Goal: Information Seeking & Learning: Learn about a topic

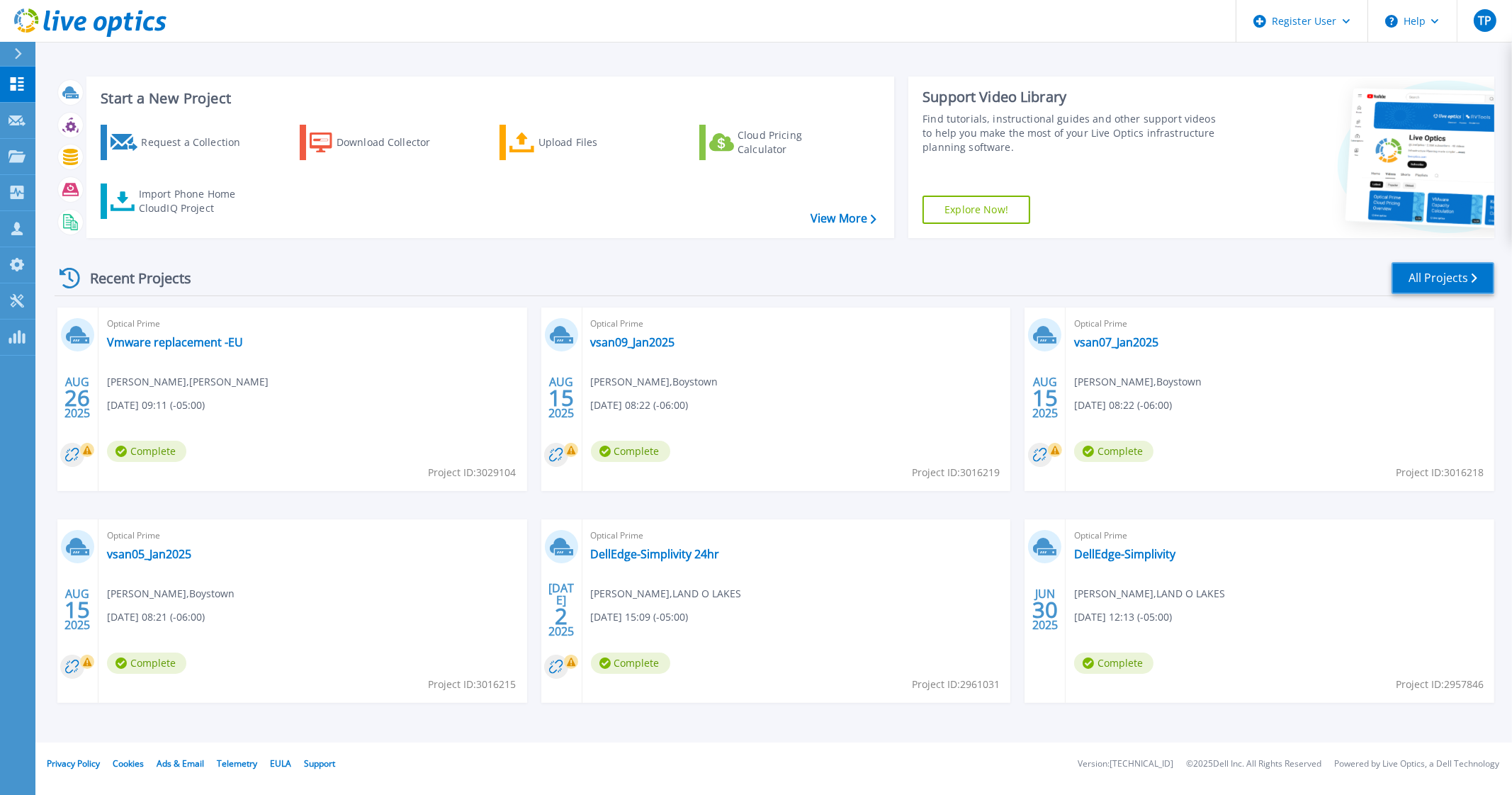
click at [1435, 281] on link "All Projects" at bounding box center [1442, 278] width 103 height 32
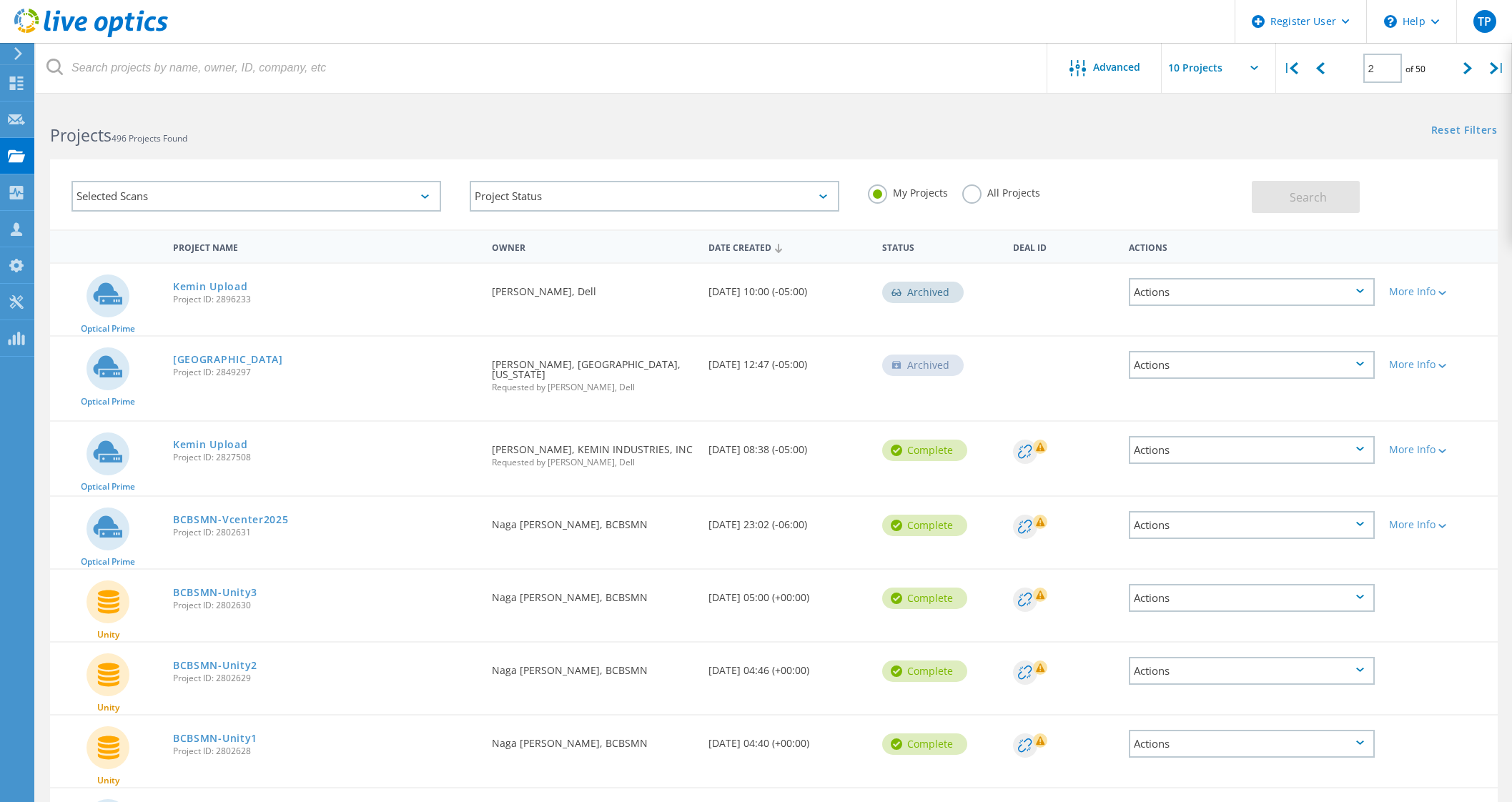
scroll to position [1, 0]
click at [1336, 75] on div "2 of 50" at bounding box center [1395, 62] width 118 height 40
click at [1325, 73] on div at bounding box center [1320, 68] width 29 height 50
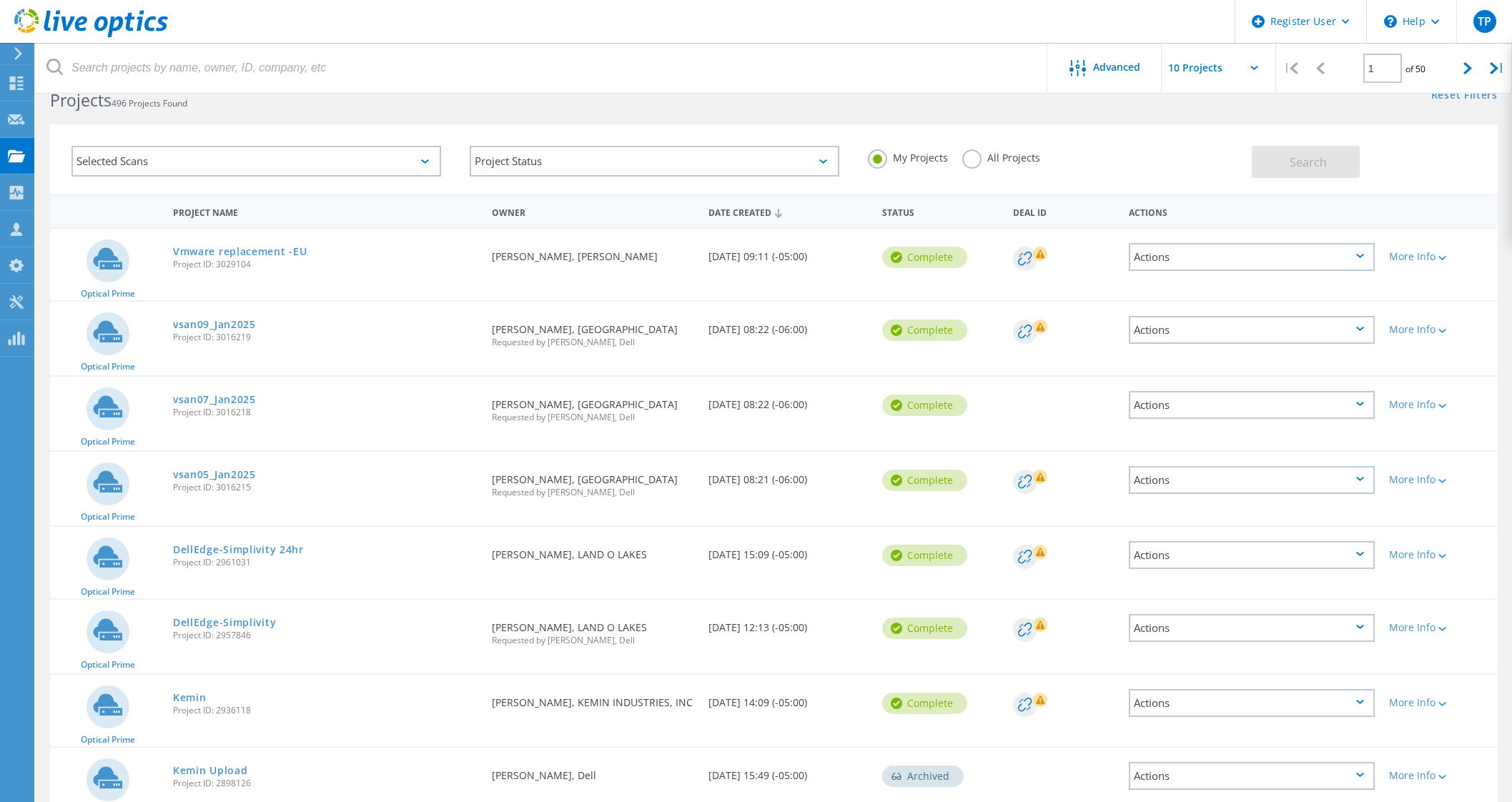
scroll to position [36, 0]
click at [1464, 74] on icon at bounding box center [1467, 68] width 9 height 12
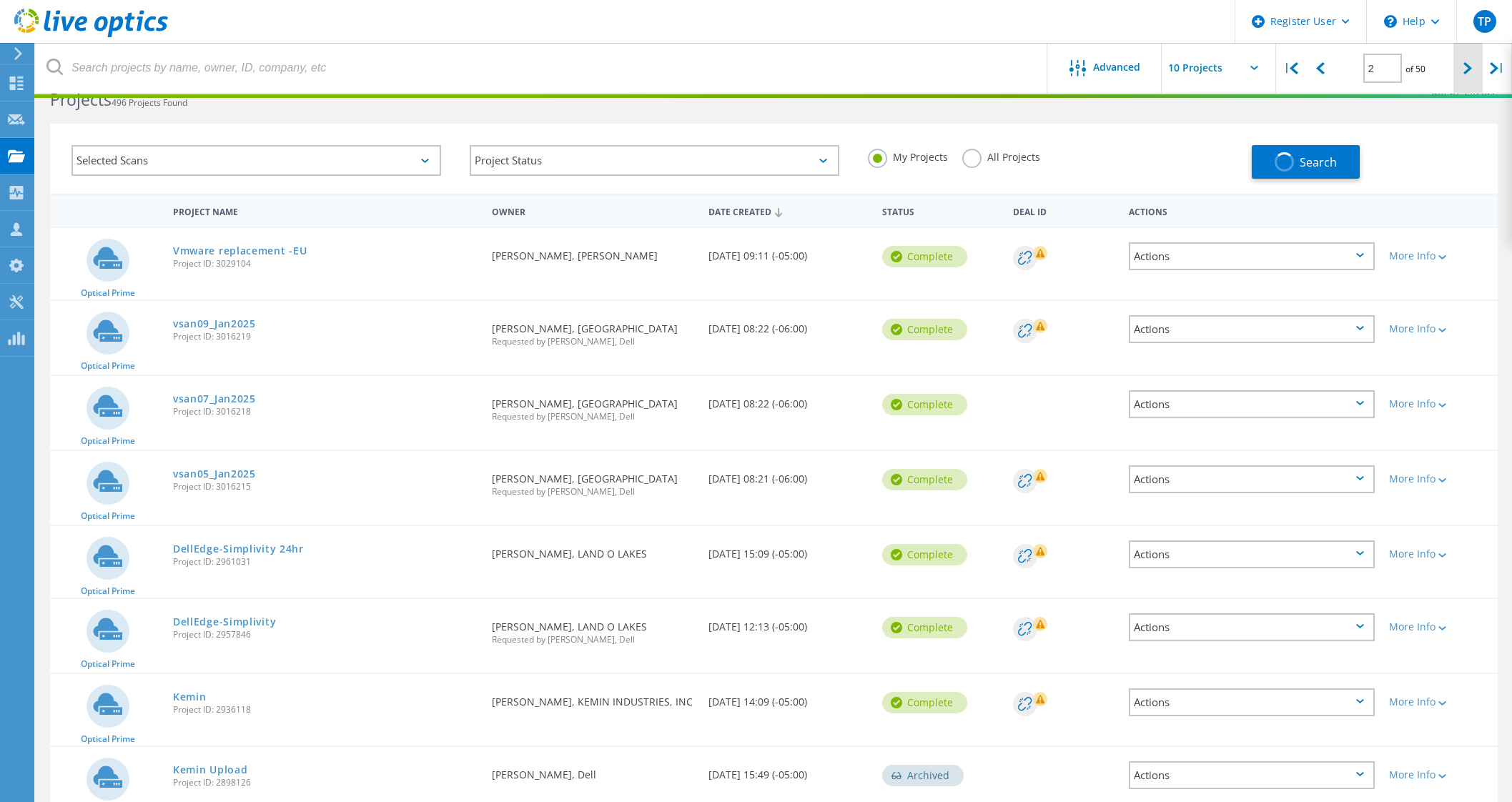
click at [1464, 74] on icon at bounding box center [1467, 68] width 9 height 12
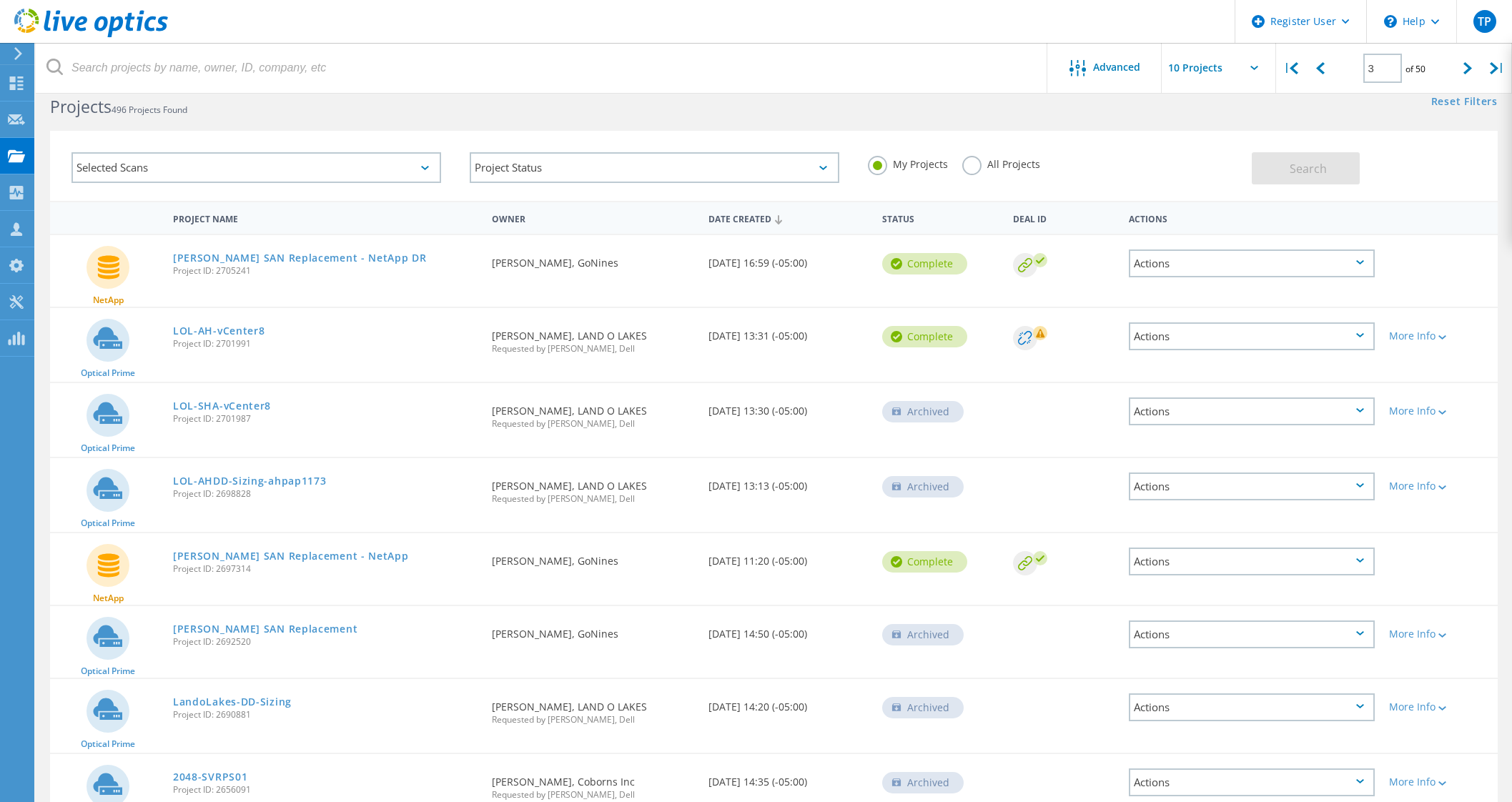
scroll to position [28, 0]
click at [1290, 68] on icon at bounding box center [1294, 68] width 9 height 12
type input "1"
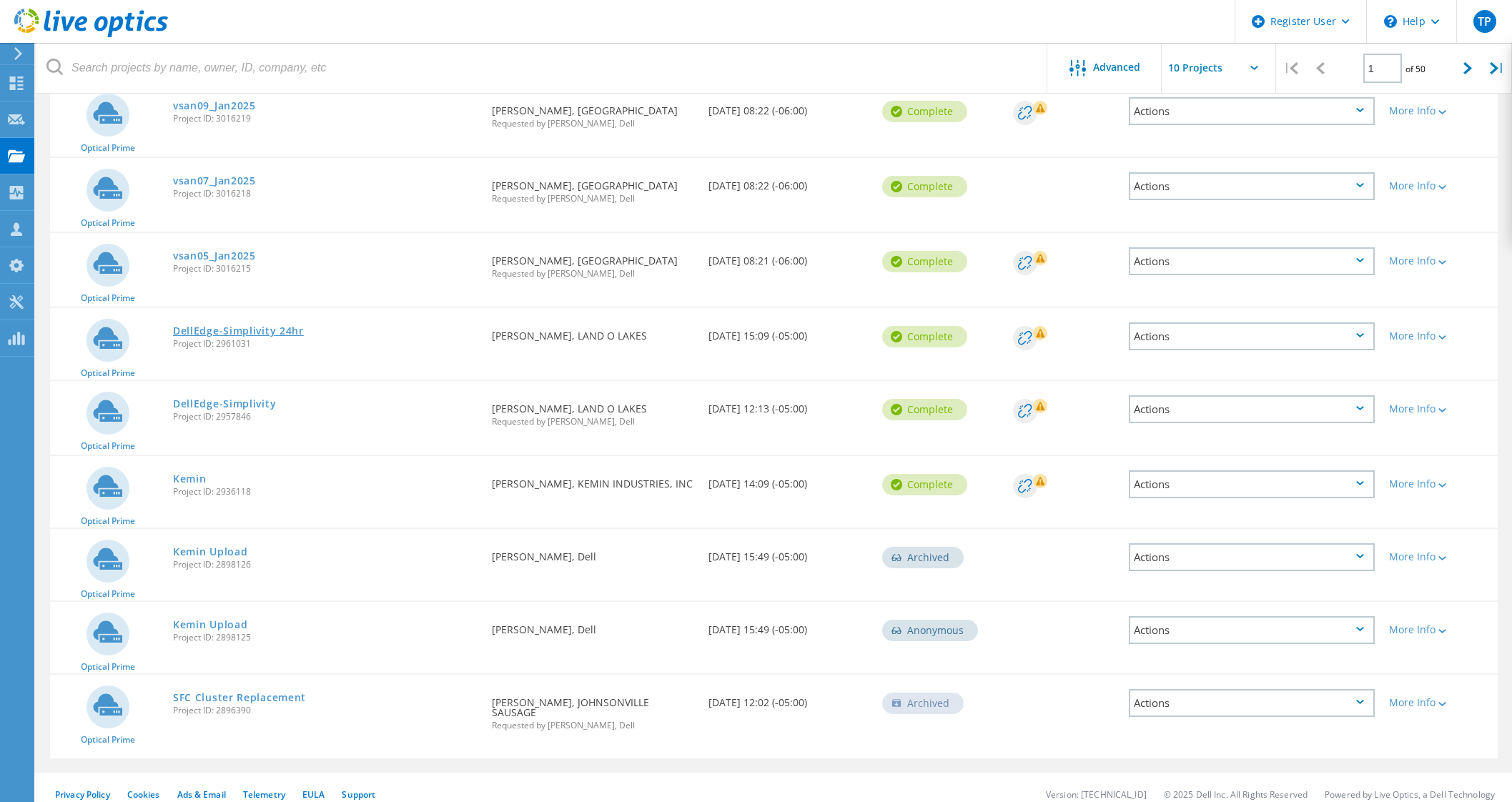
scroll to position [253, 0]
click at [177, 474] on link "Kemin" at bounding box center [189, 479] width 33 height 10
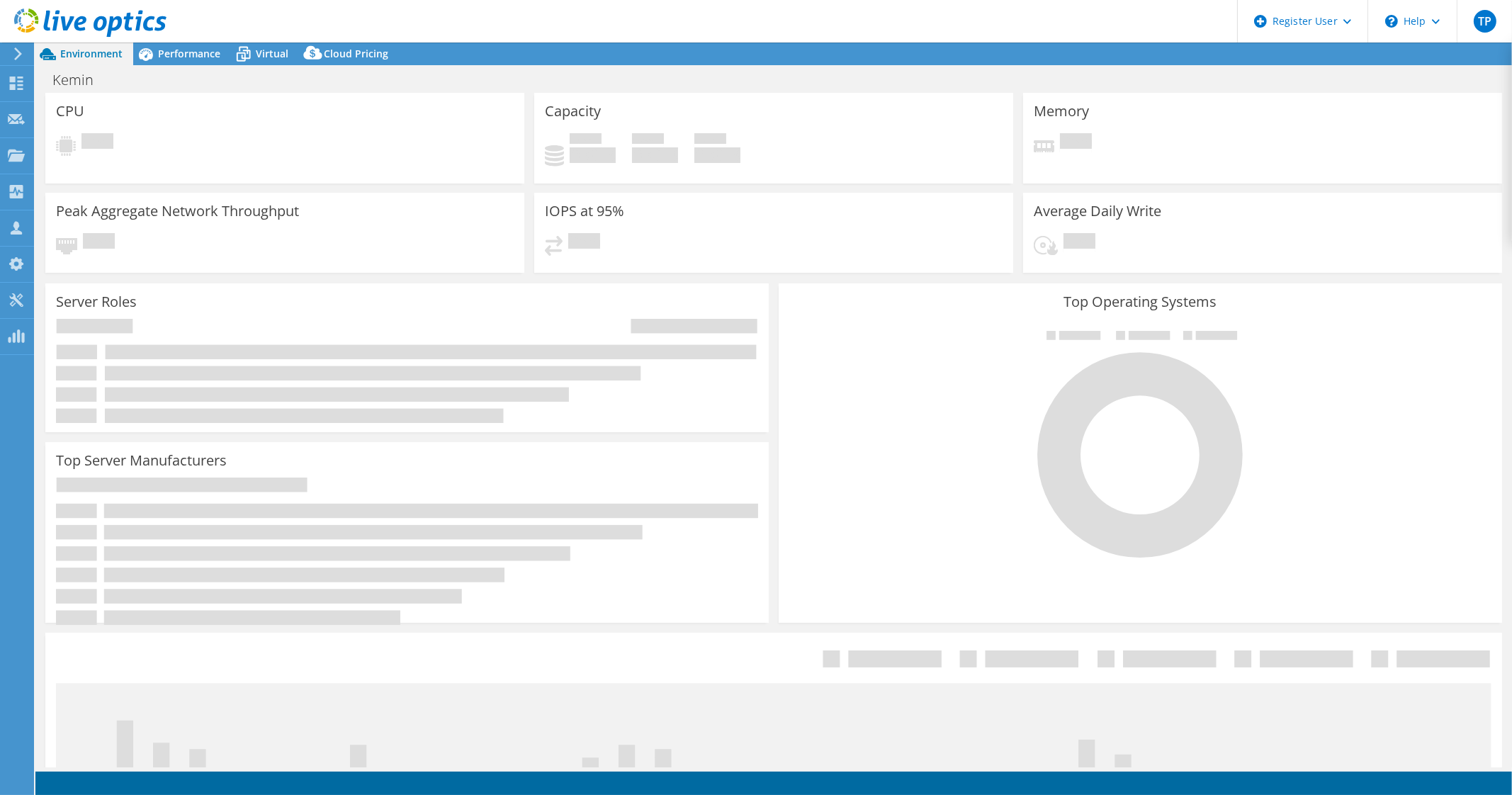
select select "USD"
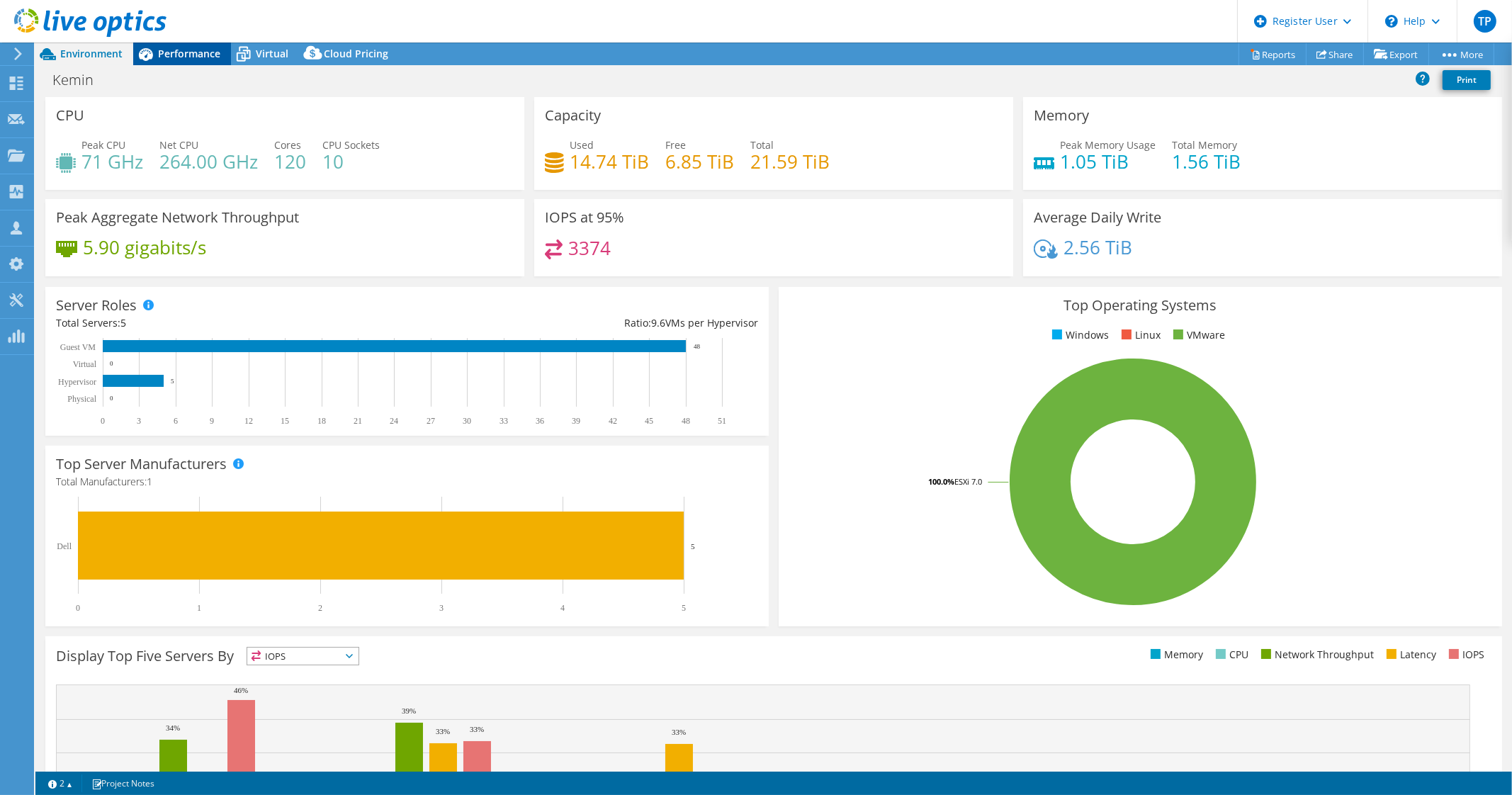
click at [172, 48] on span "Performance" at bounding box center [188, 53] width 62 height 14
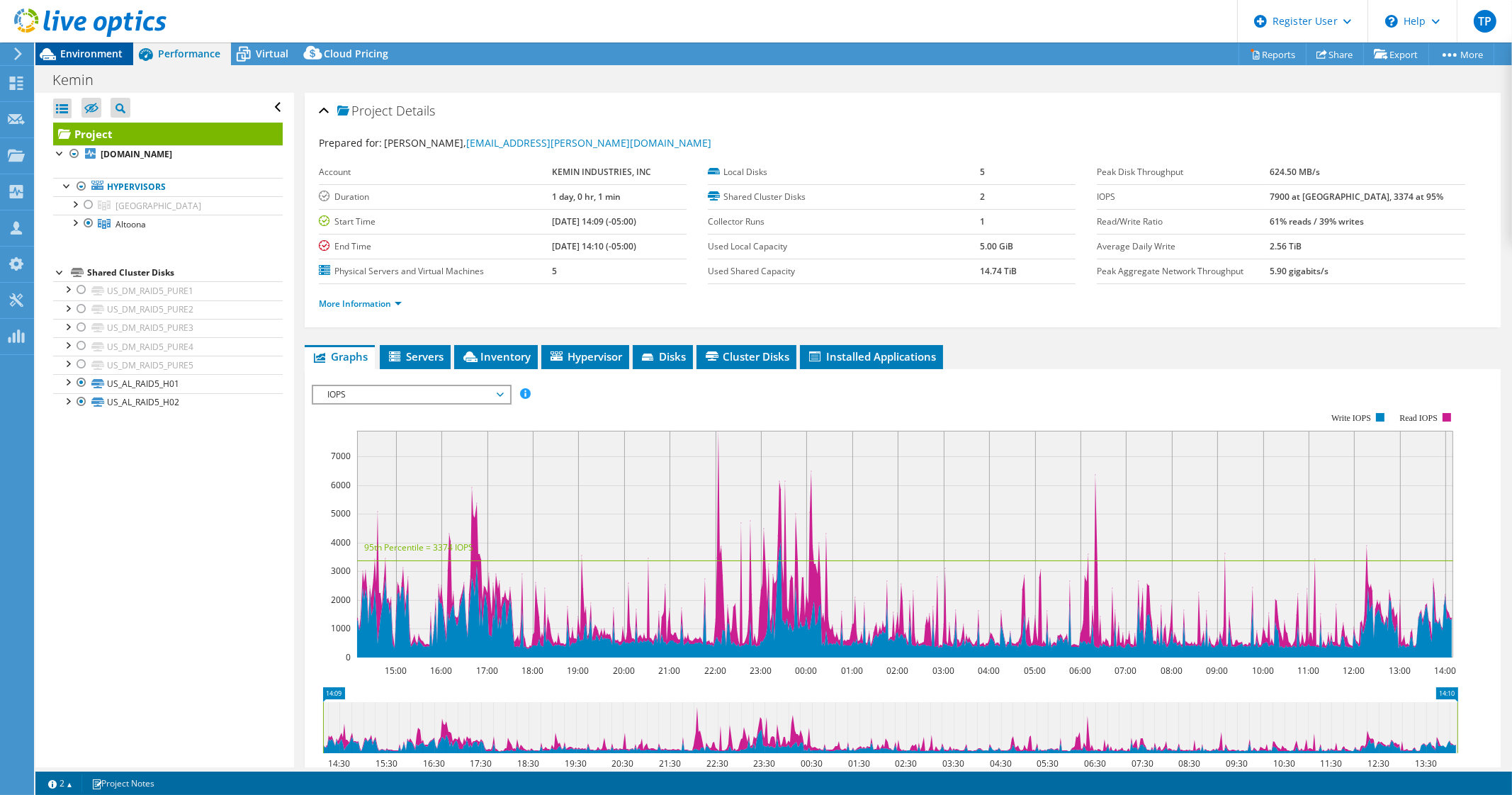
click at [84, 57] on span "Environment" at bounding box center [91, 53] width 62 height 14
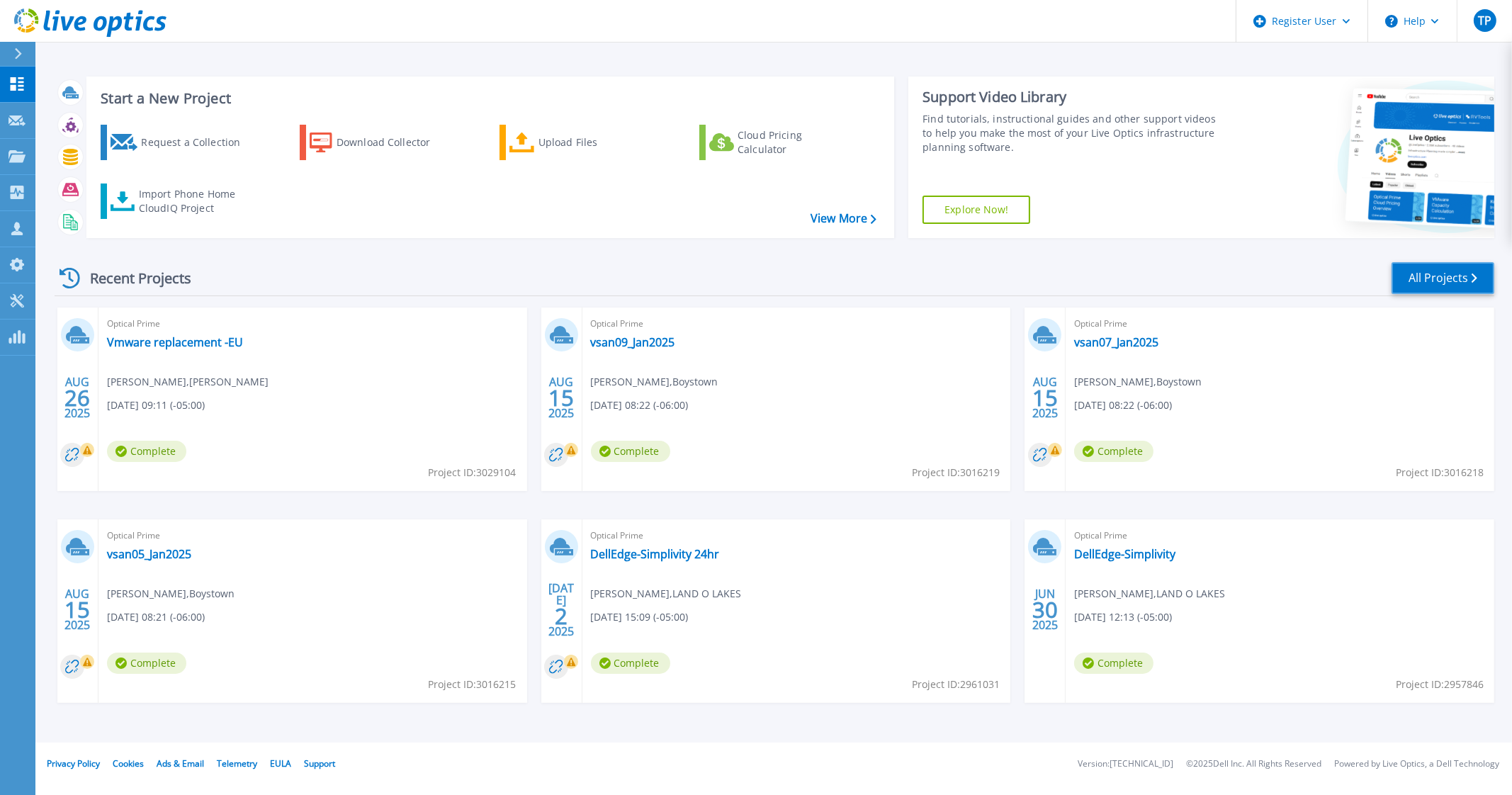
click at [1474, 277] on icon at bounding box center [1474, 277] width 6 height 9
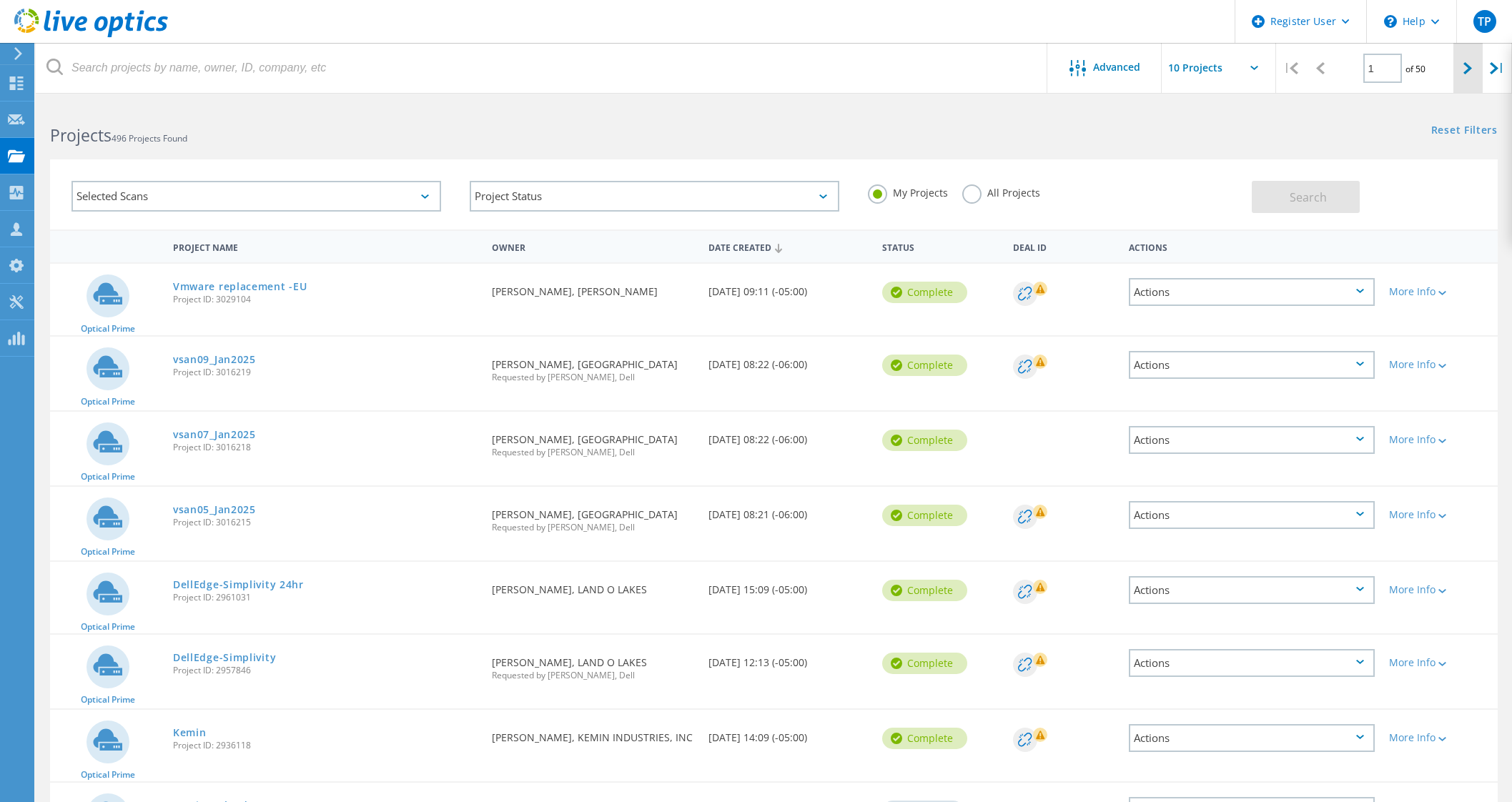
click at [1463, 73] on icon at bounding box center [1467, 68] width 9 height 12
type input "2"
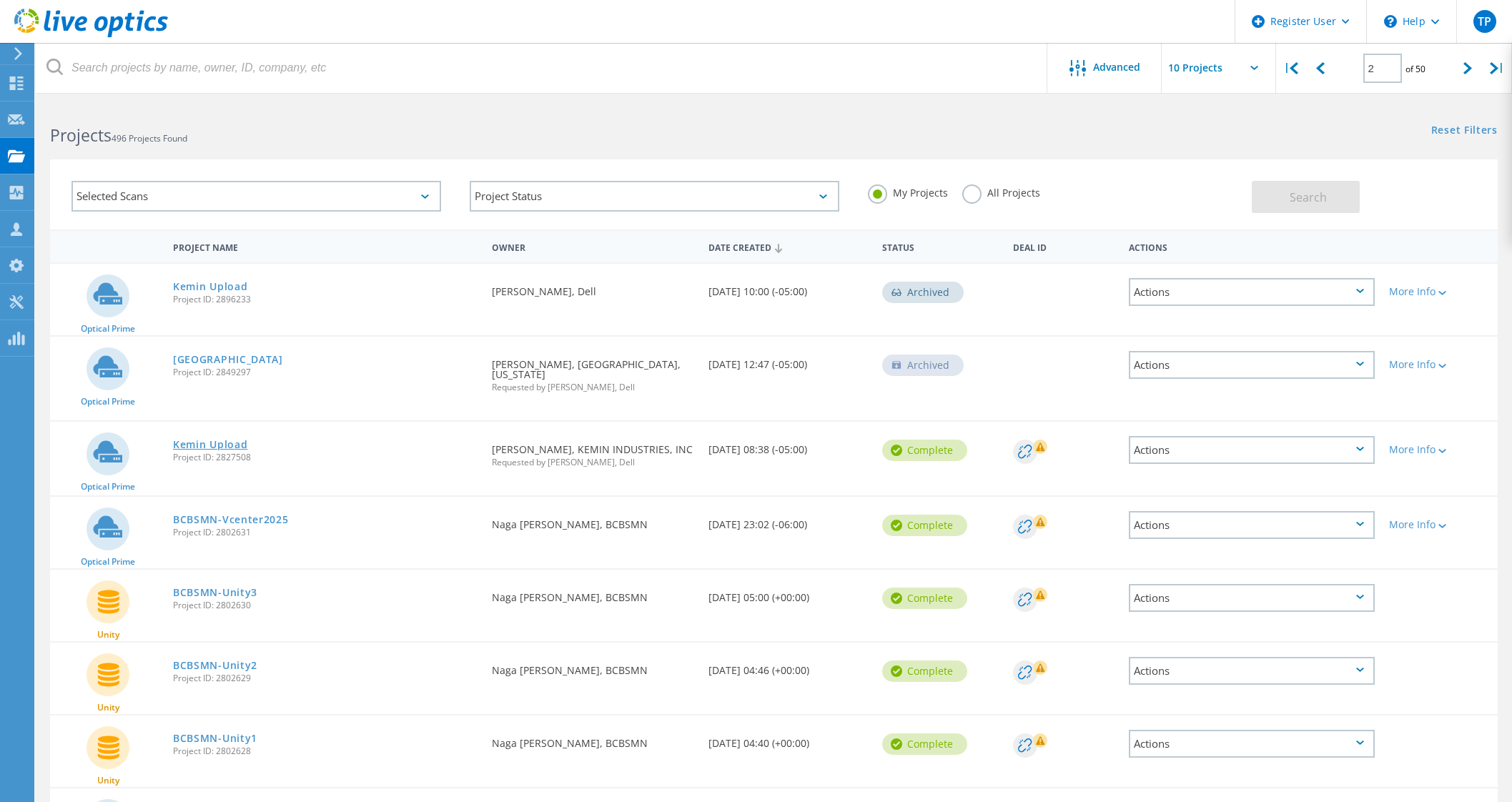
click at [206, 440] on link "Kemin Upload" at bounding box center [210, 445] width 74 height 10
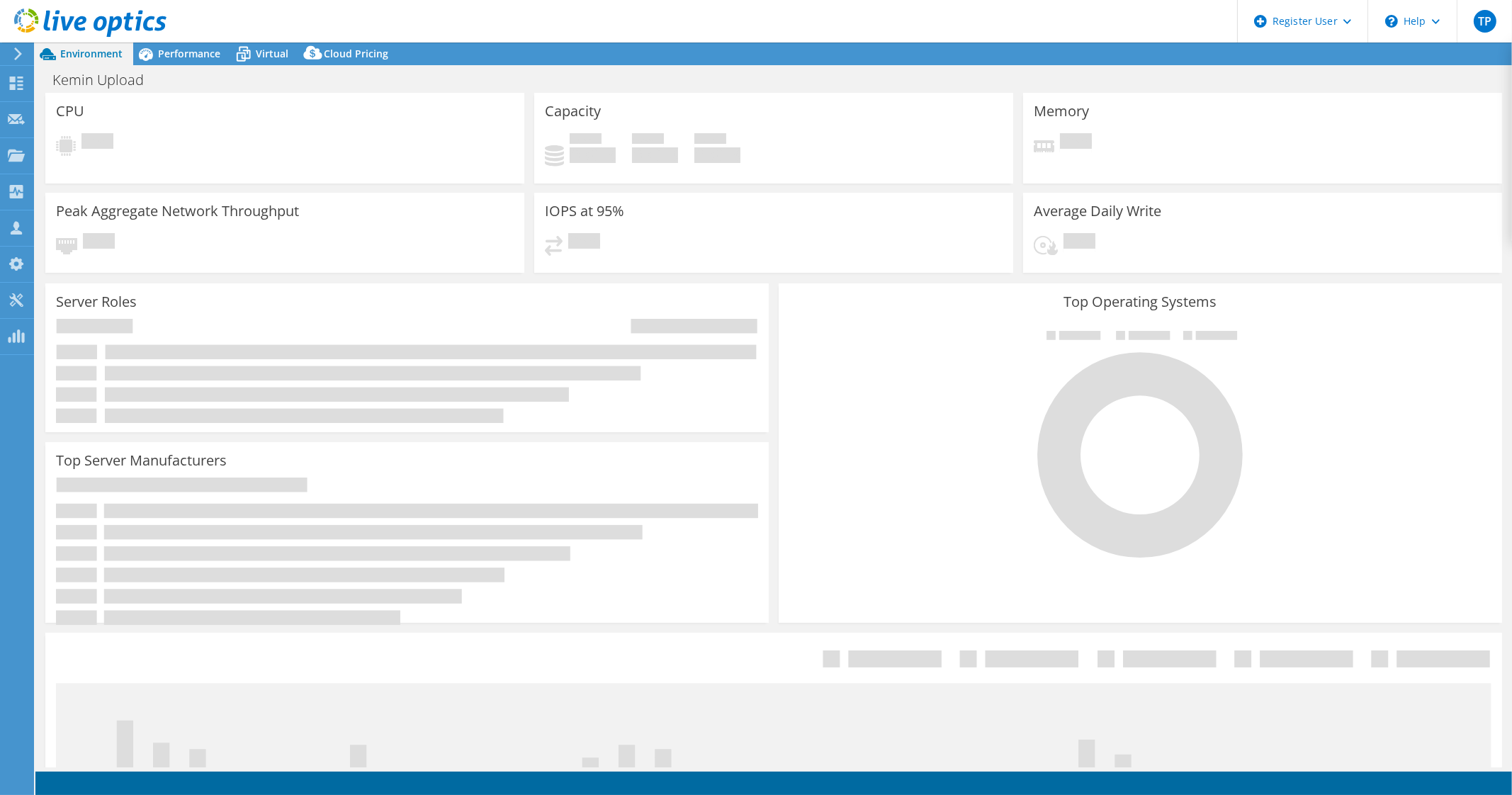
select select "USWest"
select select "USD"
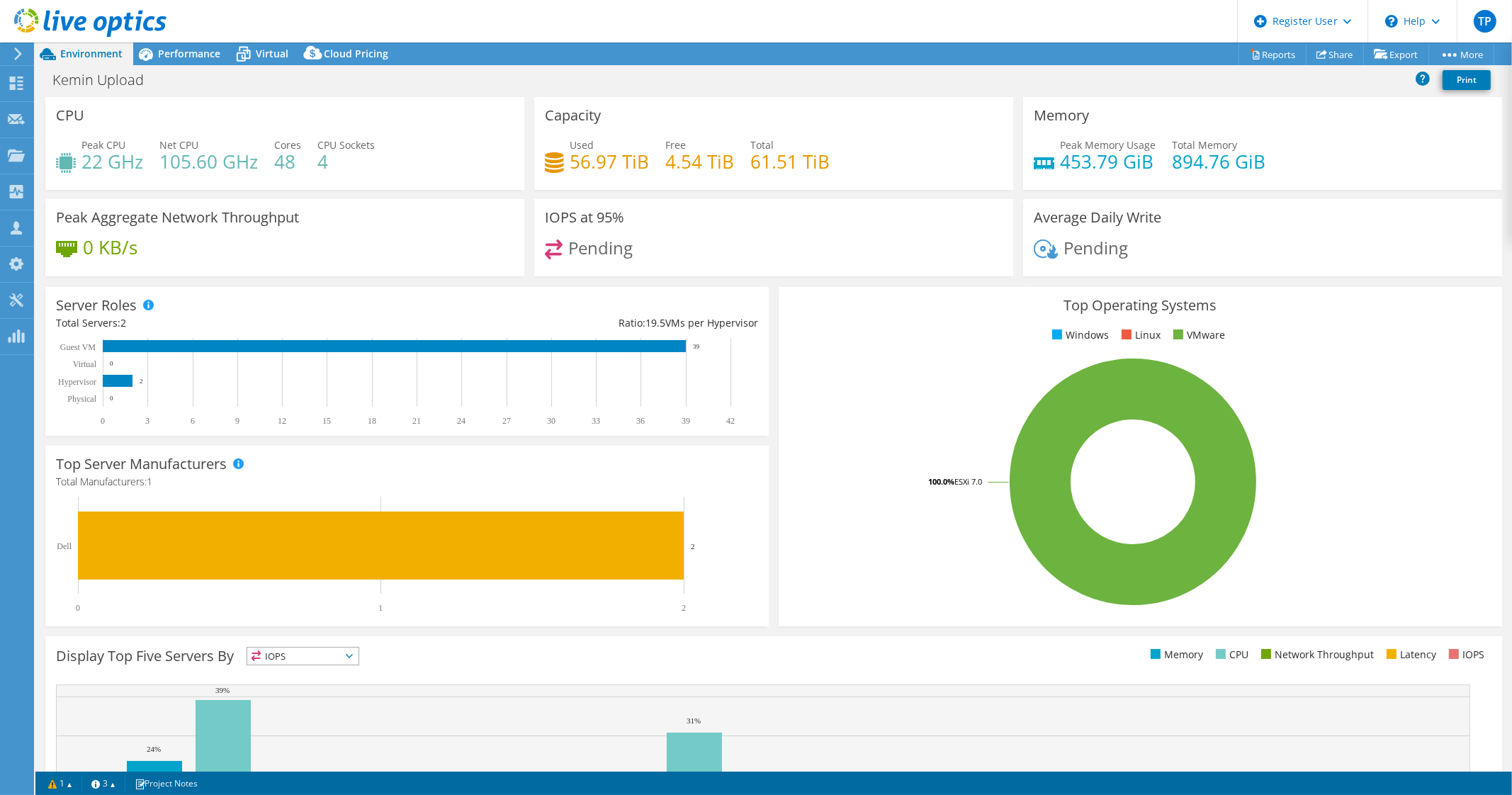
click at [204, 427] on div "Server Roles Physical Servers represent bare metal servers that were targets of…" at bounding box center [406, 361] width 724 height 148
click at [160, 67] on div "Kemin Upload Print" at bounding box center [774, 79] width 1476 height 26
click at [185, 53] on span "Performance" at bounding box center [188, 53] width 62 height 14
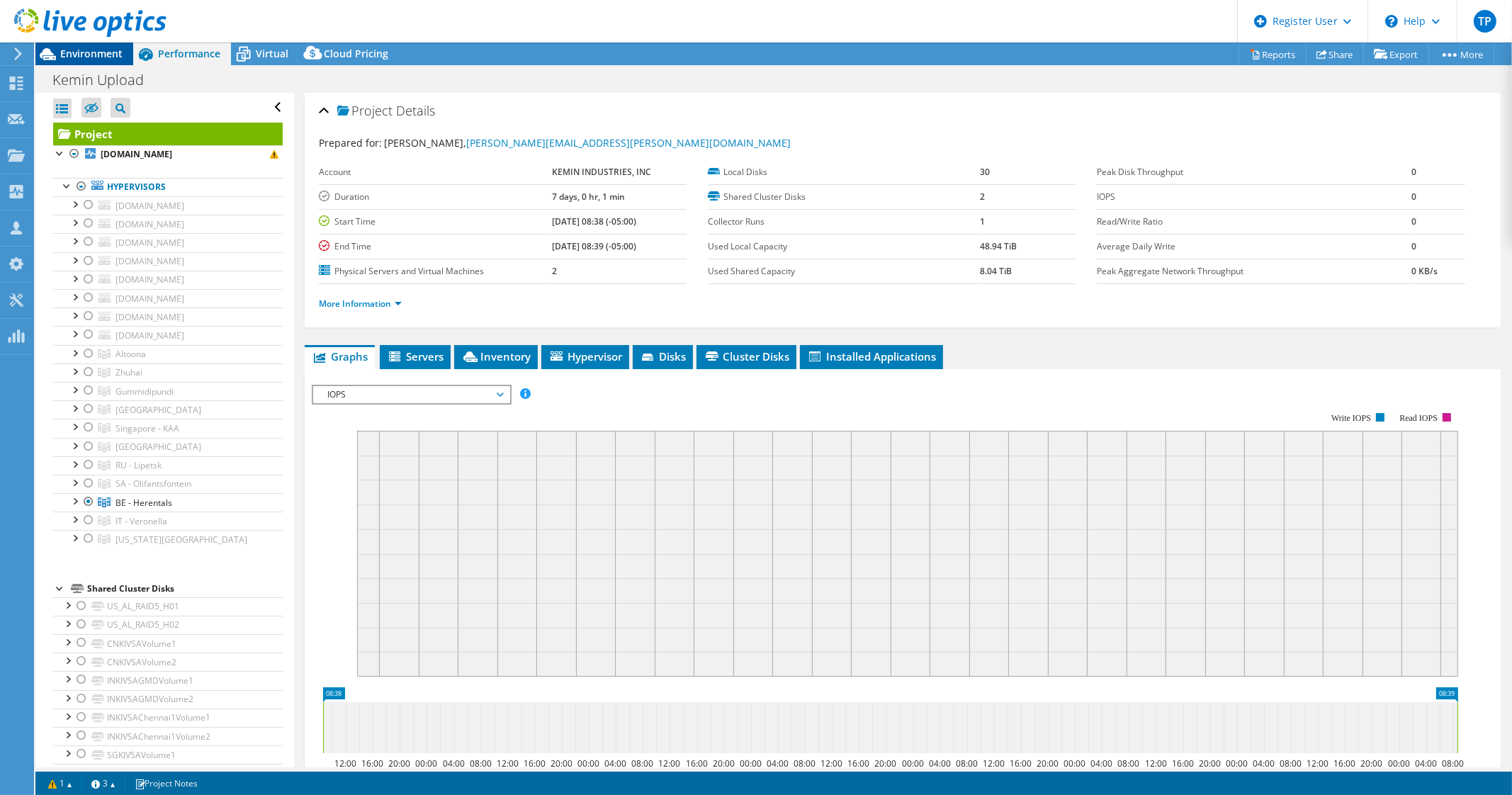
click at [80, 52] on span "Environment" at bounding box center [91, 53] width 62 height 14
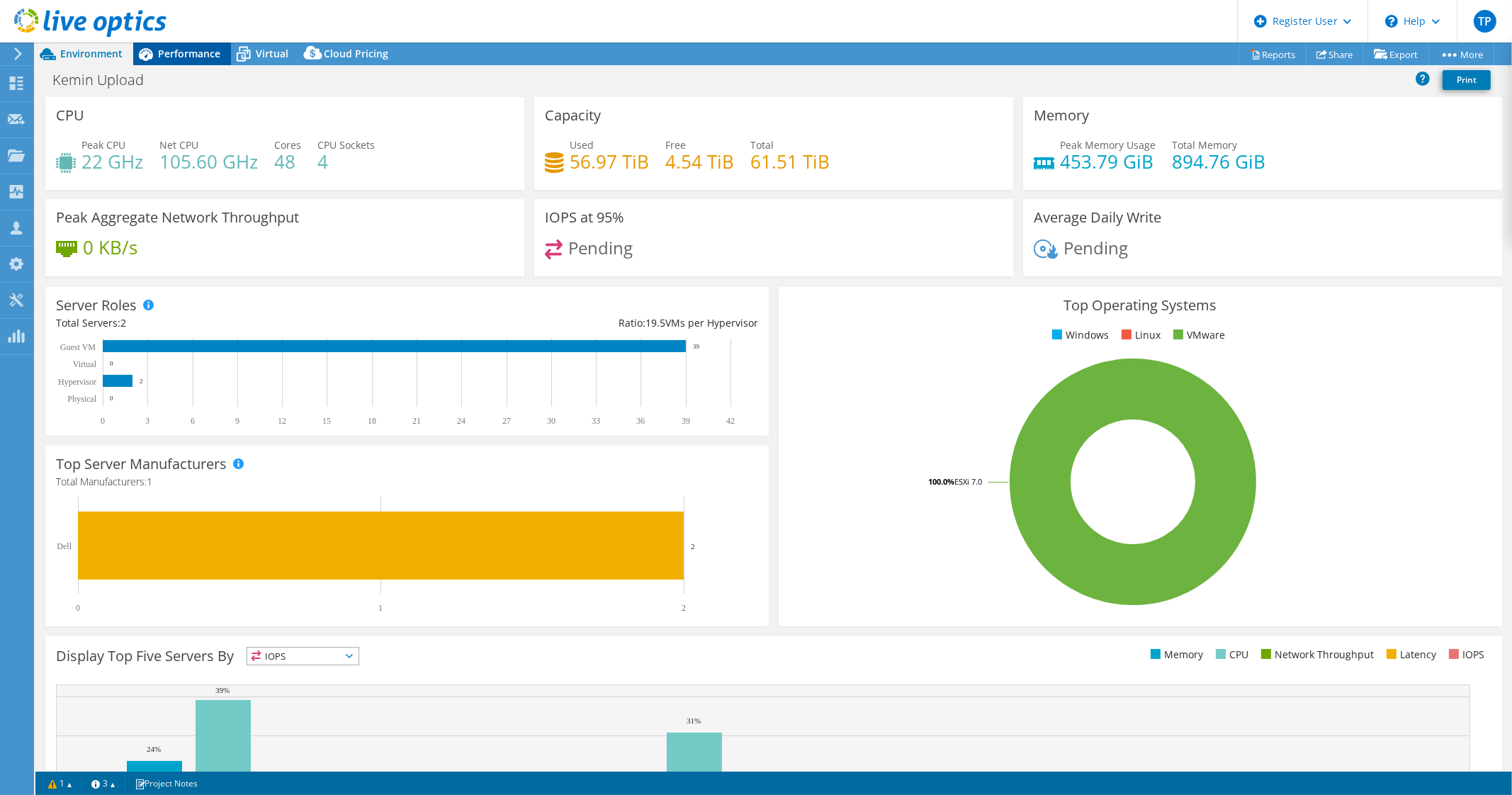
click at [186, 48] on span "Performance" at bounding box center [188, 53] width 62 height 14
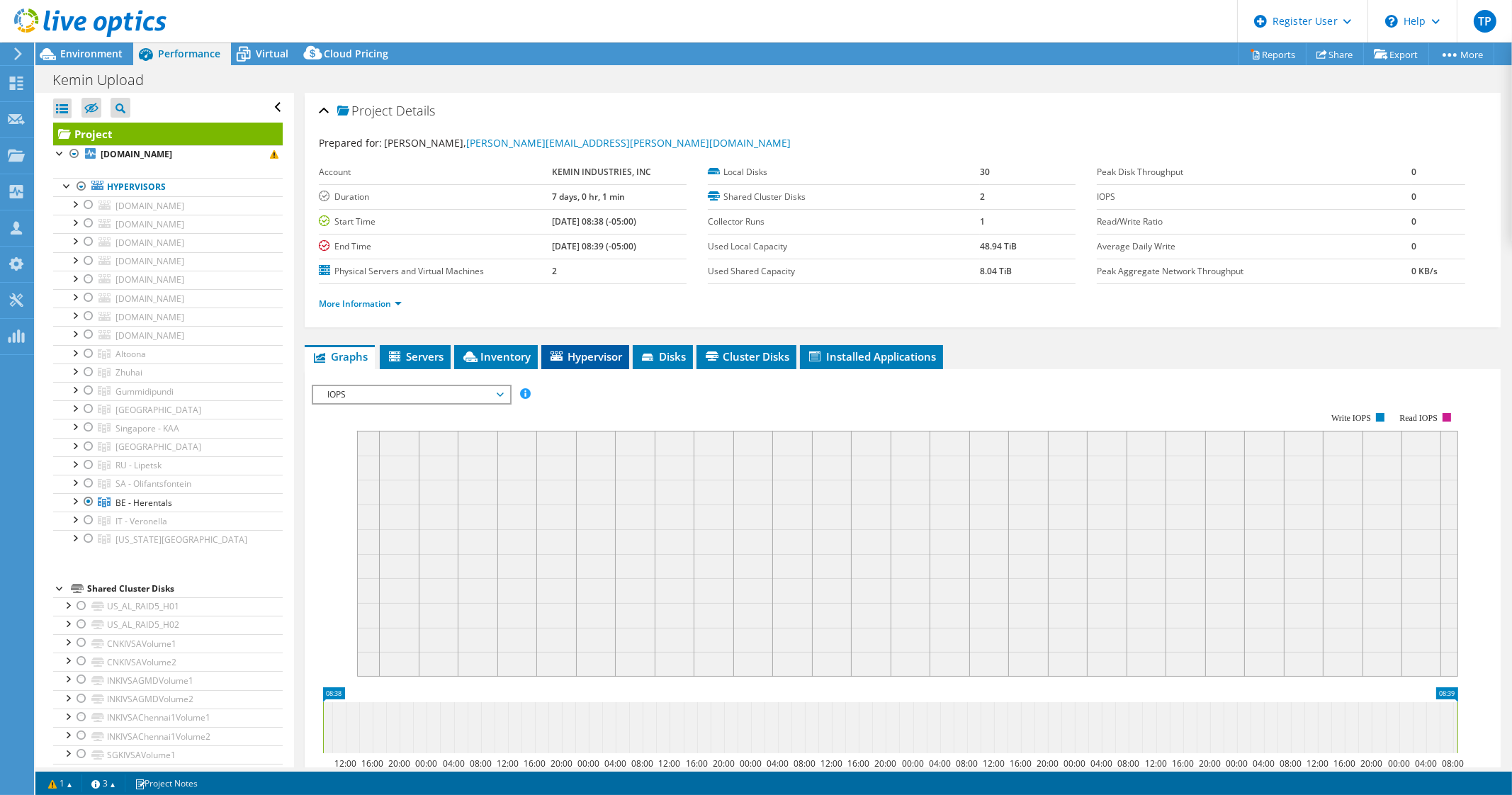
click at [587, 356] on span "Hypervisor" at bounding box center [585, 356] width 74 height 14
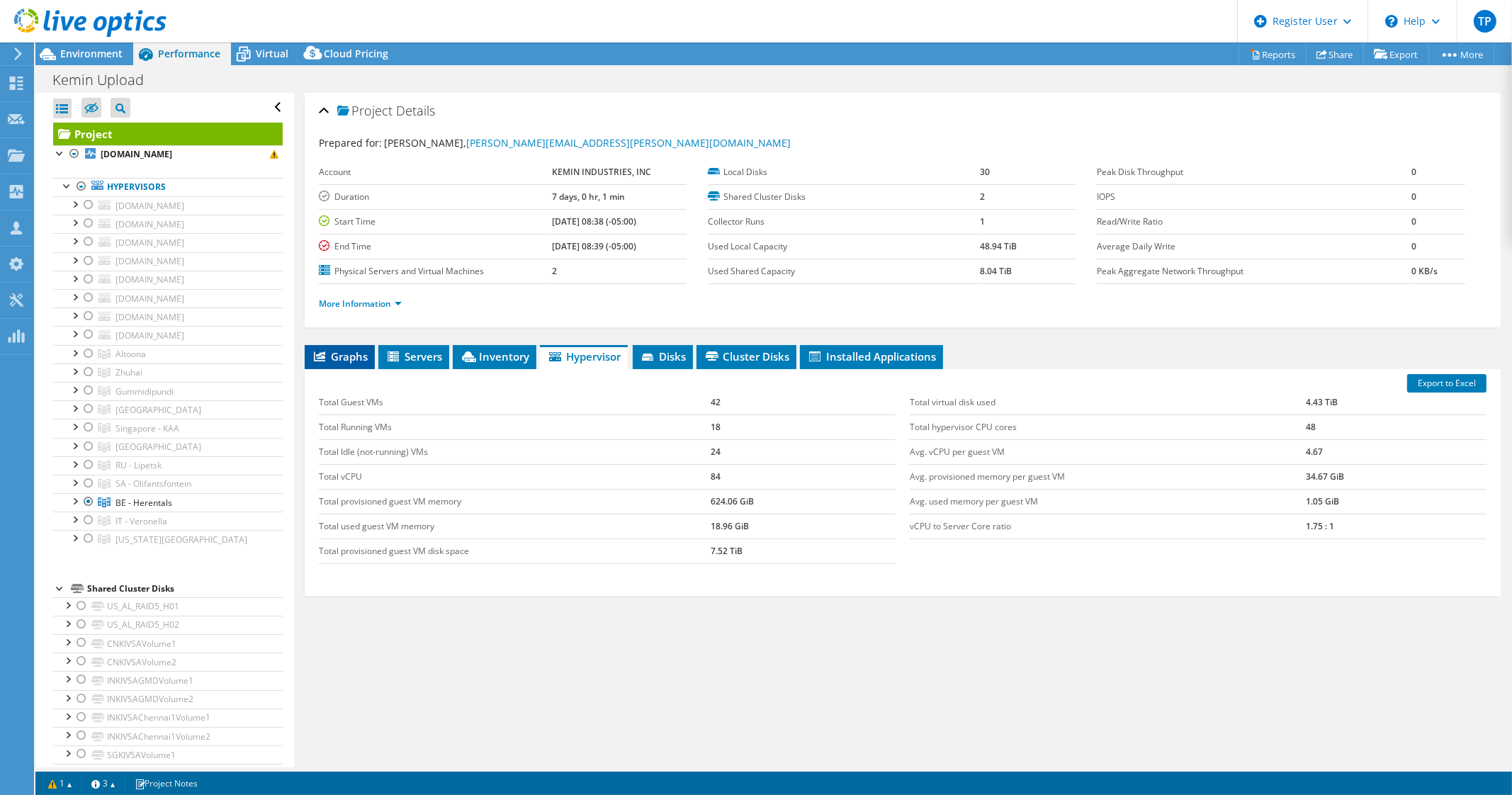
click at [349, 350] on span "Graphs" at bounding box center [339, 356] width 56 height 14
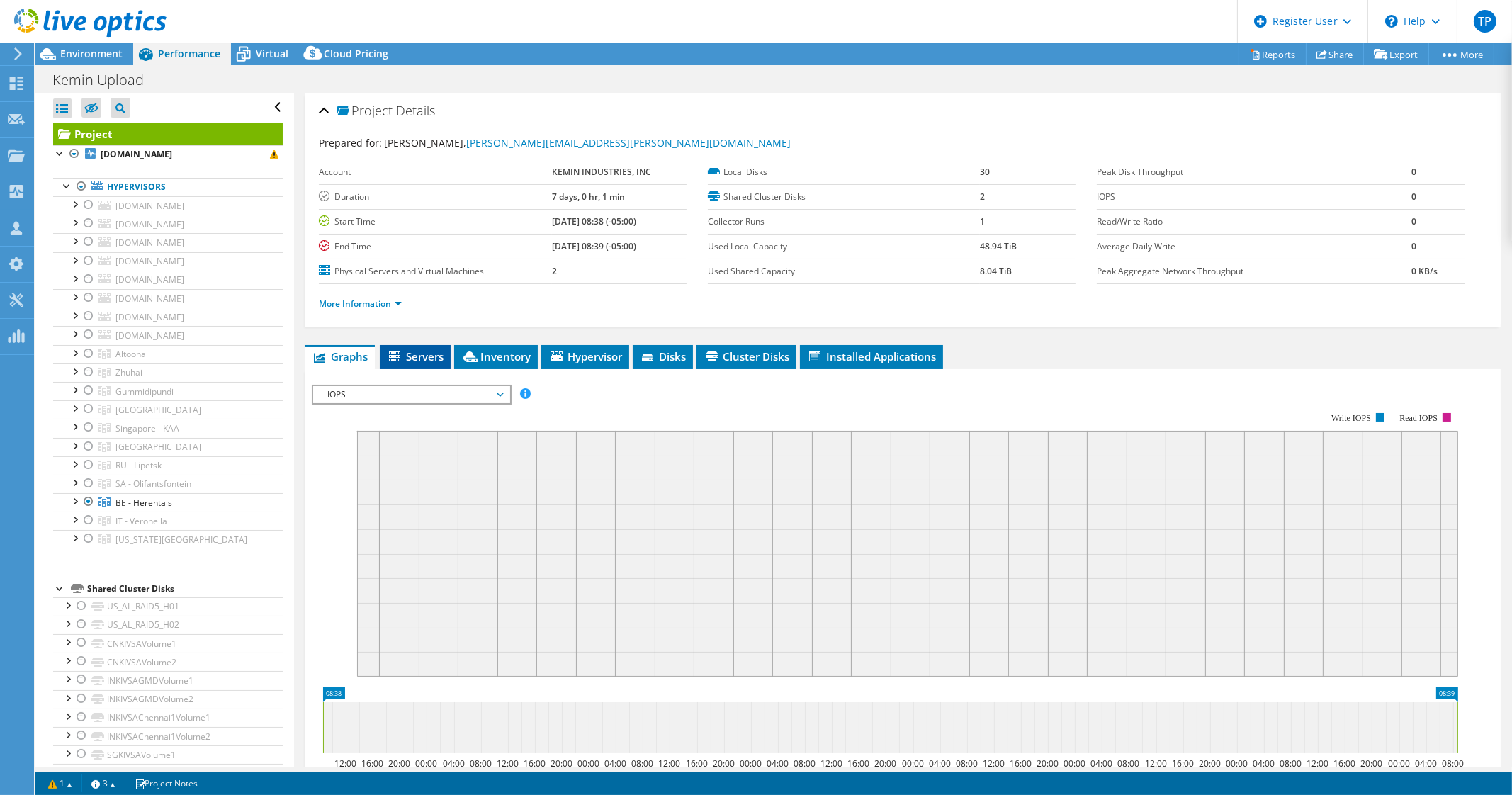
click at [406, 356] on span "Servers" at bounding box center [415, 356] width 57 height 14
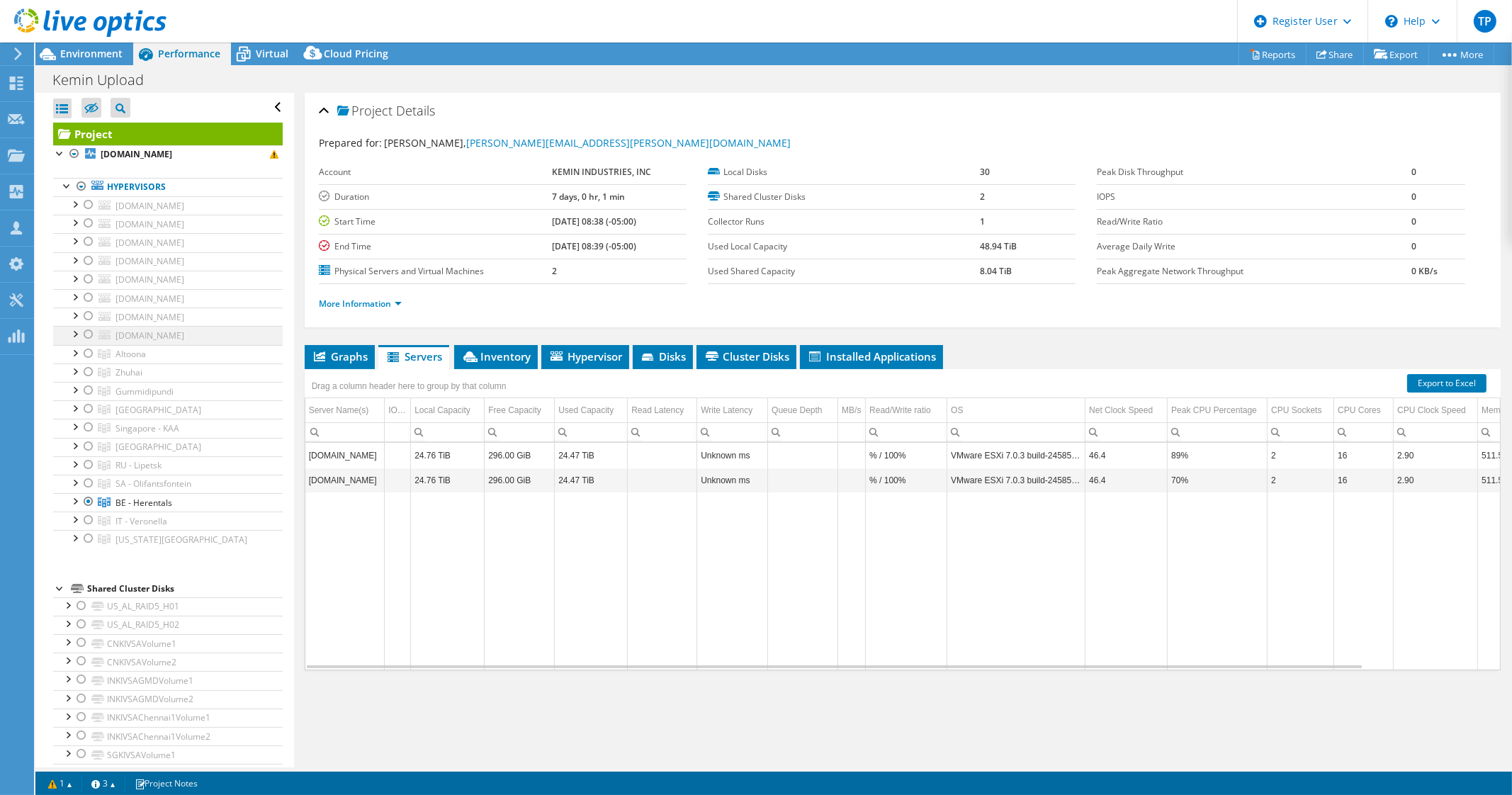
click at [88, 331] on div at bounding box center [88, 334] width 14 height 17
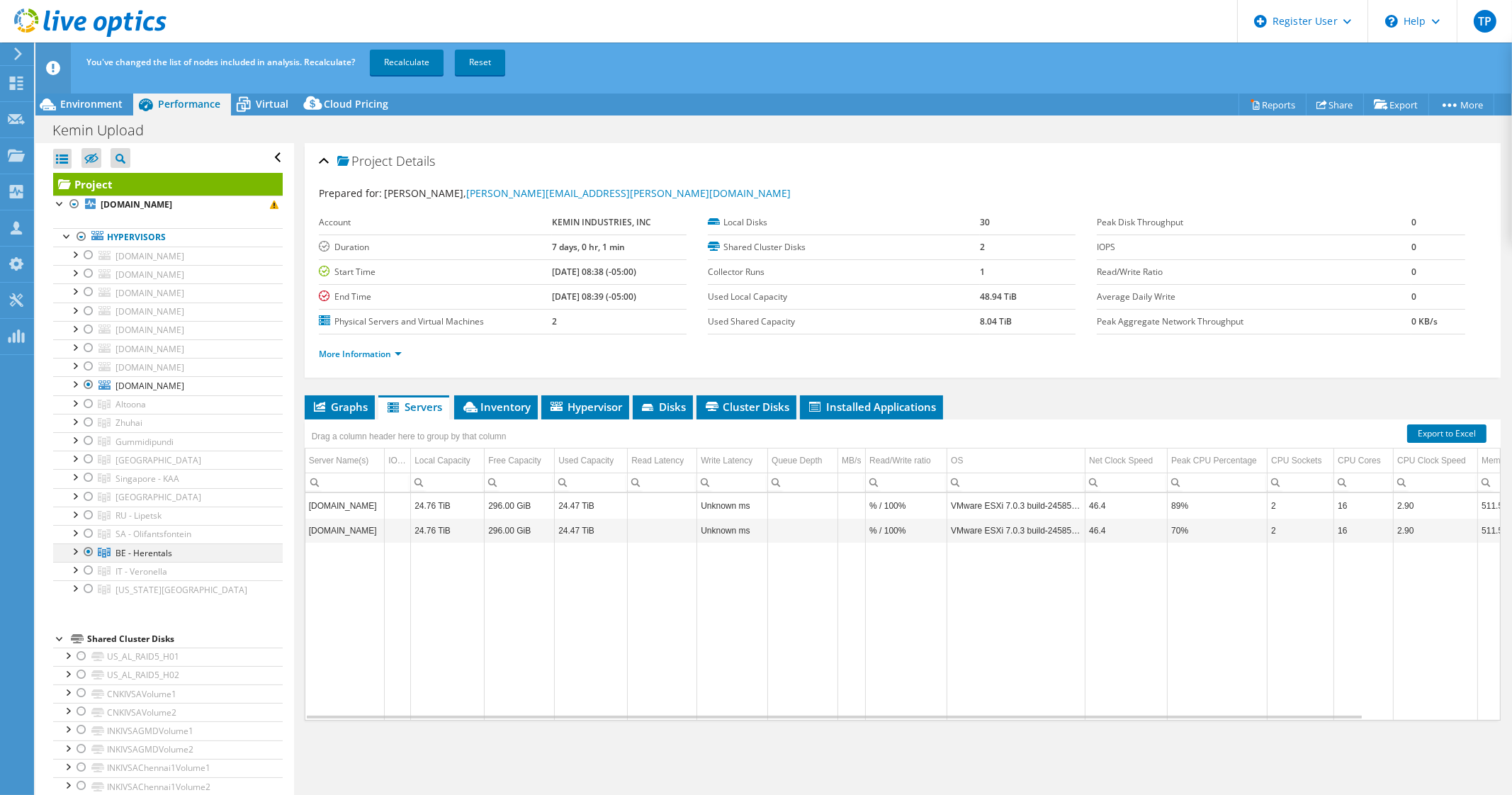
click at [90, 551] on div at bounding box center [88, 551] width 14 height 17
click at [401, 58] on link "Recalculate" at bounding box center [406, 62] width 74 height 25
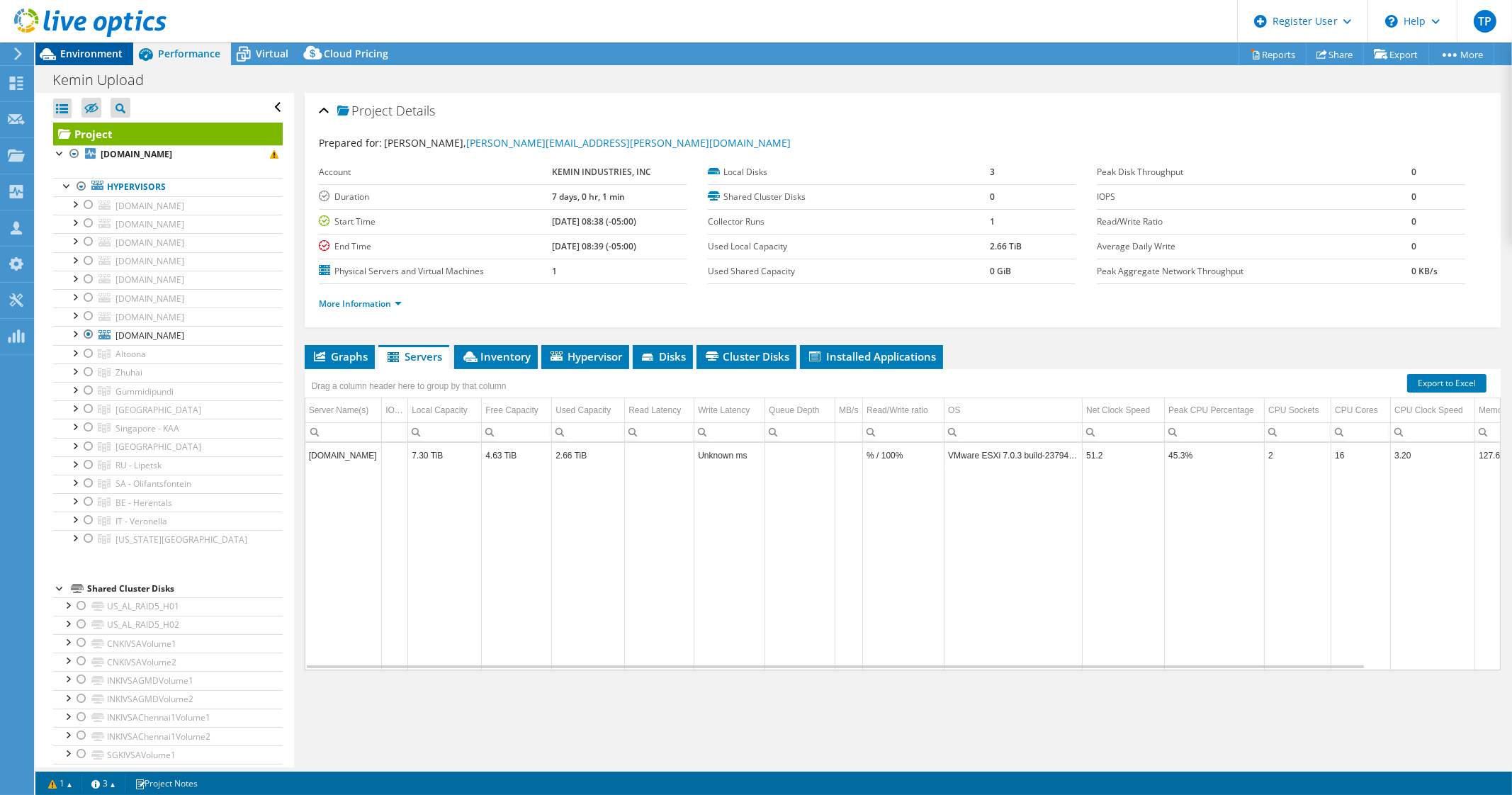
click at [107, 50] on span "Environment" at bounding box center [91, 53] width 62 height 14
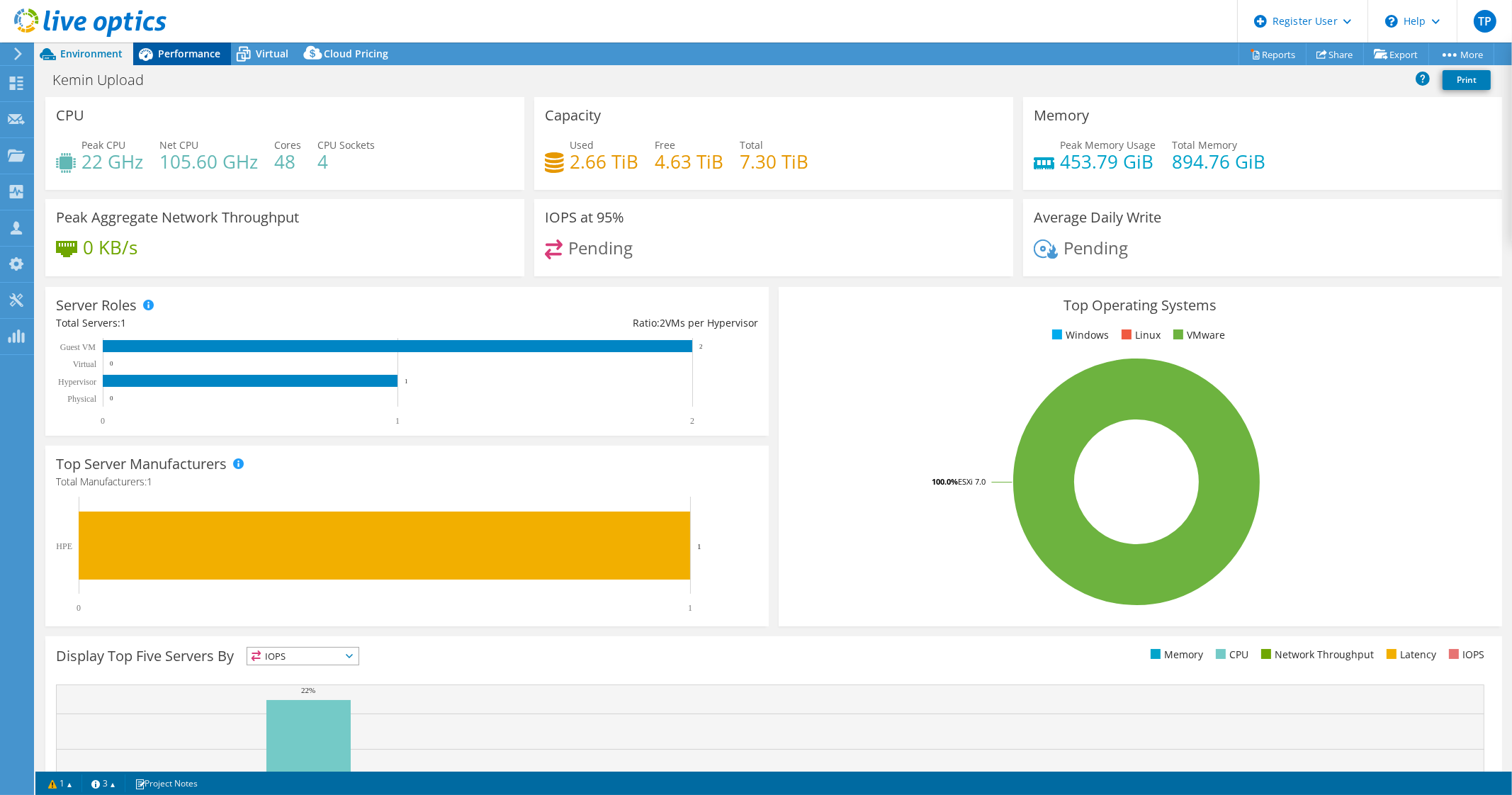
click at [198, 56] on span "Performance" at bounding box center [188, 53] width 62 height 14
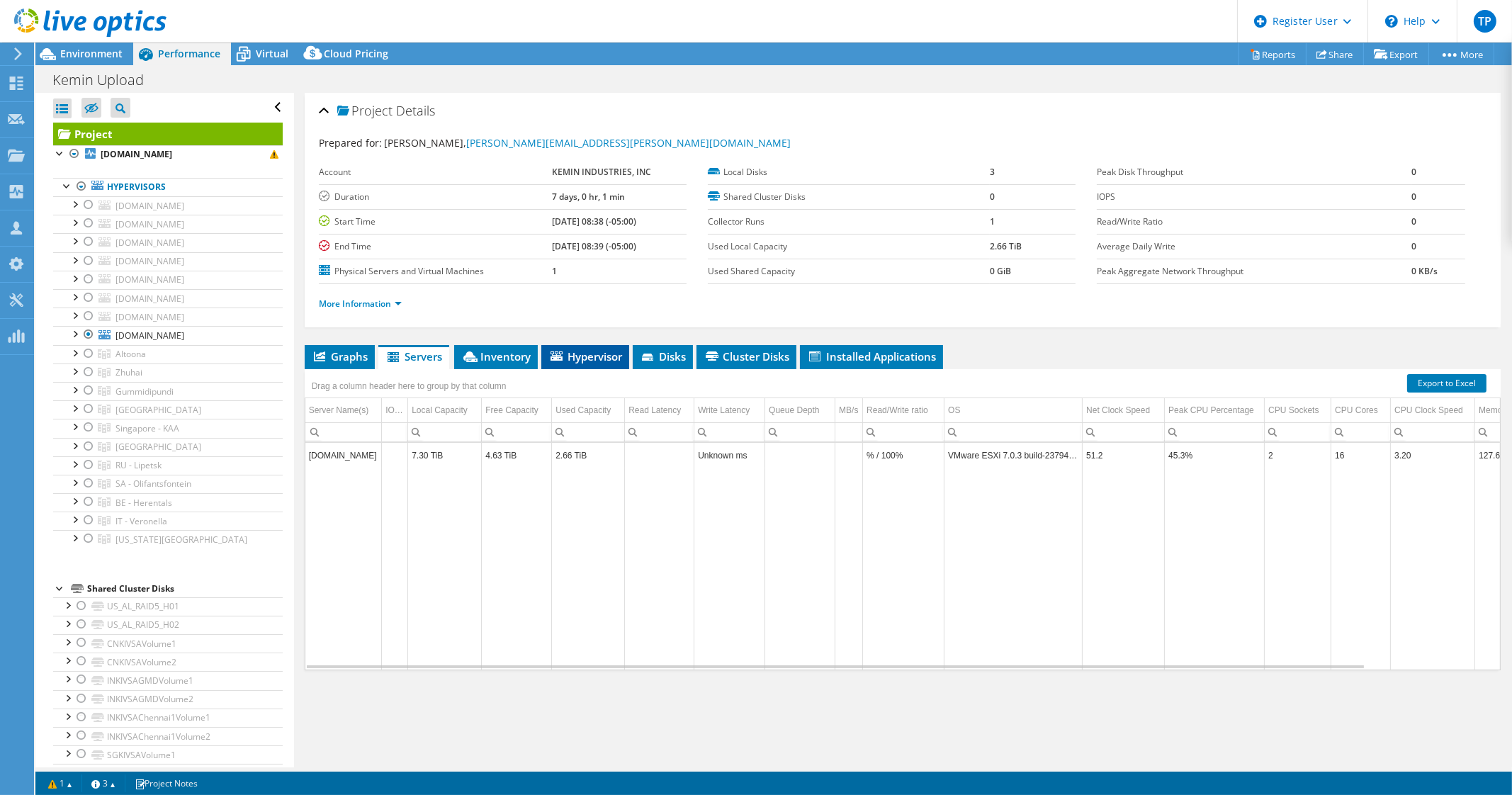
click at [588, 360] on span "Hypervisor" at bounding box center [585, 356] width 74 height 14
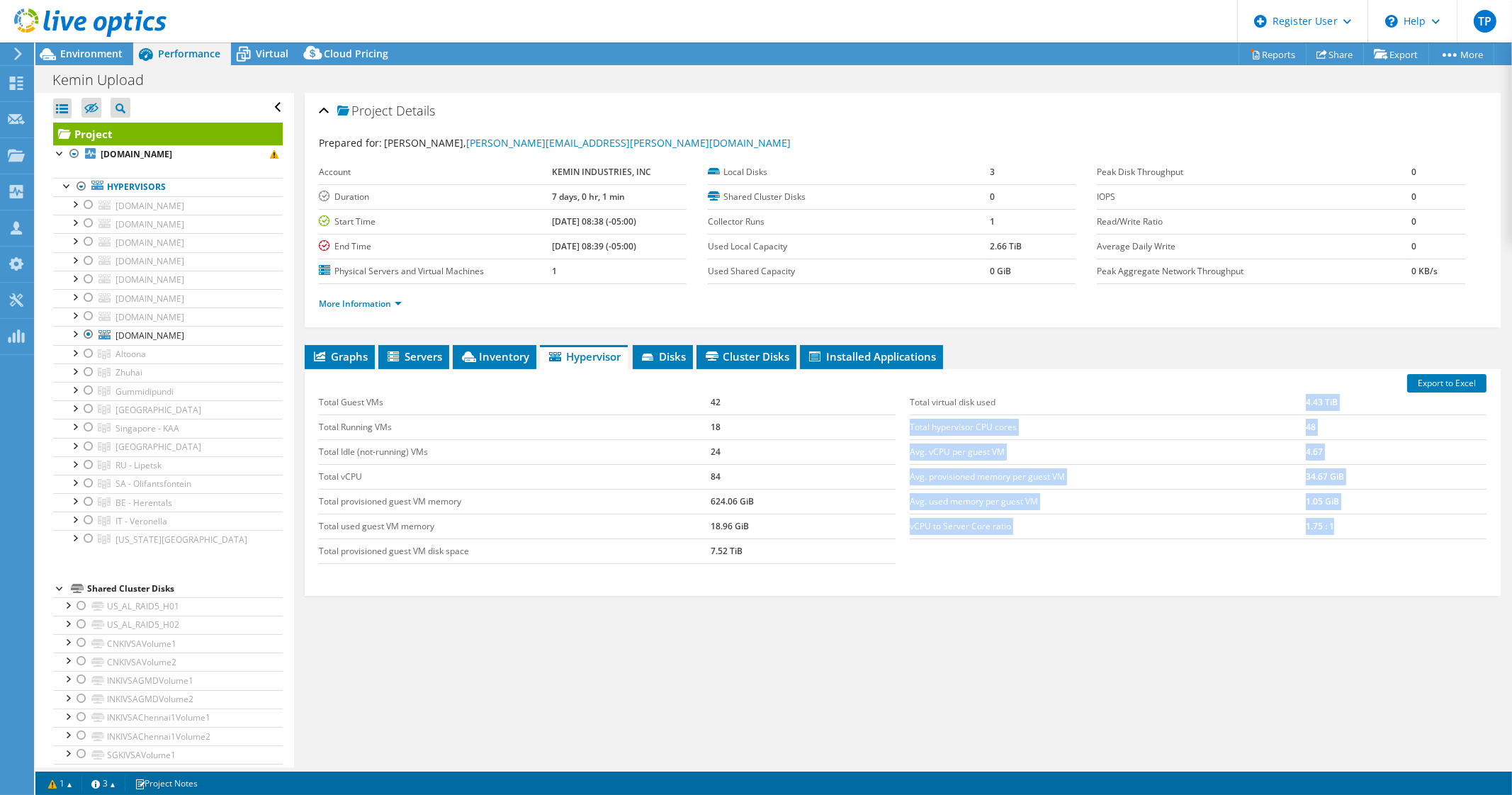
drag, startPoint x: 1281, startPoint y: 401, endPoint x: 1324, endPoint y: 518, distance: 124.7
click at [1324, 518] on tbody "Total virtual disk used 4.43 TiB Total hypervisor CPU cores 48 Avg. vCPU per gu…" at bounding box center [1198, 464] width 577 height 148
click at [1134, 518] on td "vCPU to Server Core ratio" at bounding box center [1107, 525] width 396 height 25
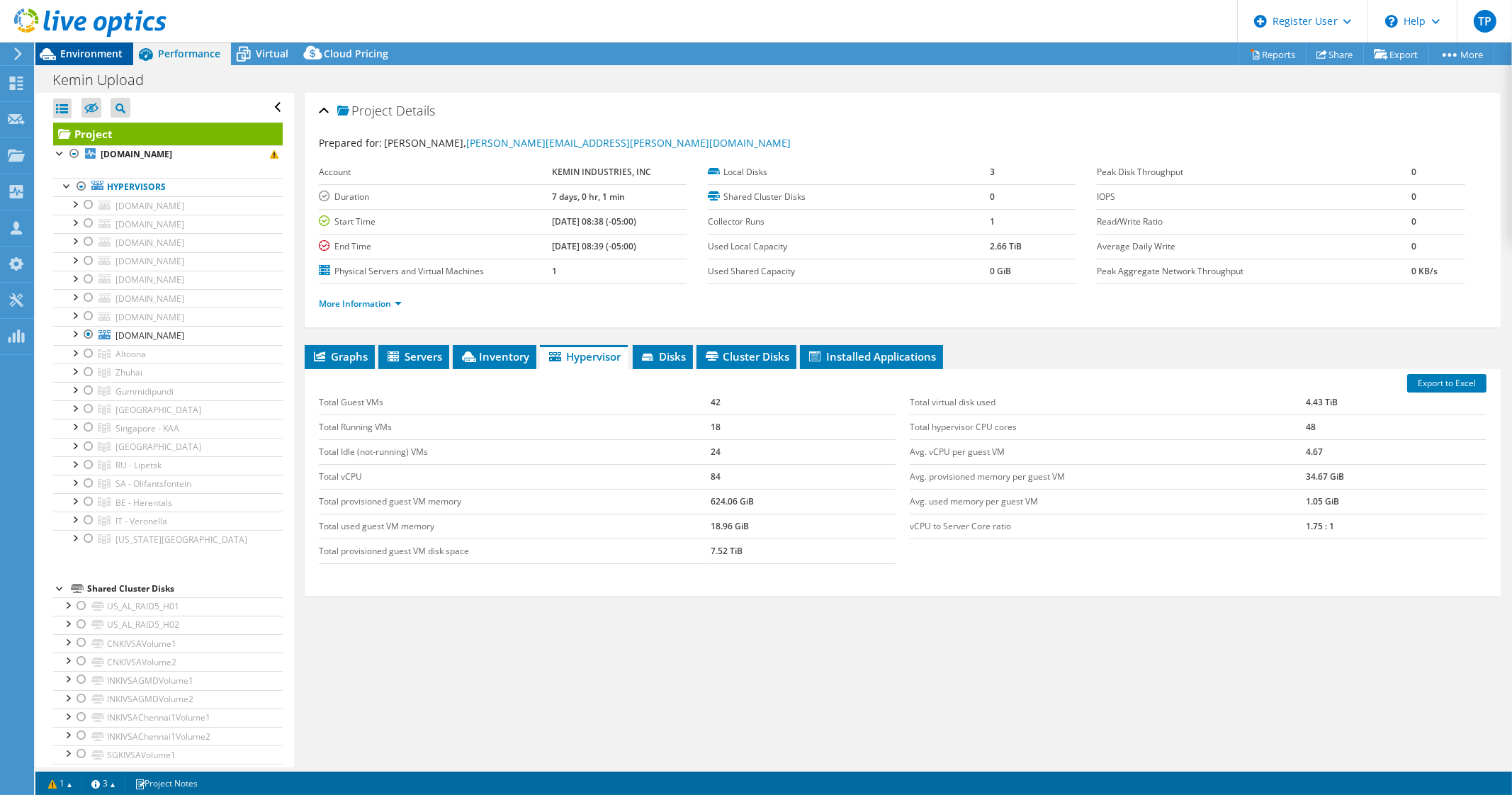
click at [53, 52] on icon at bounding box center [48, 53] width 25 height 25
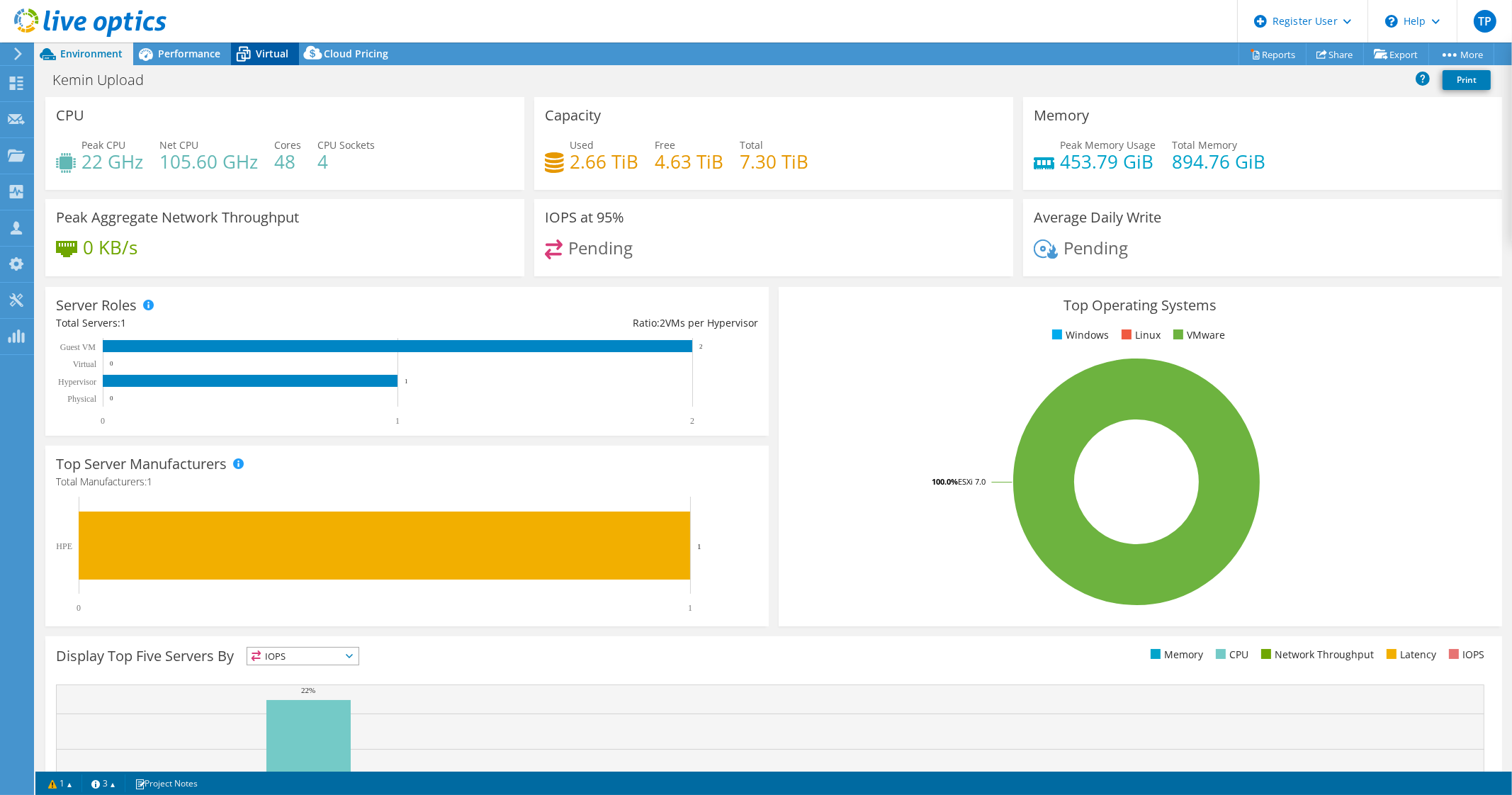
click at [243, 53] on icon at bounding box center [243, 53] width 25 height 25
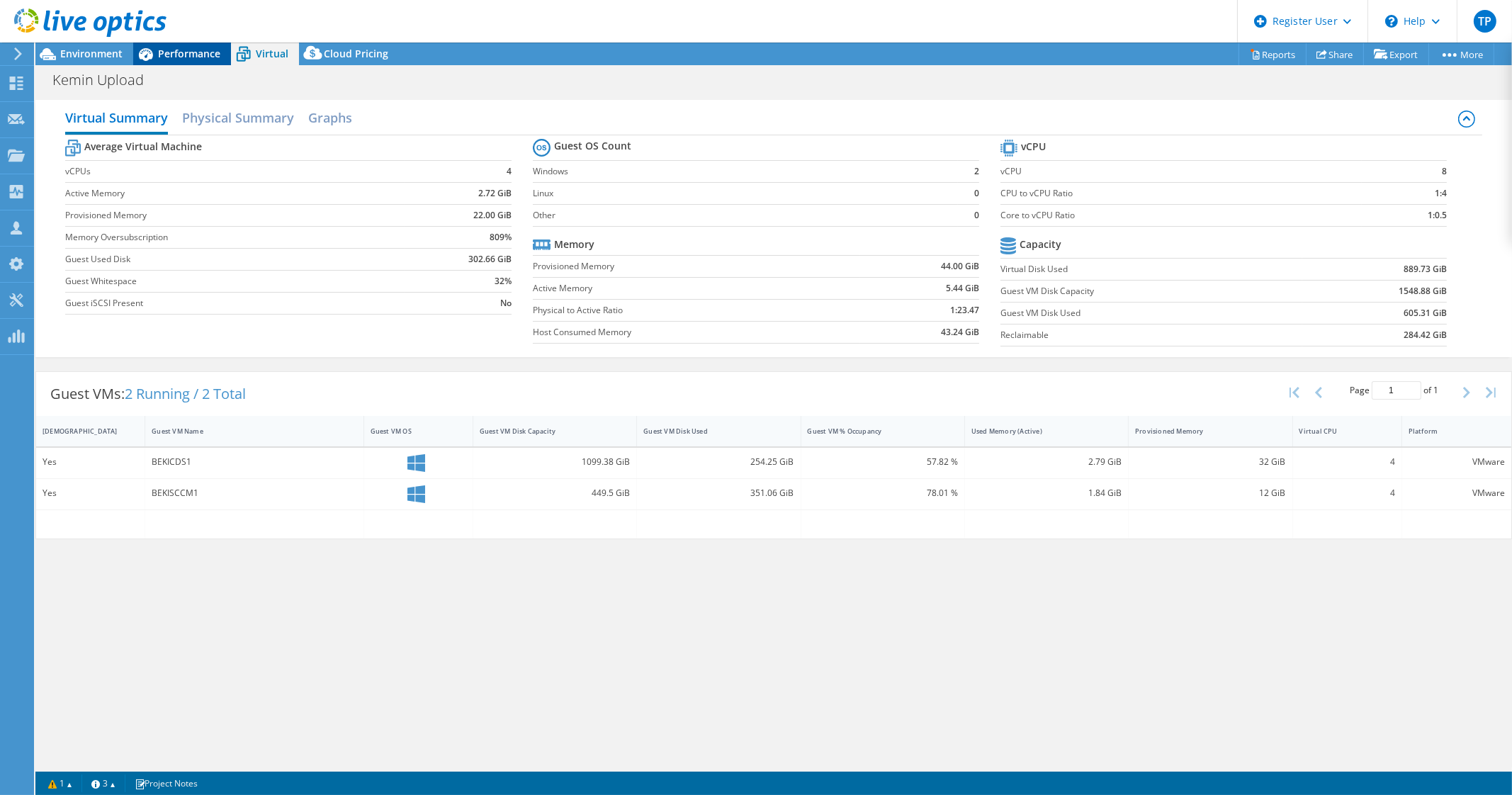
click at [167, 59] on span "Performance" at bounding box center [188, 53] width 62 height 14
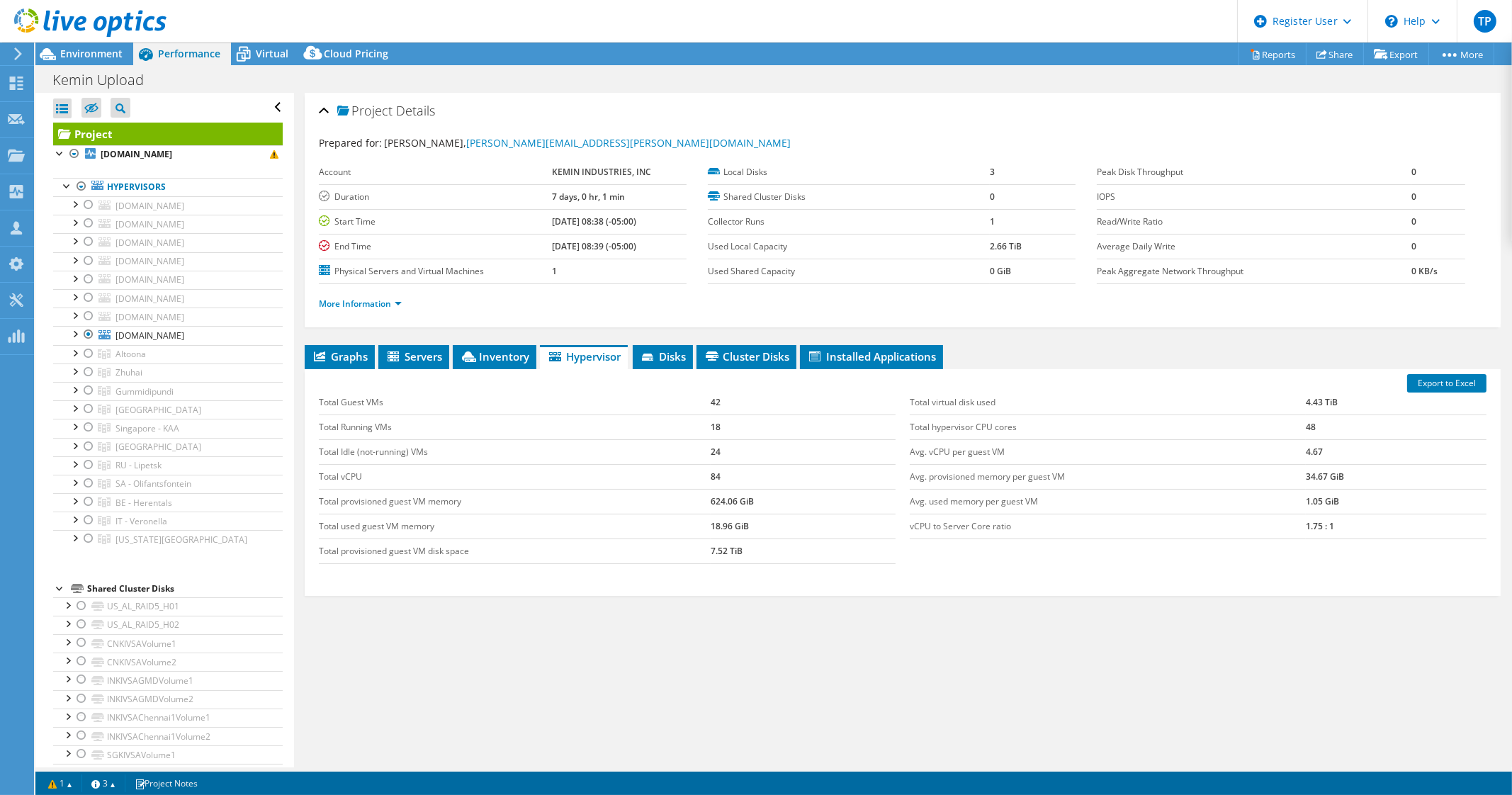
click at [836, 508] on td "624.06 GiB" at bounding box center [803, 501] width 185 height 25
drag, startPoint x: 786, startPoint y: 501, endPoint x: 635, endPoint y: 495, distance: 151.1
click at [635, 495] on tr "Total provisioned guest VM memory 624.06 GiB" at bounding box center [608, 501] width 577 height 25
click at [910, 501] on td "Avg. used memory per guest VM" at bounding box center [1107, 501] width 396 height 25
click at [281, 58] on span "Virtual" at bounding box center [272, 53] width 32 height 14
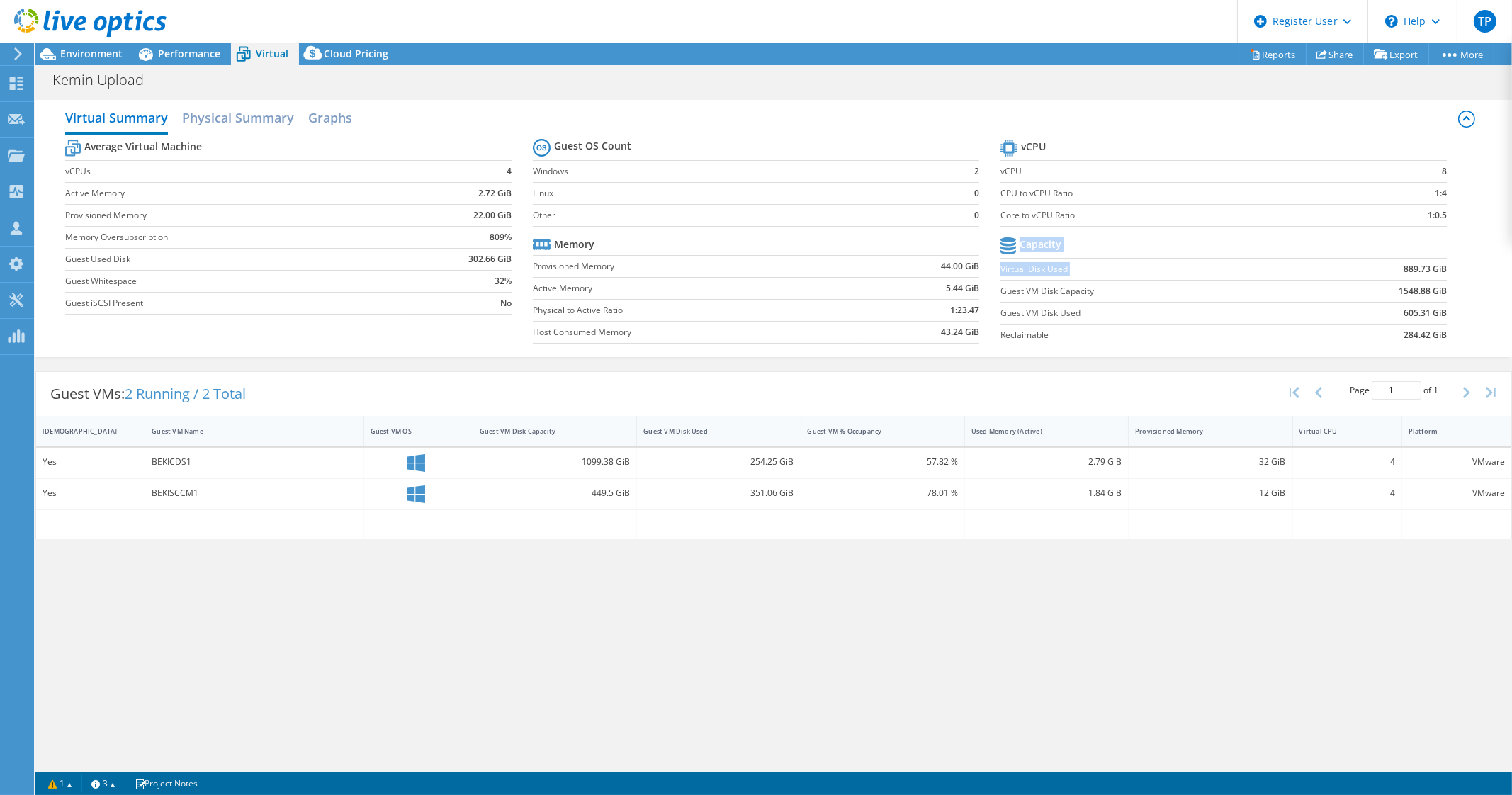
drag, startPoint x: 1341, startPoint y: 258, endPoint x: 1412, endPoint y: 352, distance: 117.8
click at [1412, 352] on div "Virtual Summary Physical Summary Graphs Average Virtual Machine vCPUs 4 Active …" at bounding box center [774, 228] width 1476 height 257
click at [613, 709] on div "Virtual Summary Physical Summary Graphs Average Virtual Machine vCPUs 4 Active …" at bounding box center [774, 429] width 1476 height 675
click at [177, 58] on span "Performance" at bounding box center [188, 53] width 62 height 14
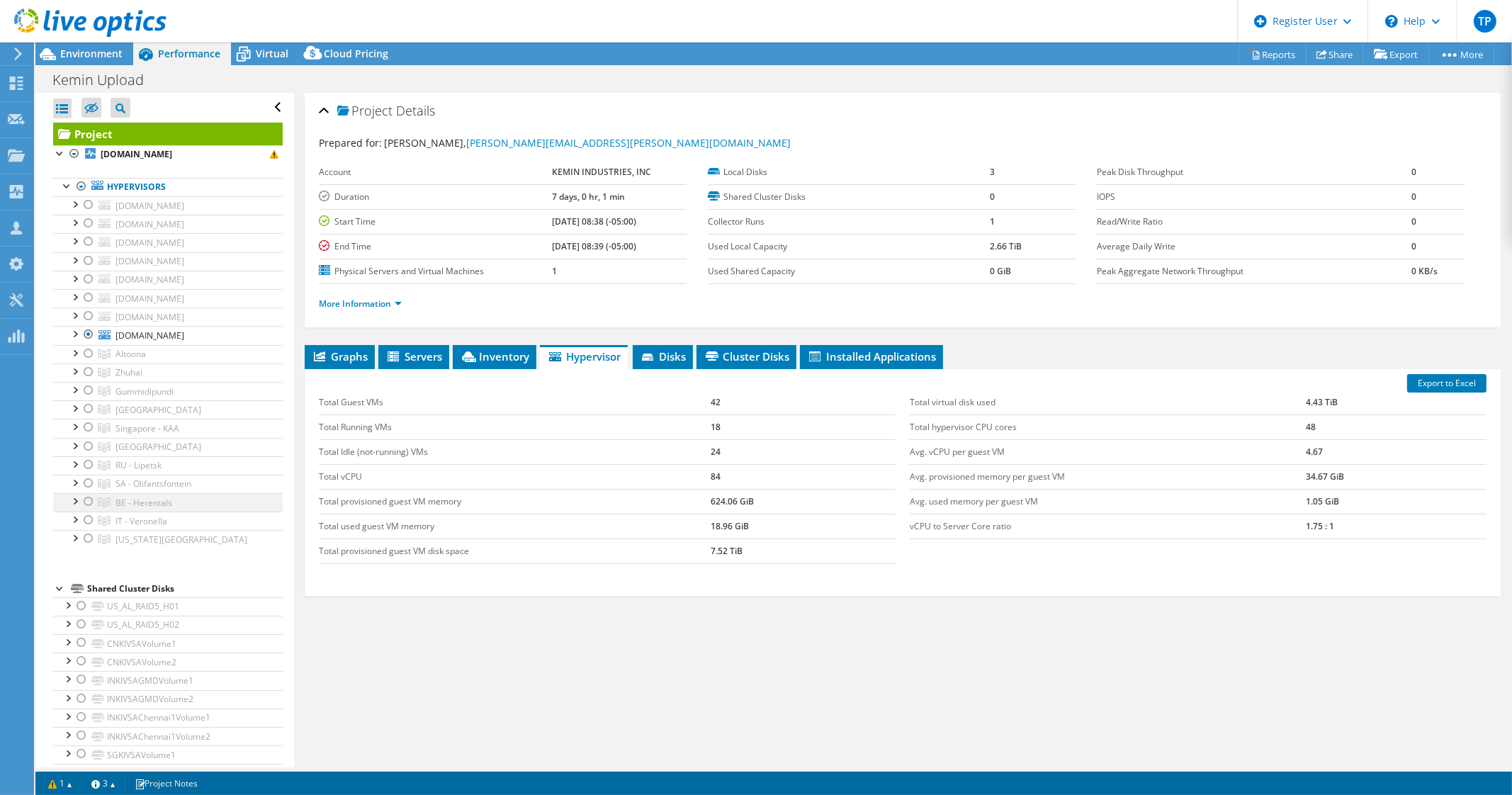
click at [91, 501] on div at bounding box center [88, 501] width 14 height 17
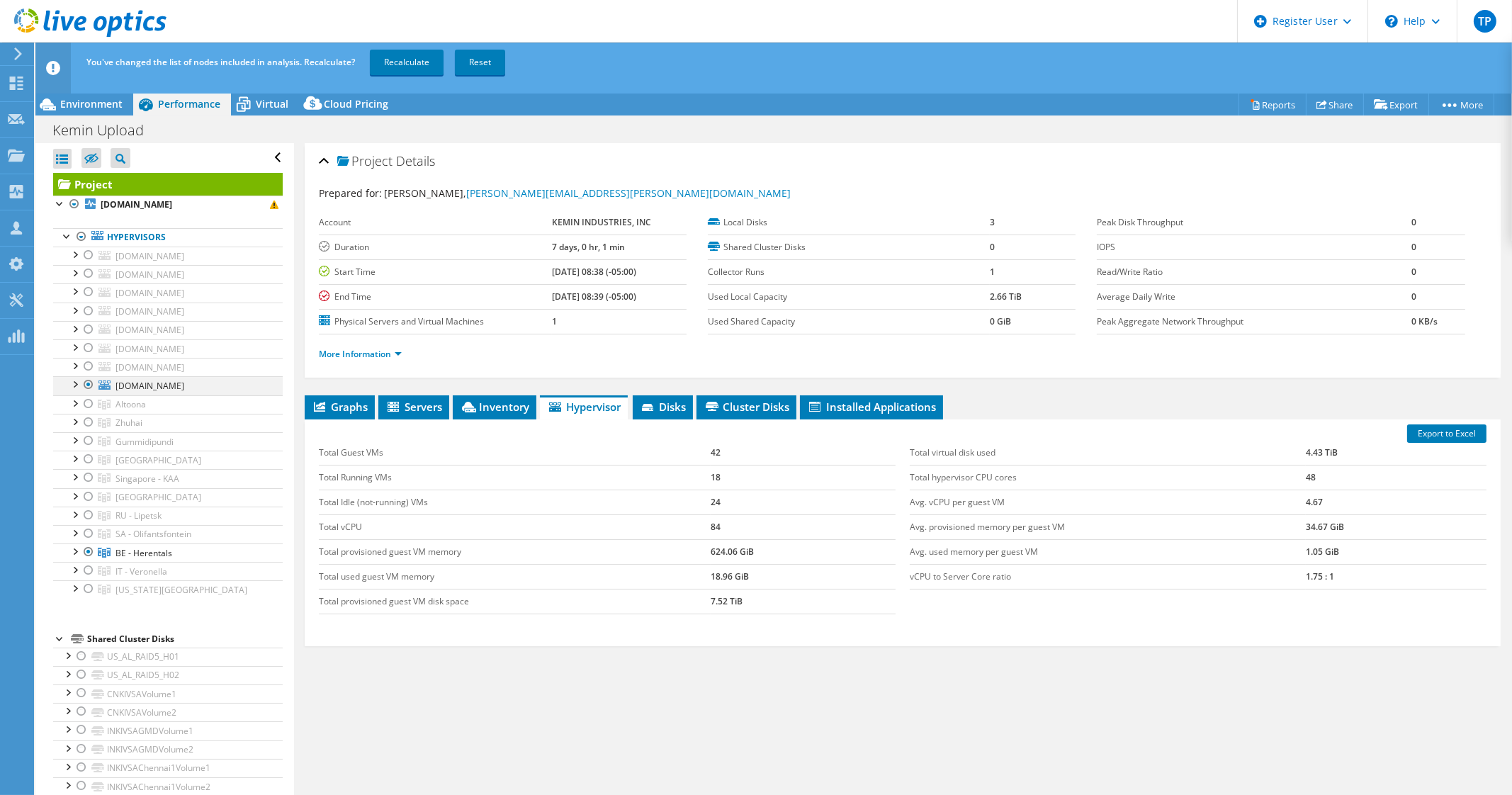
click at [89, 384] on div at bounding box center [88, 384] width 14 height 17
click at [397, 55] on link "Recalculate" at bounding box center [406, 62] width 74 height 25
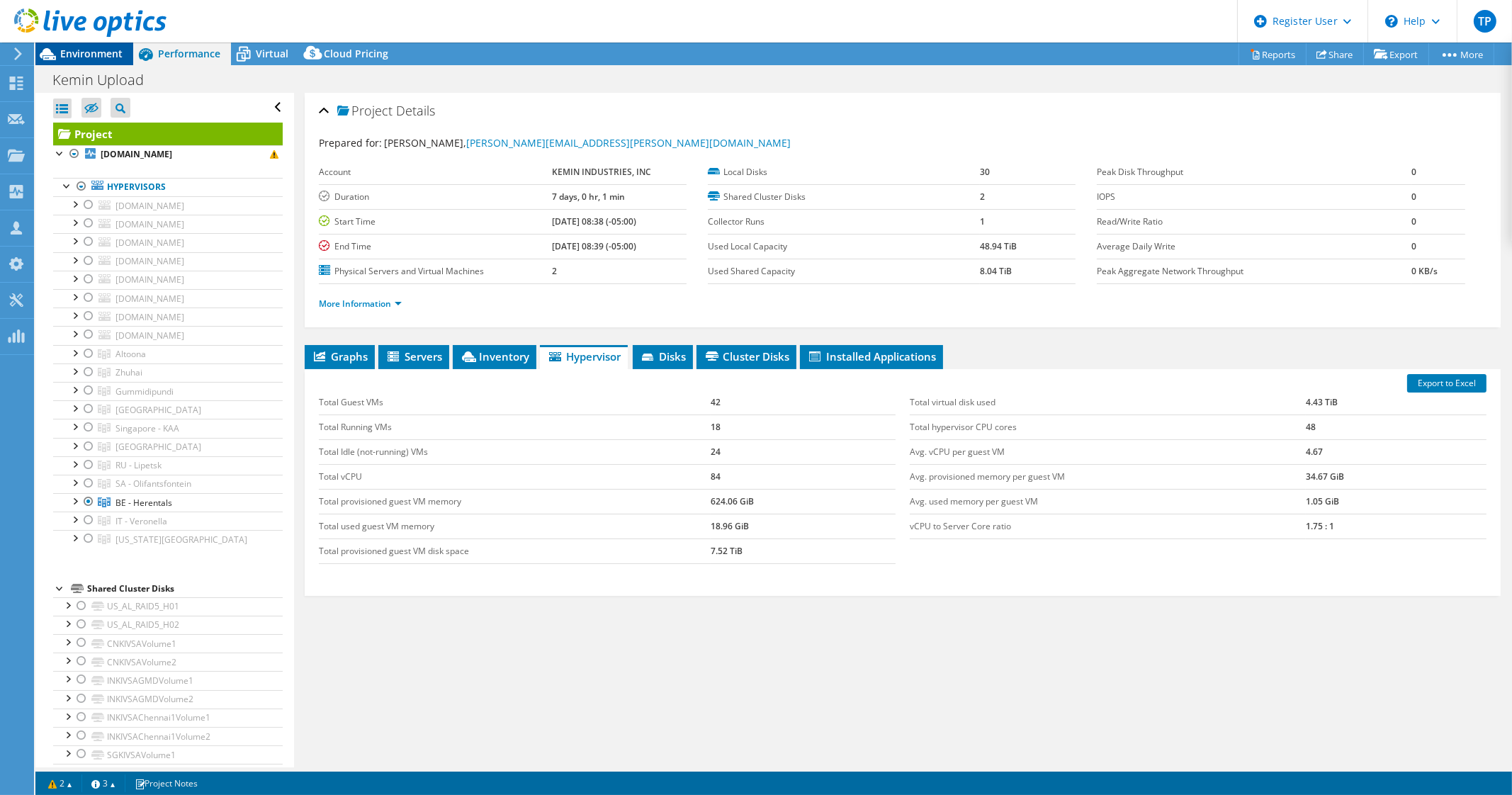
click at [88, 53] on span "Environment" at bounding box center [91, 53] width 62 height 14
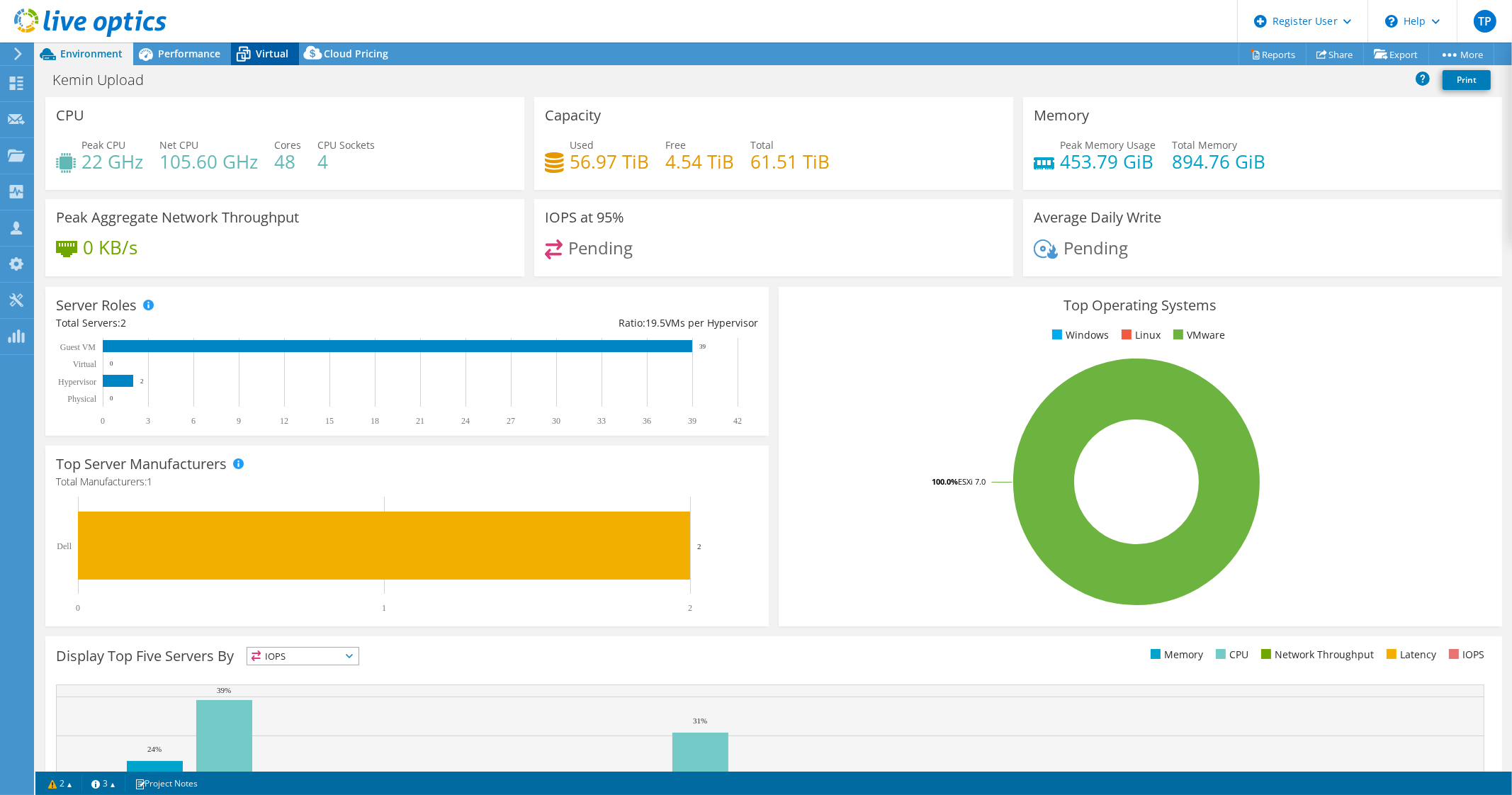
click at [259, 51] on span "Virtual" at bounding box center [272, 53] width 32 height 14
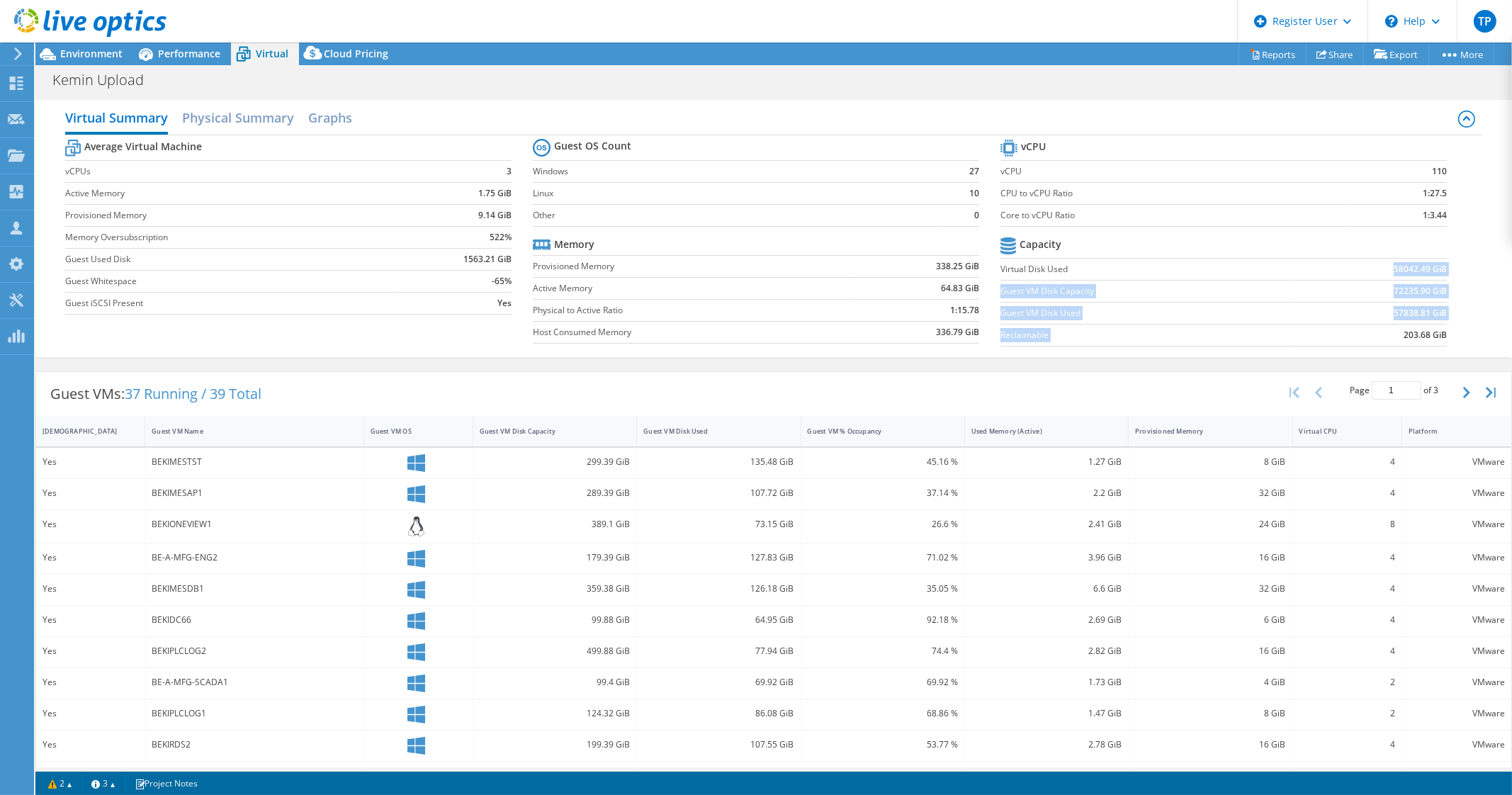
drag, startPoint x: 1357, startPoint y: 266, endPoint x: 1383, endPoint y: 341, distance: 79.4
click at [1383, 341] on tbody "Capacity Virtual Disk Used 58042.49 GiB Guest VM Disk Capacity 72235.90 GiB Gue…" at bounding box center [1224, 290] width 446 height 113
click at [1264, 284] on label "Guest VM Disk Capacity" at bounding box center [1146, 291] width 292 height 14
click at [182, 51] on span "Performance" at bounding box center [188, 53] width 62 height 14
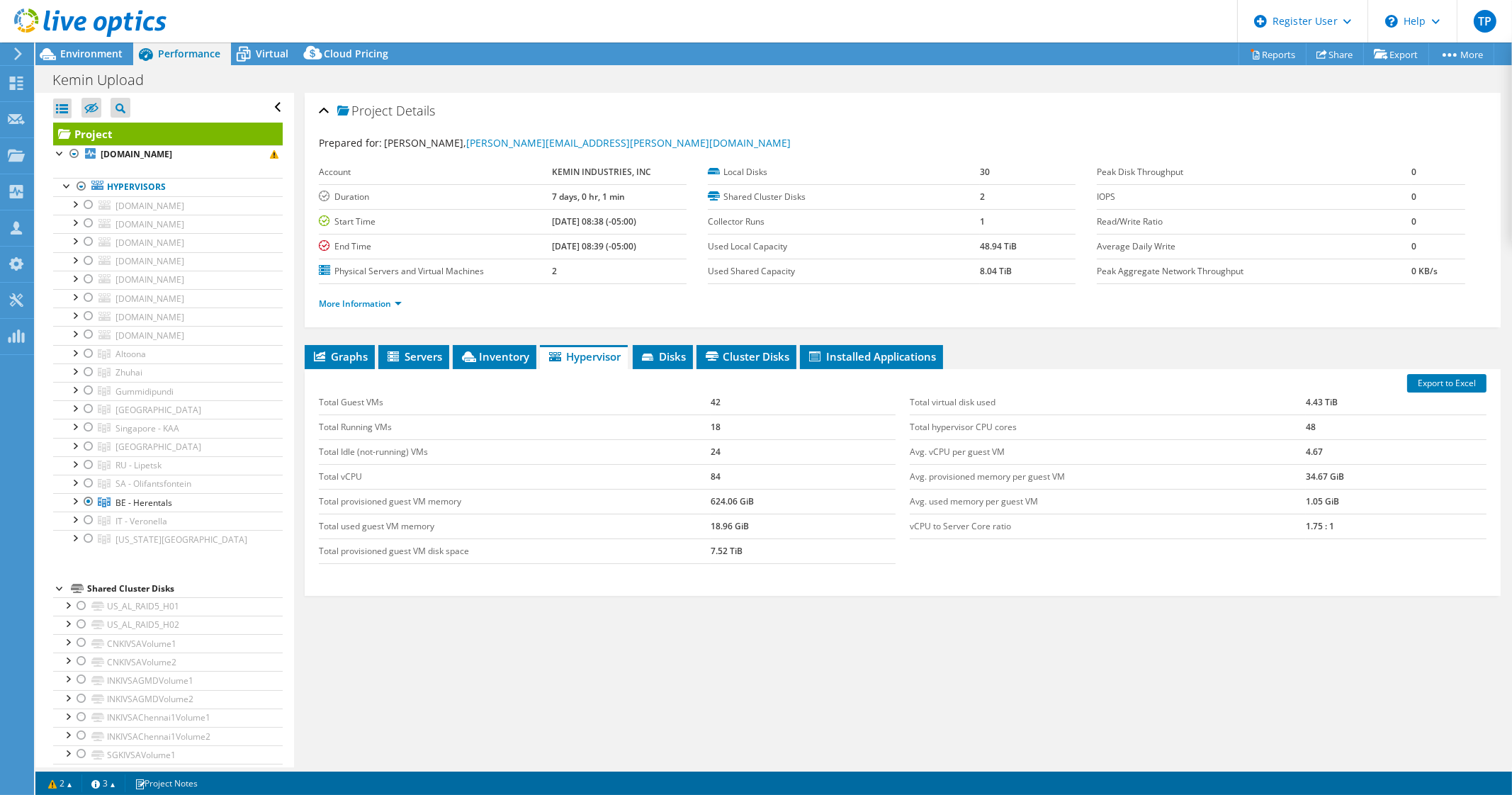
click at [580, 638] on div "Graphs Servers Inventory Hypervisor Disks Cluster Disks Installed Applications …" at bounding box center [902, 522] width 1196 height 354
click at [416, 642] on div "Graphs Servers Inventory Hypervisor Disks Cluster Disks Installed Applications …" at bounding box center [902, 522] width 1196 height 354
click at [370, 641] on div "Graphs Servers Inventory Hypervisor Disks Cluster Disks Installed Applications …" at bounding box center [902, 522] width 1196 height 354
click at [693, 635] on div "Graphs Servers Inventory Hypervisor Disks Cluster Disks Installed Applications …" at bounding box center [902, 522] width 1196 height 354
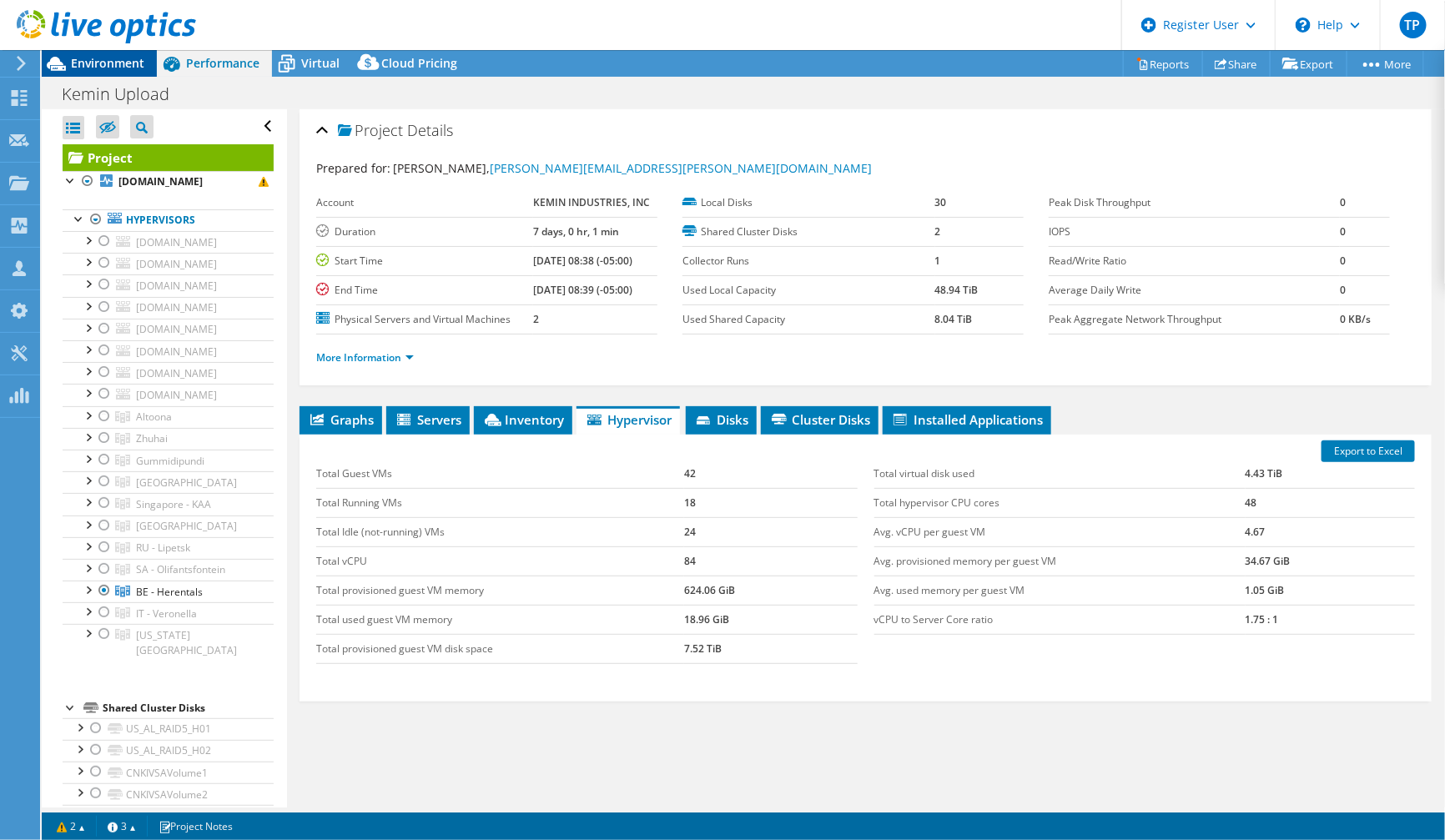
click at [113, 69] on span "Environment" at bounding box center [107, 63] width 73 height 16
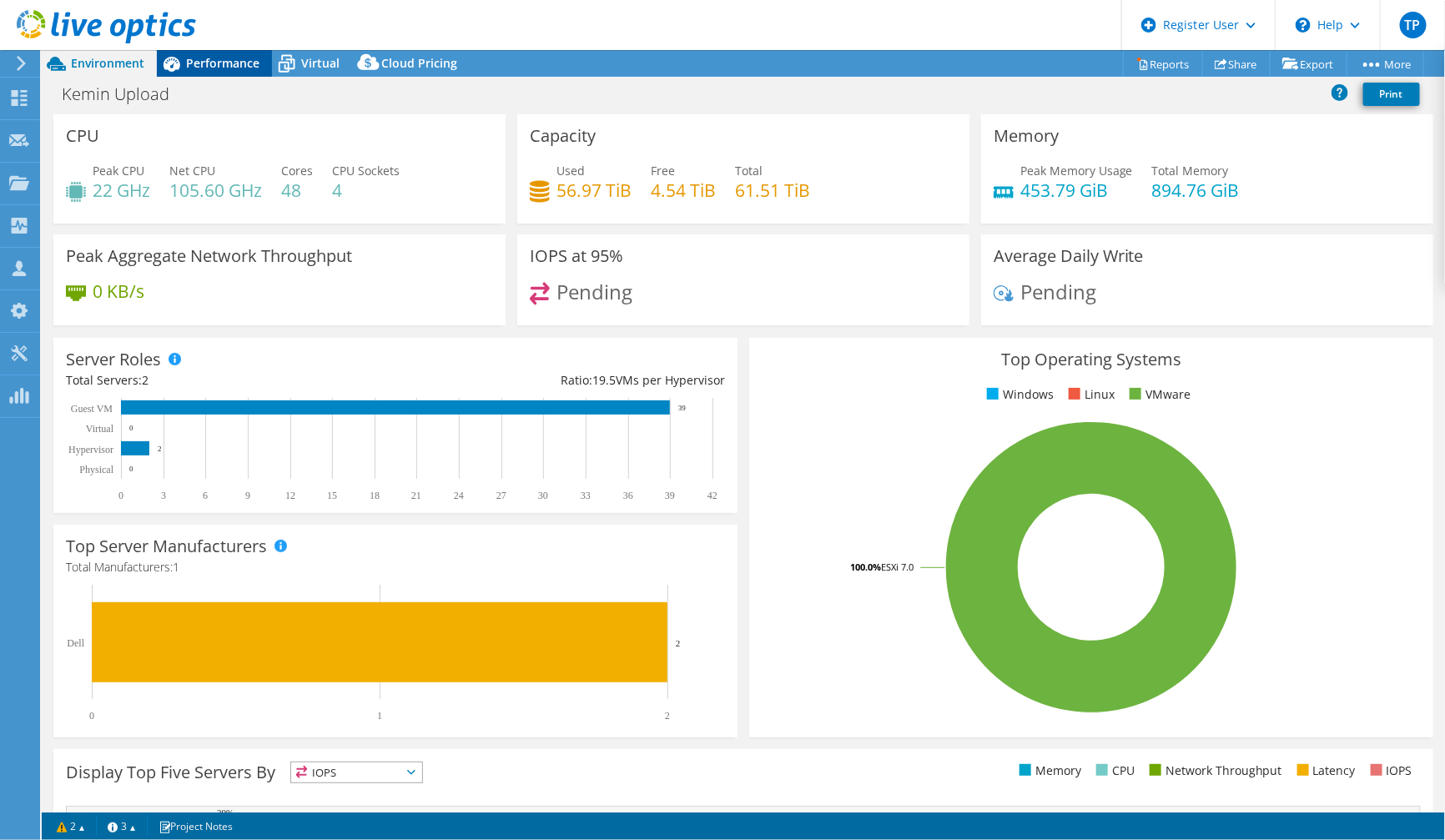
click at [233, 63] on span "Performance" at bounding box center [222, 63] width 73 height 16
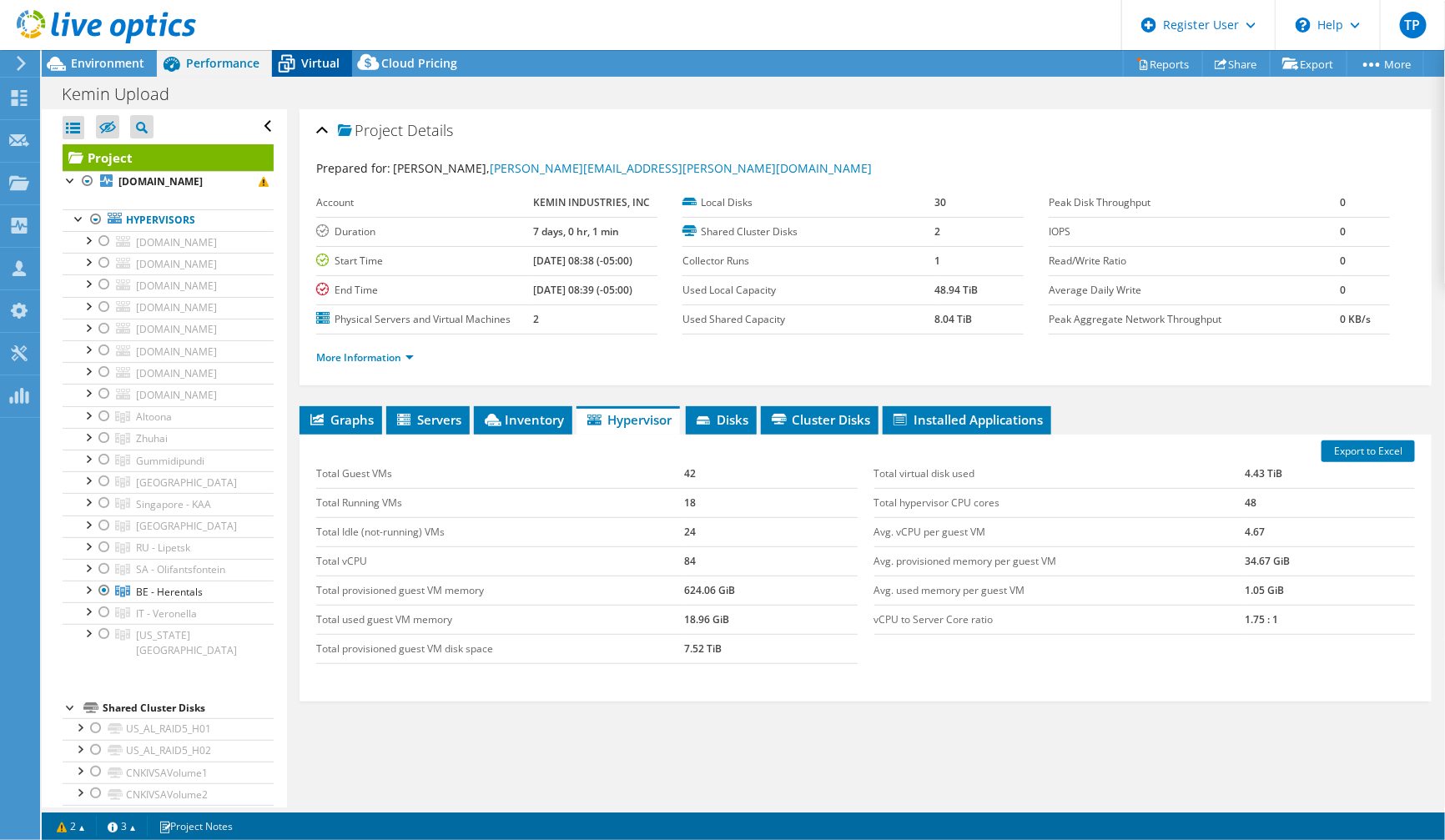
click at [301, 73] on div "Virtual" at bounding box center [312, 63] width 80 height 27
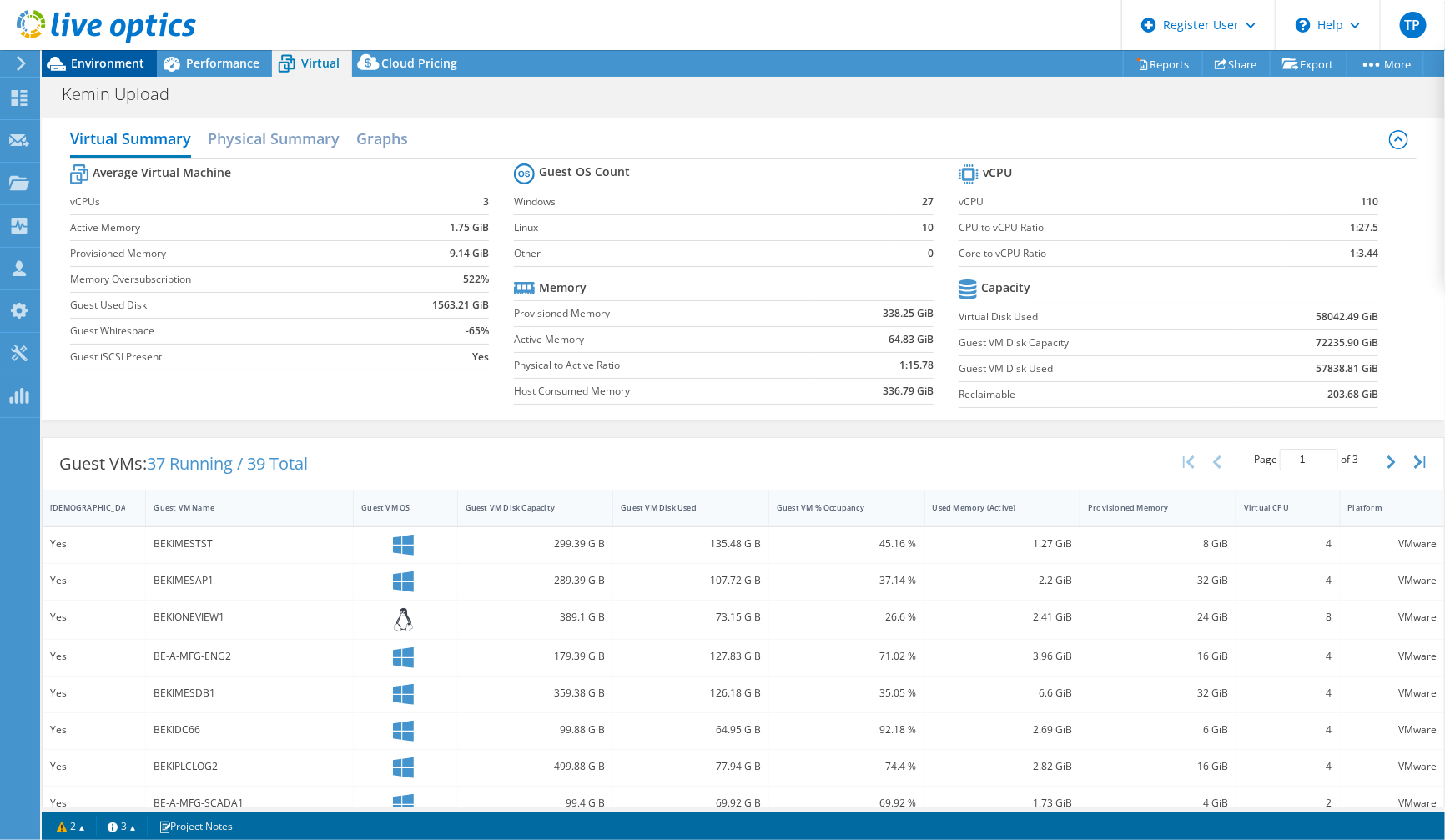
click at [133, 60] on span "Environment" at bounding box center [107, 63] width 73 height 16
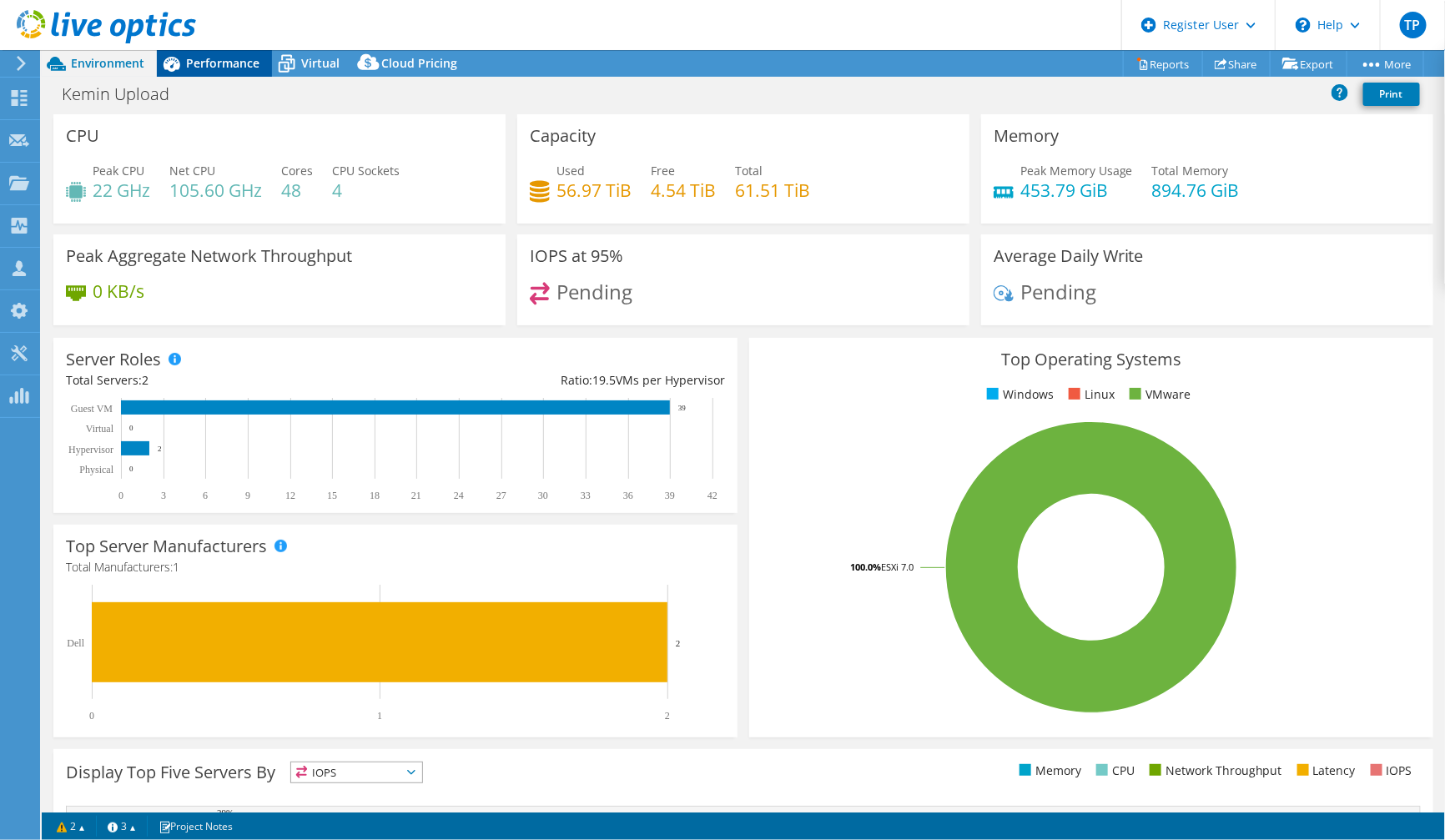
click at [209, 69] on span "Performance" at bounding box center [222, 63] width 73 height 16
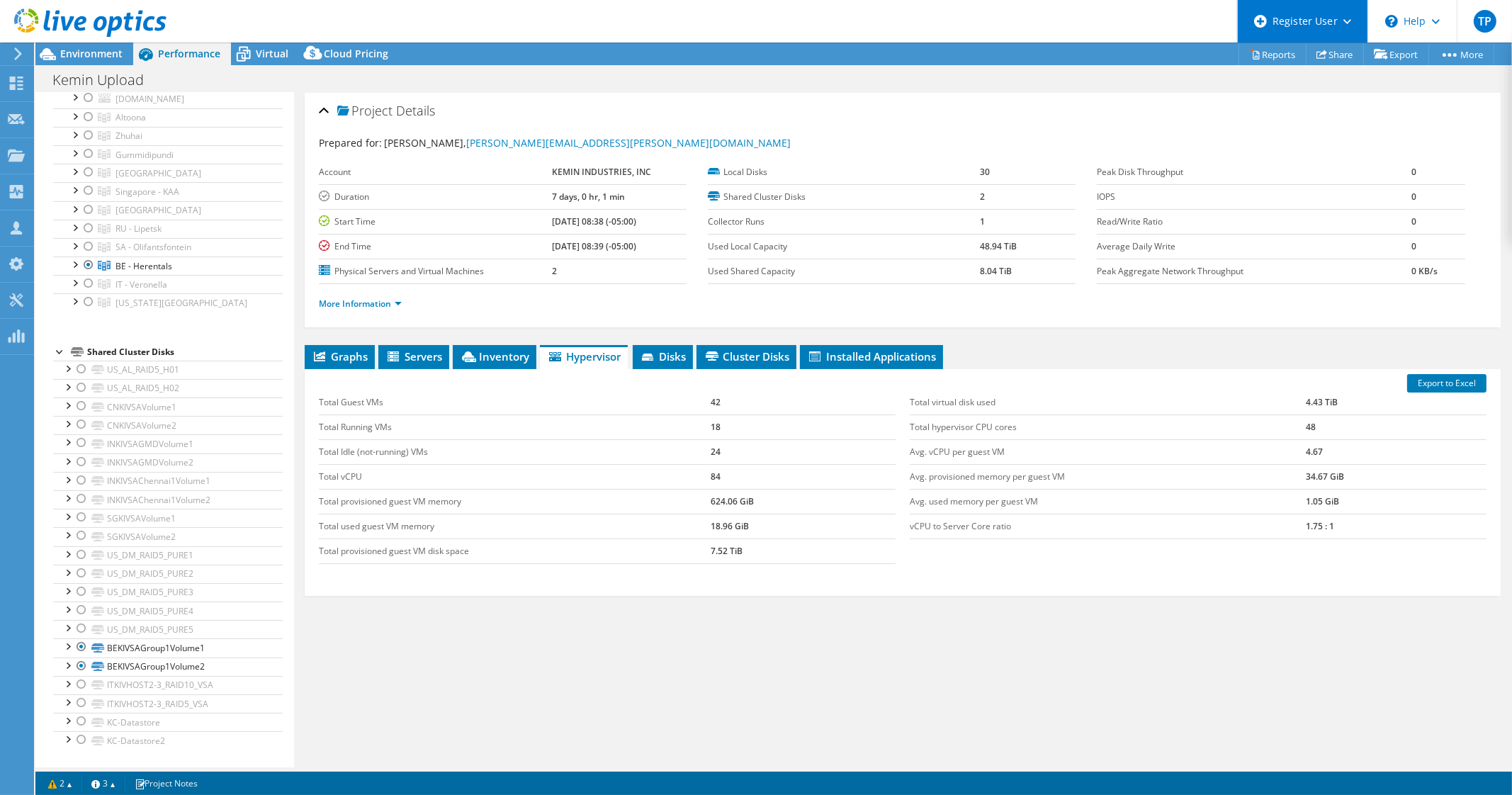
scroll to position [230, 0]
click at [67, 57] on span "Environment" at bounding box center [91, 53] width 62 height 14
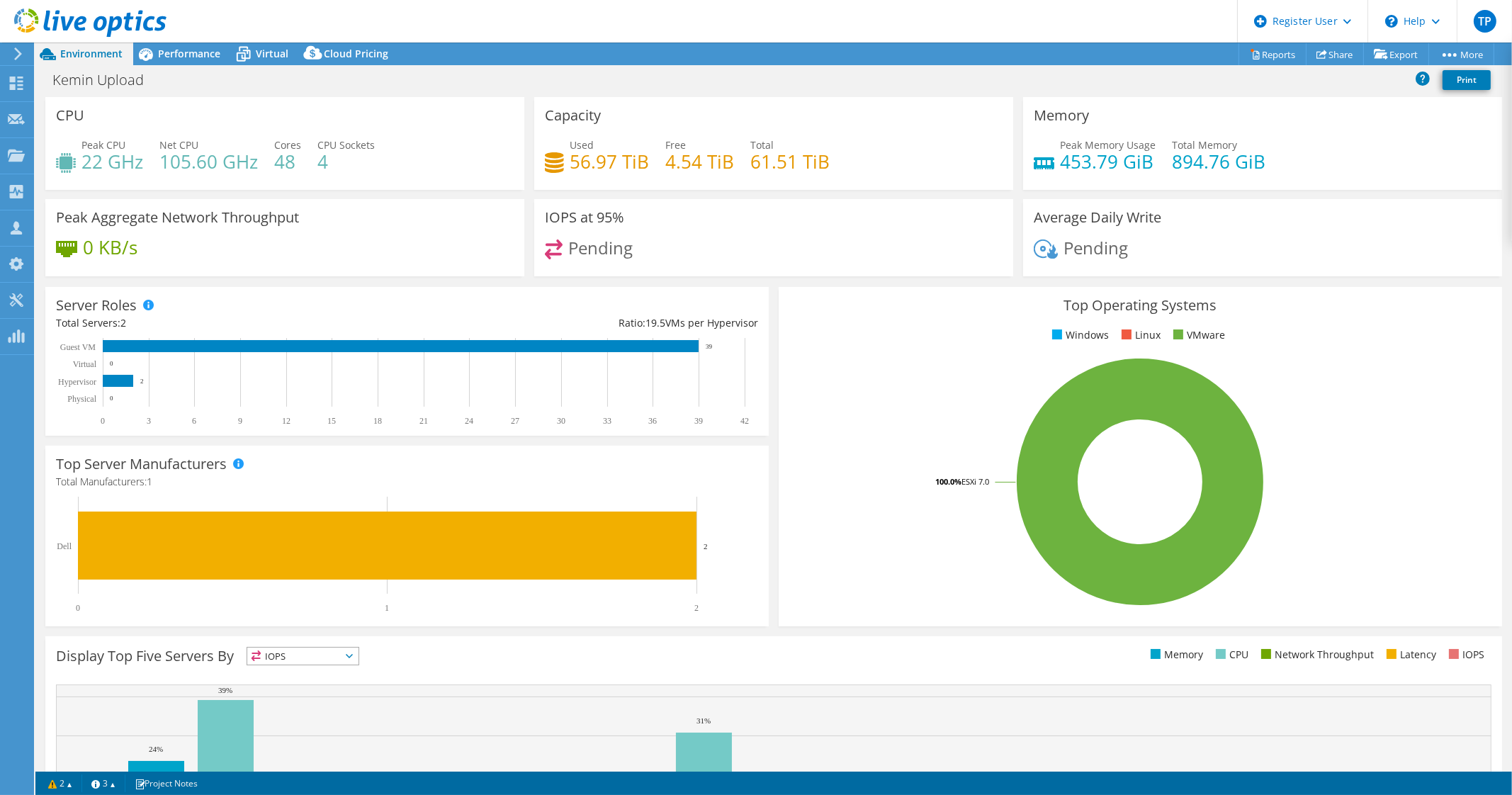
click at [67, 57] on span "Environment" at bounding box center [91, 53] width 62 height 14
click at [176, 54] on span "Performance" at bounding box center [188, 53] width 62 height 14
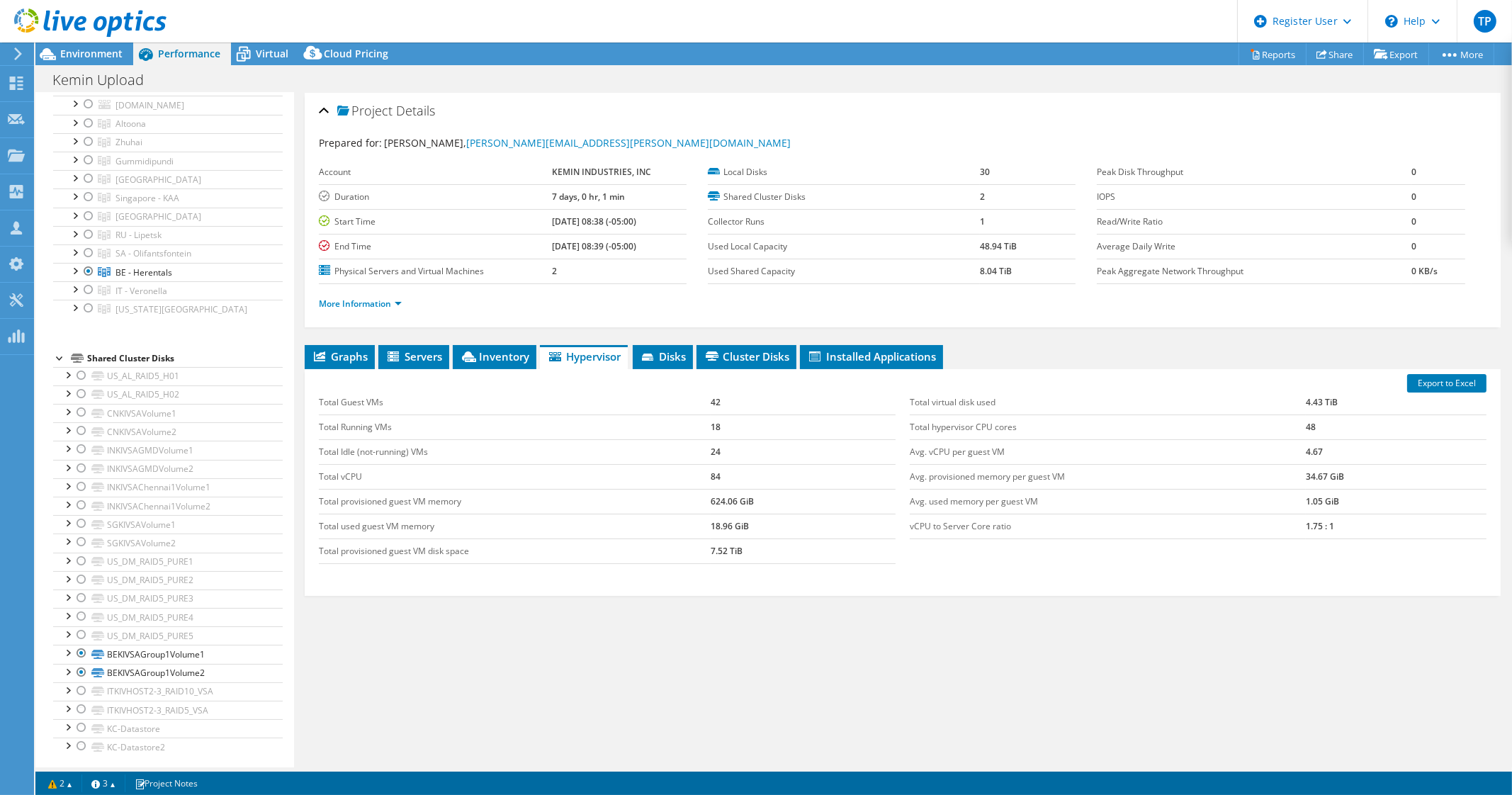
drag, startPoint x: 294, startPoint y: 579, endPoint x: 297, endPoint y: 620, distance: 41.1
click at [297, 620] on div "Project Details Prepared for: [PERSON_NAME], [PERSON_NAME][EMAIL_ADDRESS][PERSO…" at bounding box center [903, 429] width 1218 height 675
click at [742, 356] on span "Cluster Disks" at bounding box center [746, 356] width 86 height 14
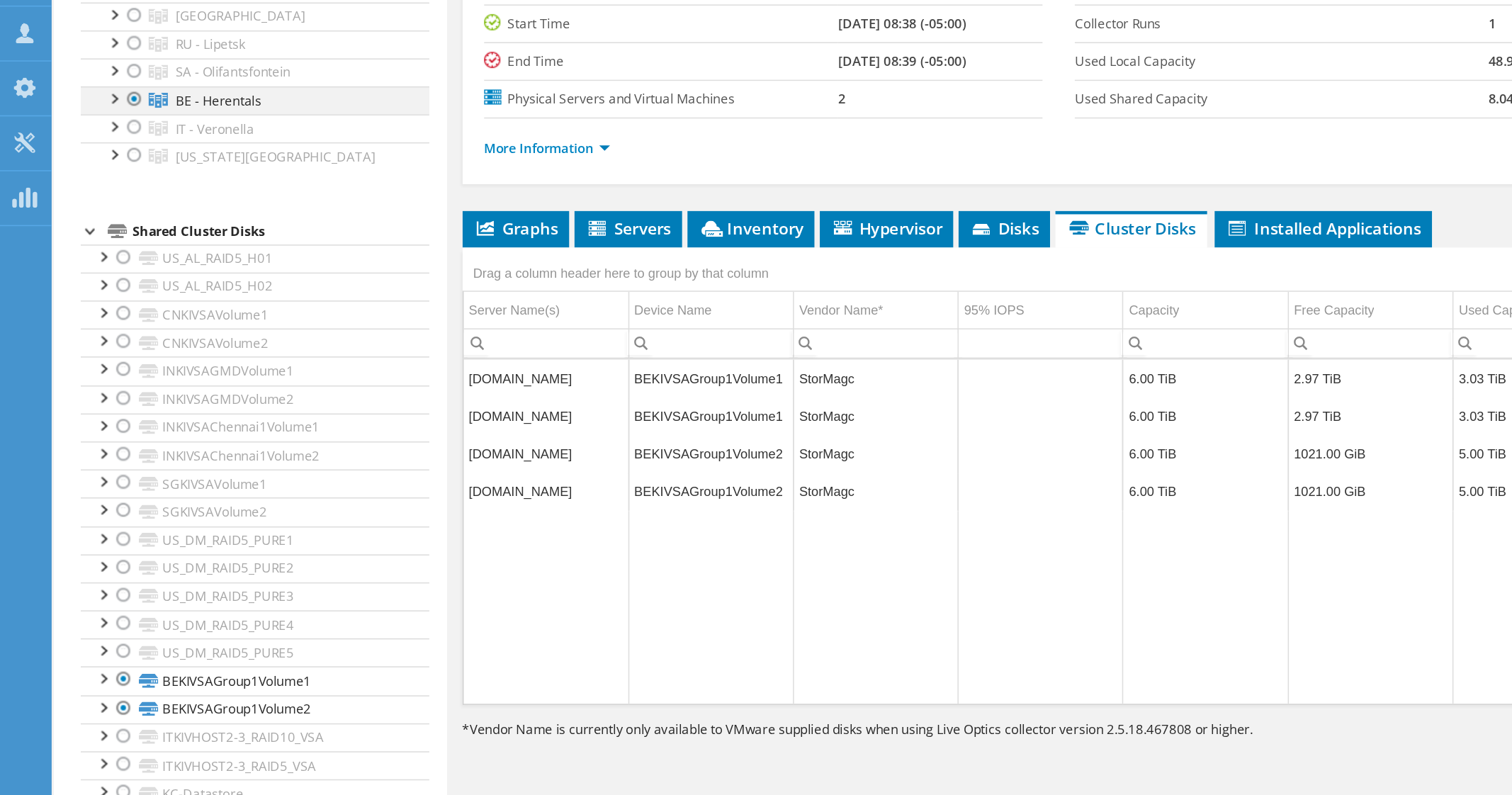
click at [75, 271] on div at bounding box center [74, 270] width 14 height 14
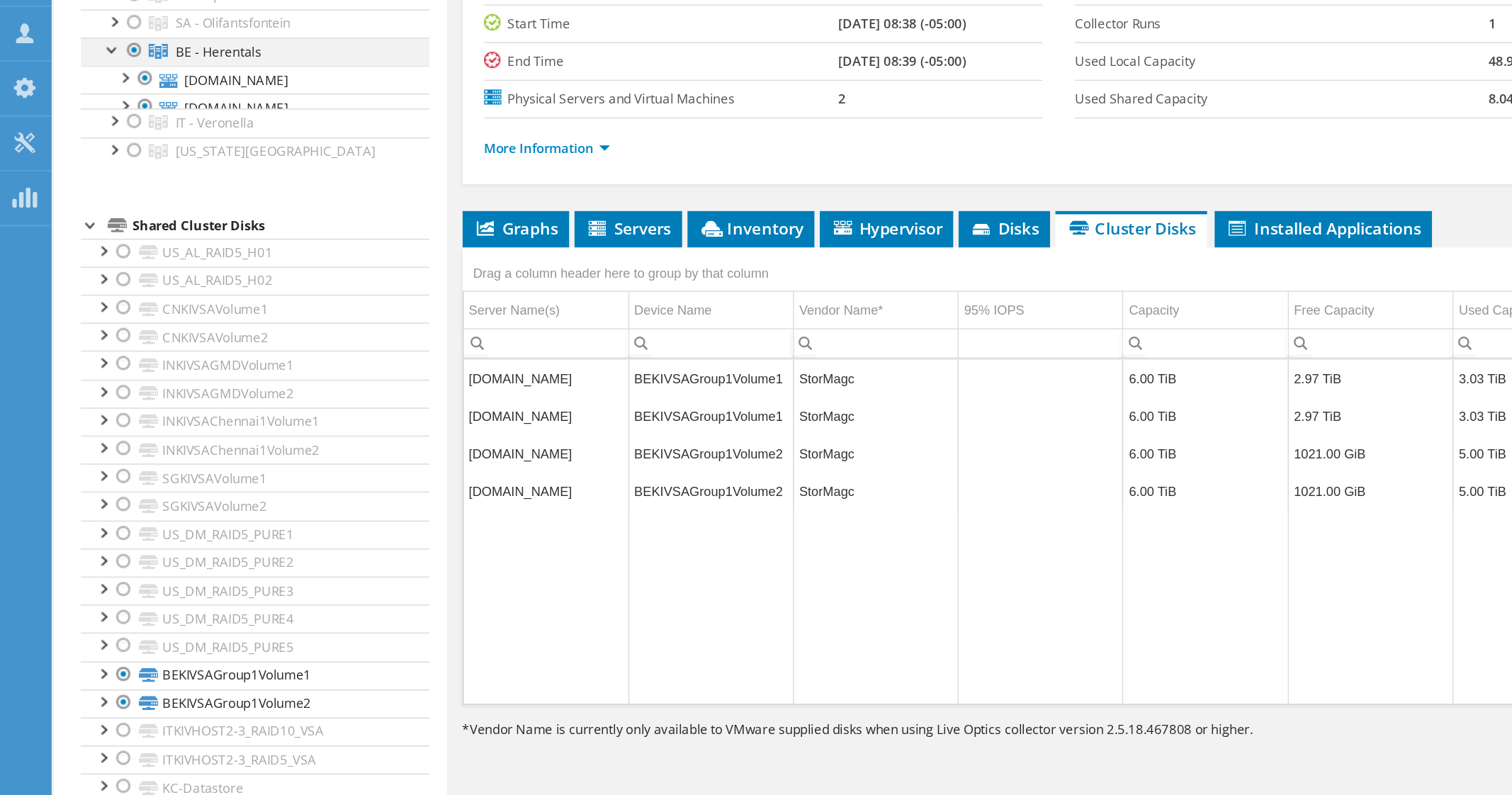
scroll to position [268, 0]
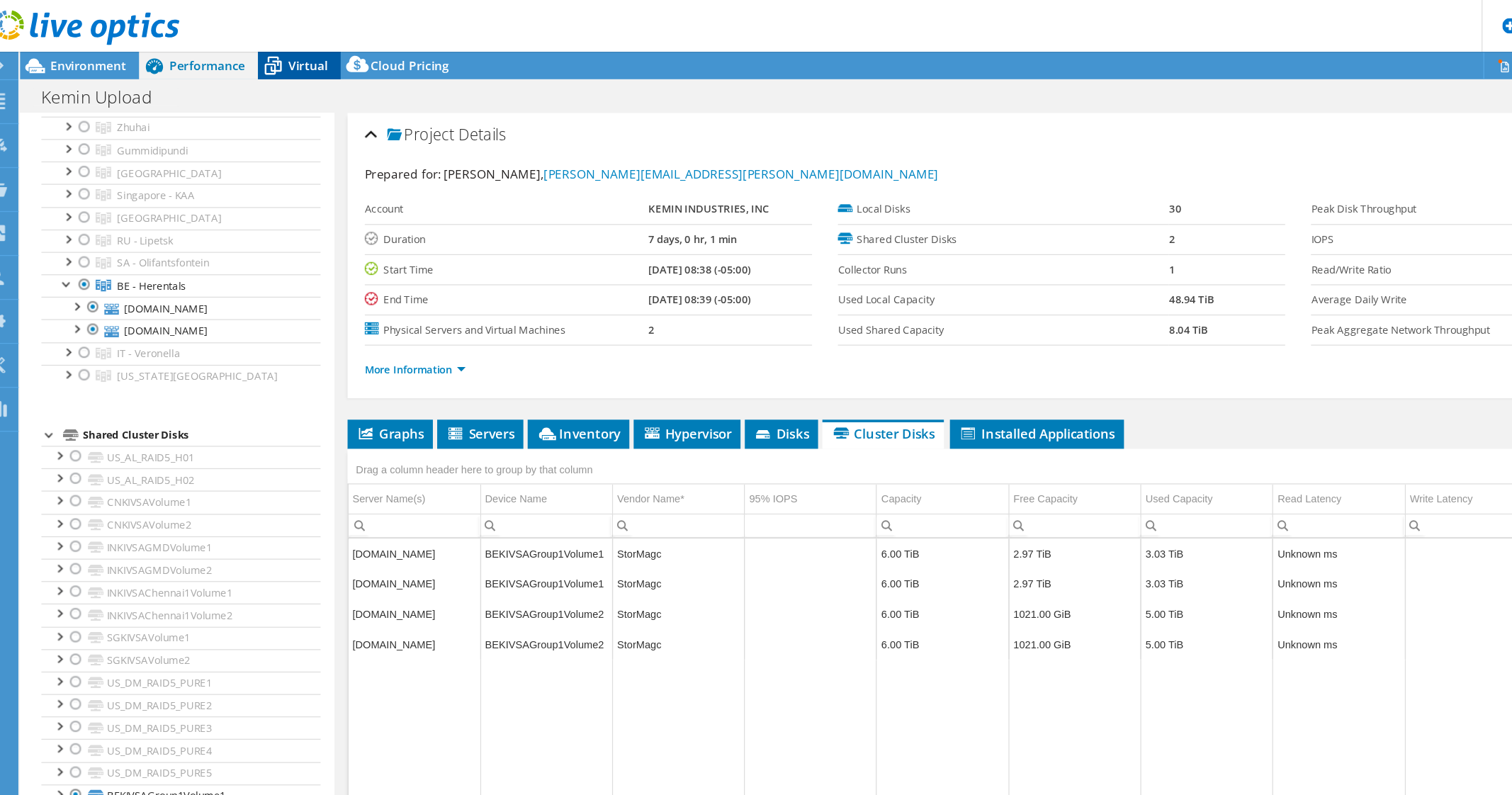
click at [269, 59] on span "Virtual" at bounding box center [272, 53] width 32 height 14
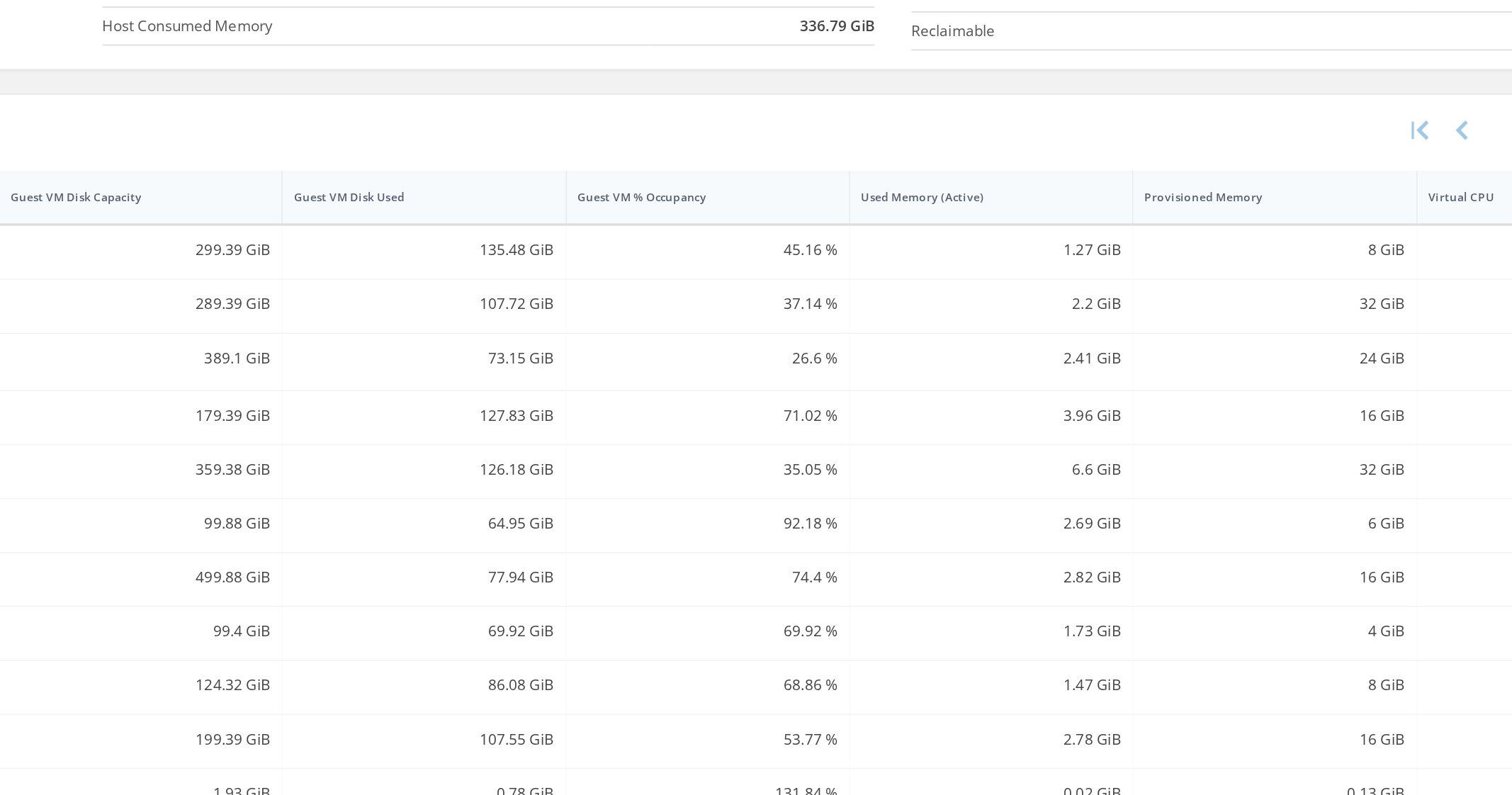
scroll to position [158, 0]
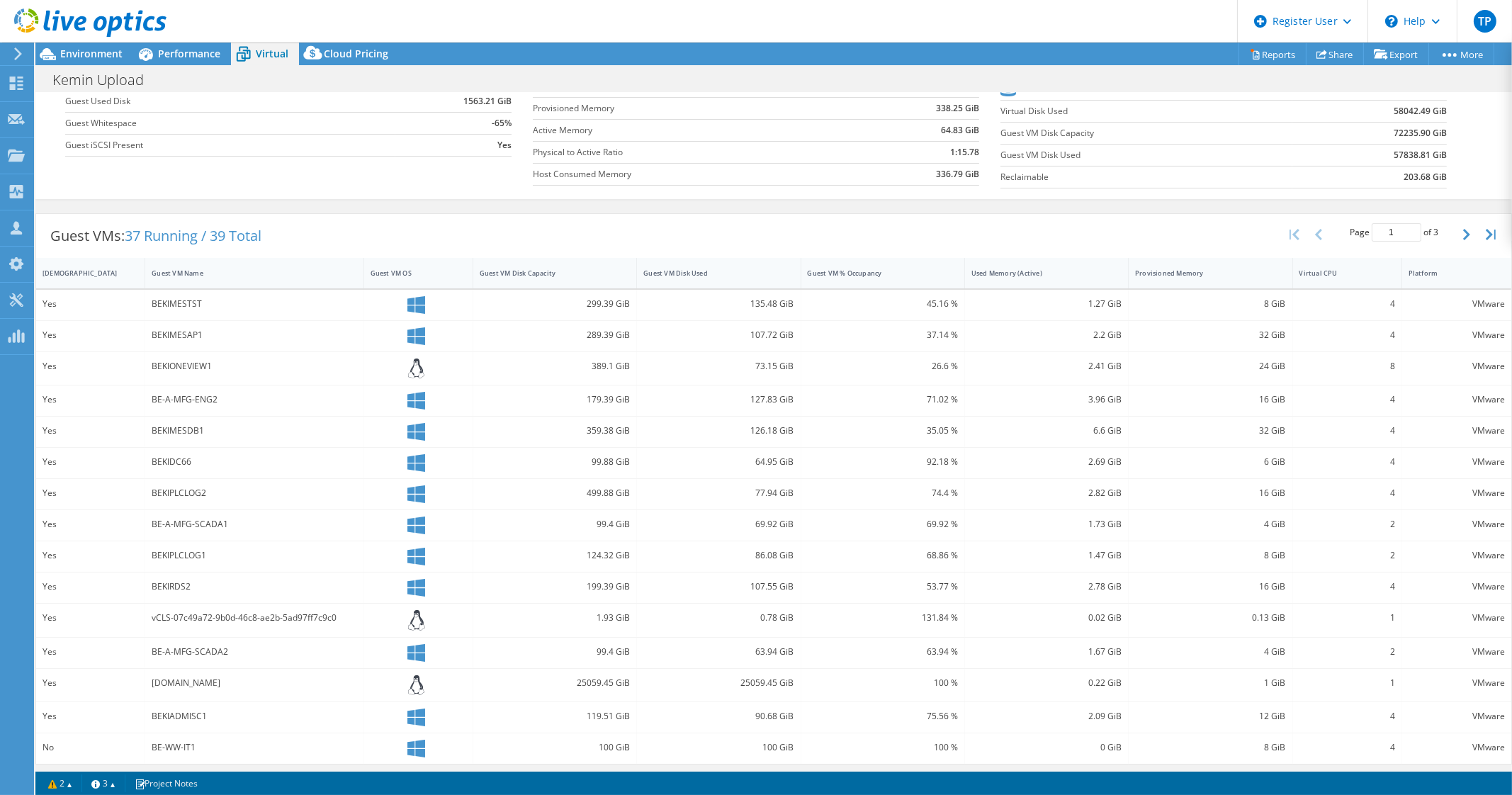
drag, startPoint x: 150, startPoint y: 684, endPoint x: 230, endPoint y: 680, distance: 80.1
click at [230, 680] on div "[DOMAIN_NAME]" at bounding box center [254, 683] width 204 height 15
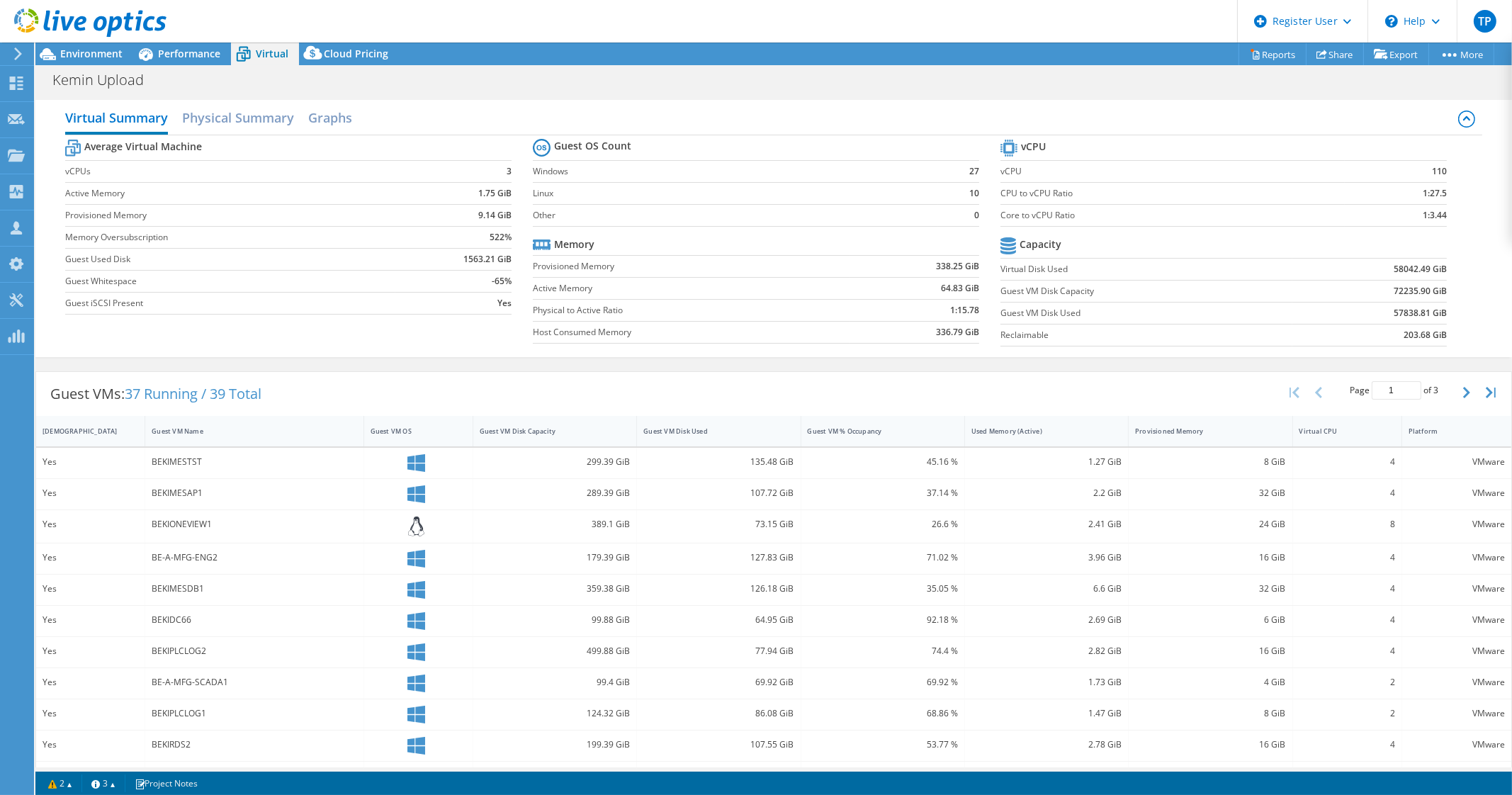
scroll to position [1, 0]
click at [1456, 385] on button "button" at bounding box center [1468, 392] width 24 height 27
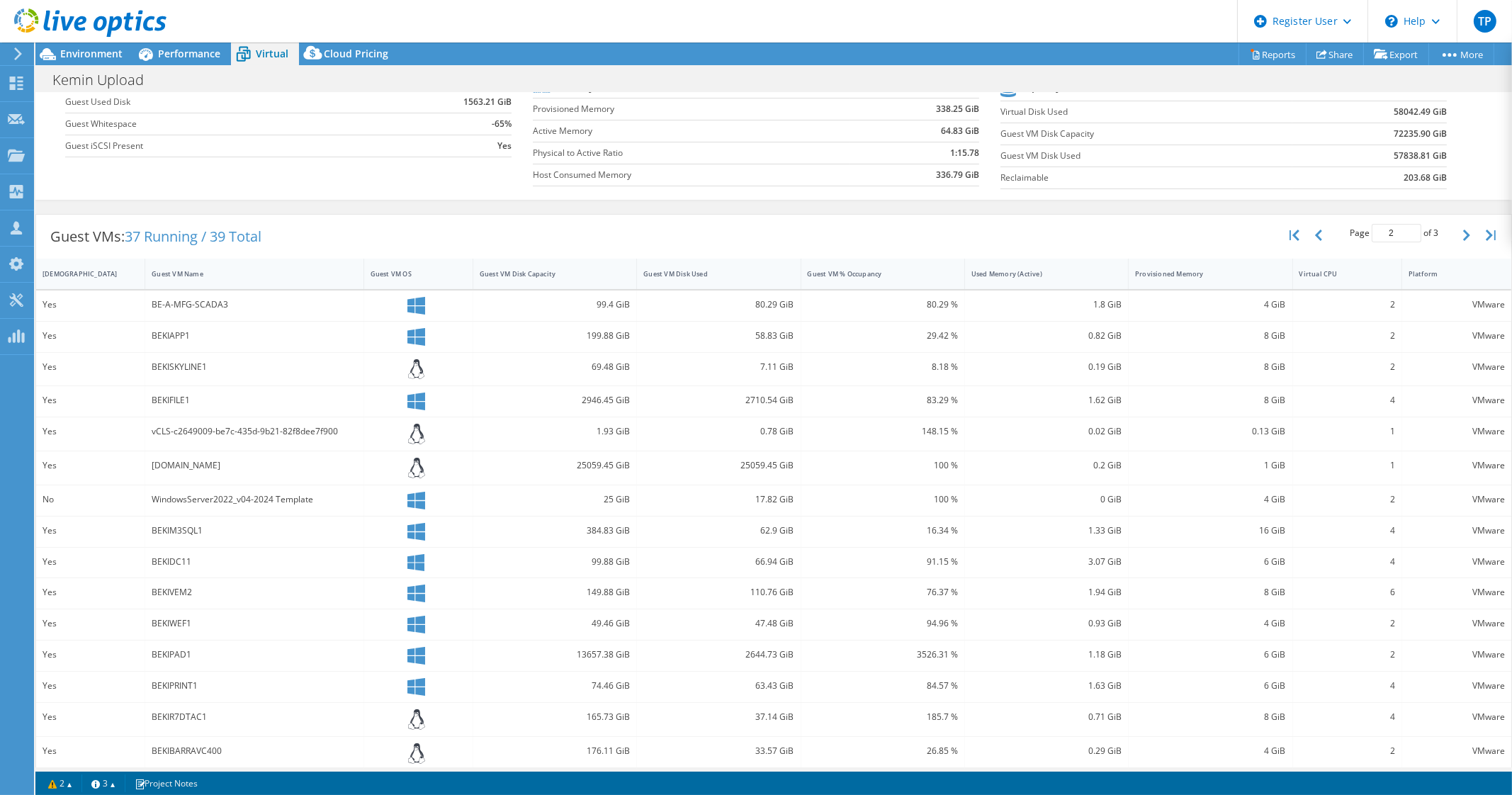
scroll to position [163, 0]
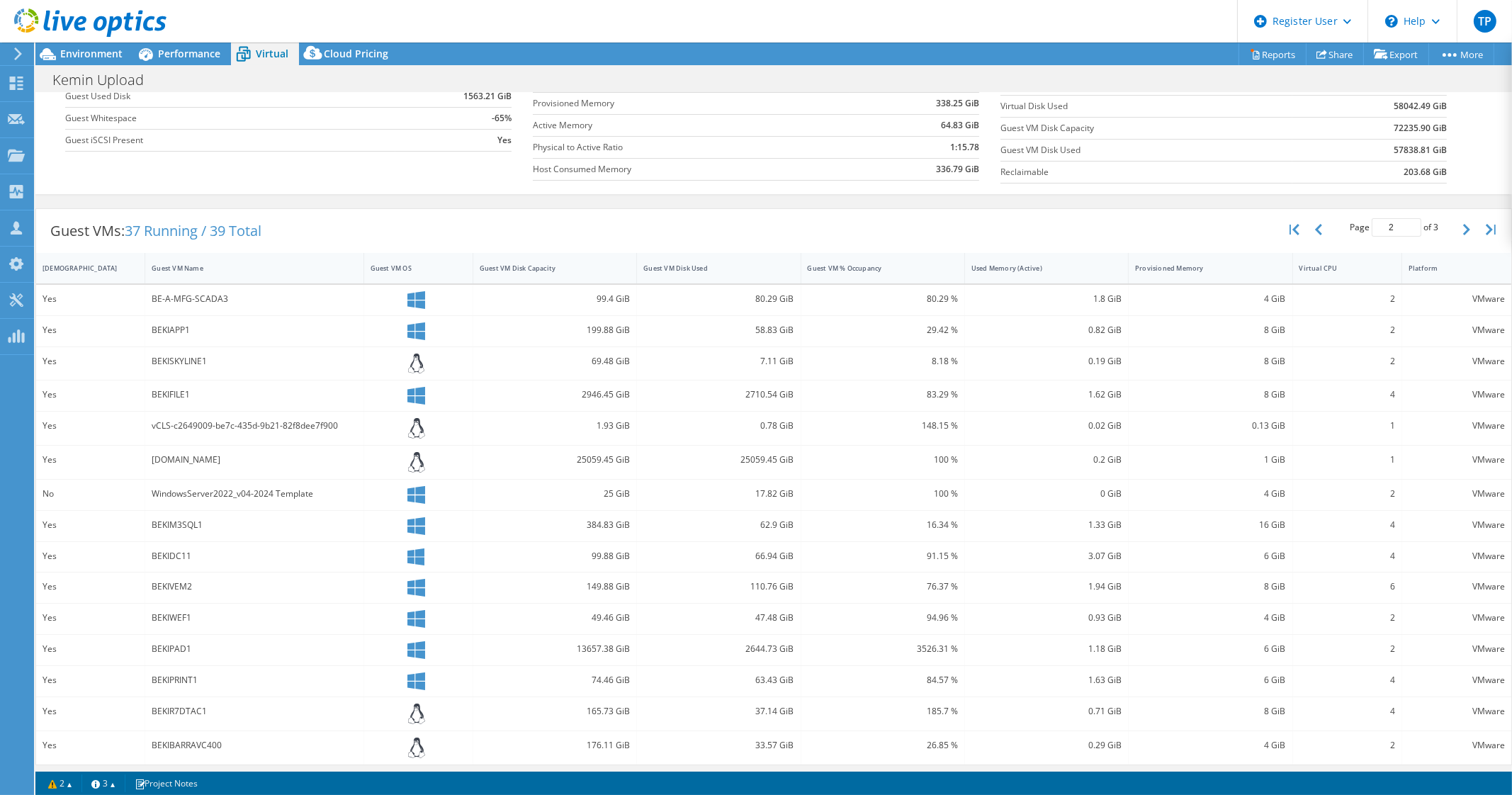
click at [614, 677] on div "74.46 GiB" at bounding box center [554, 680] width 150 height 15
drag, startPoint x: 565, startPoint y: 642, endPoint x: 646, endPoint y: 645, distance: 81.1
click at [646, 645] on div "Yes BEKIPAD1 13657.38 GiB 2644.73 GiB 3526.31 % 1.18 GiB 6 GiB 2 VMware" at bounding box center [774, 650] width 1475 height 31
drag, startPoint x: 136, startPoint y: 642, endPoint x: 641, endPoint y: 647, distance: 505.0
click at [641, 647] on div "Yes BEKIPAD1 13657.38 GiB 2644.73 GiB 3526.31 % 1.18 GiB 6 GiB 2 VMware" at bounding box center [774, 650] width 1475 height 31
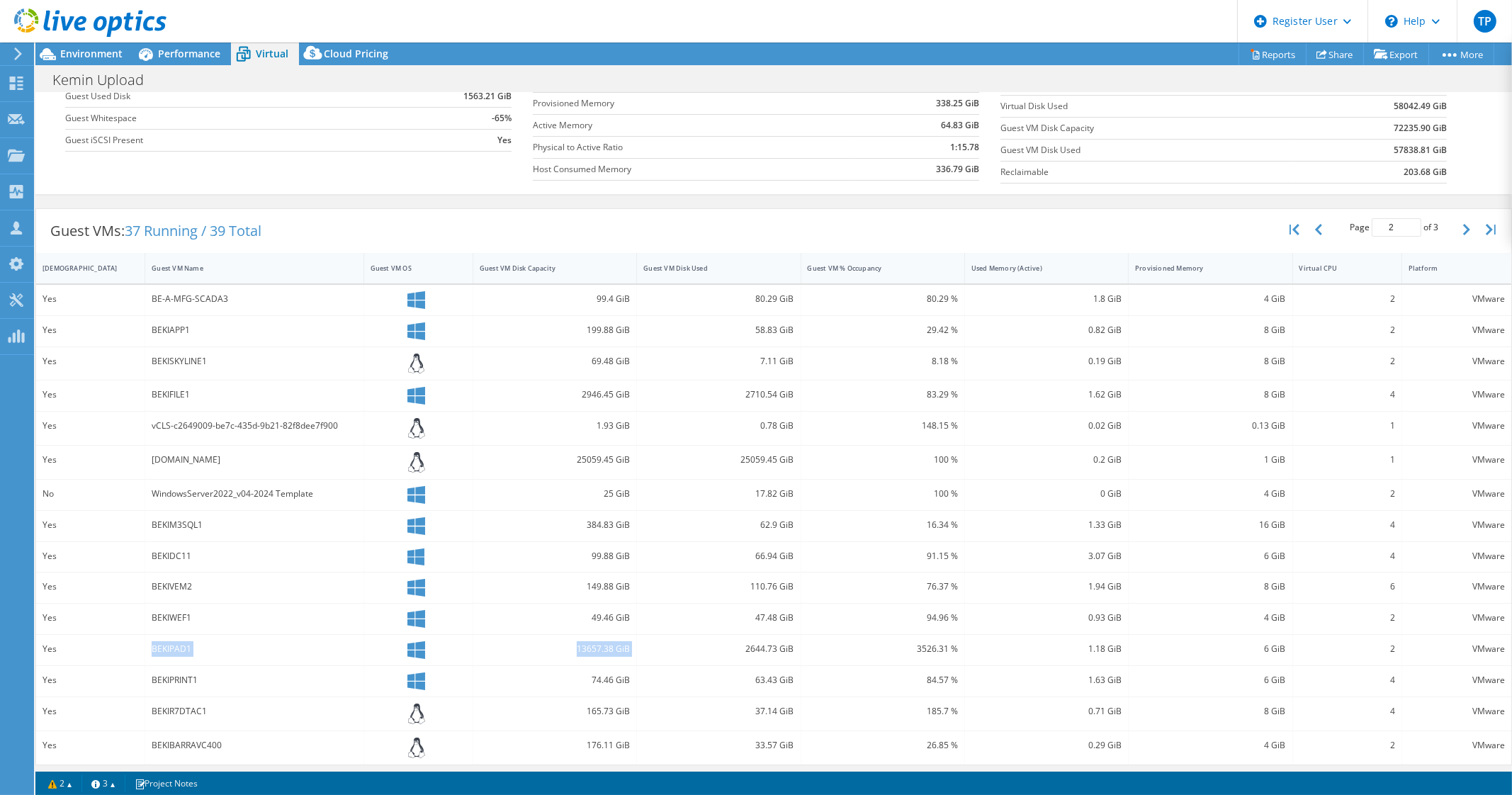
click at [741, 650] on div "2644.73 GiB" at bounding box center [718, 649] width 150 height 15
drag, startPoint x: 741, startPoint y: 647, endPoint x: 807, endPoint y: 648, distance: 66.0
click at [807, 648] on div "Yes BEKIPAD1 13657.38 GiB 2644.73 GiB 3526.31 % 1.18 GiB 6 GiB 2 VMware" at bounding box center [774, 650] width 1475 height 31
click at [1456, 236] on button "button" at bounding box center [1468, 230] width 24 height 27
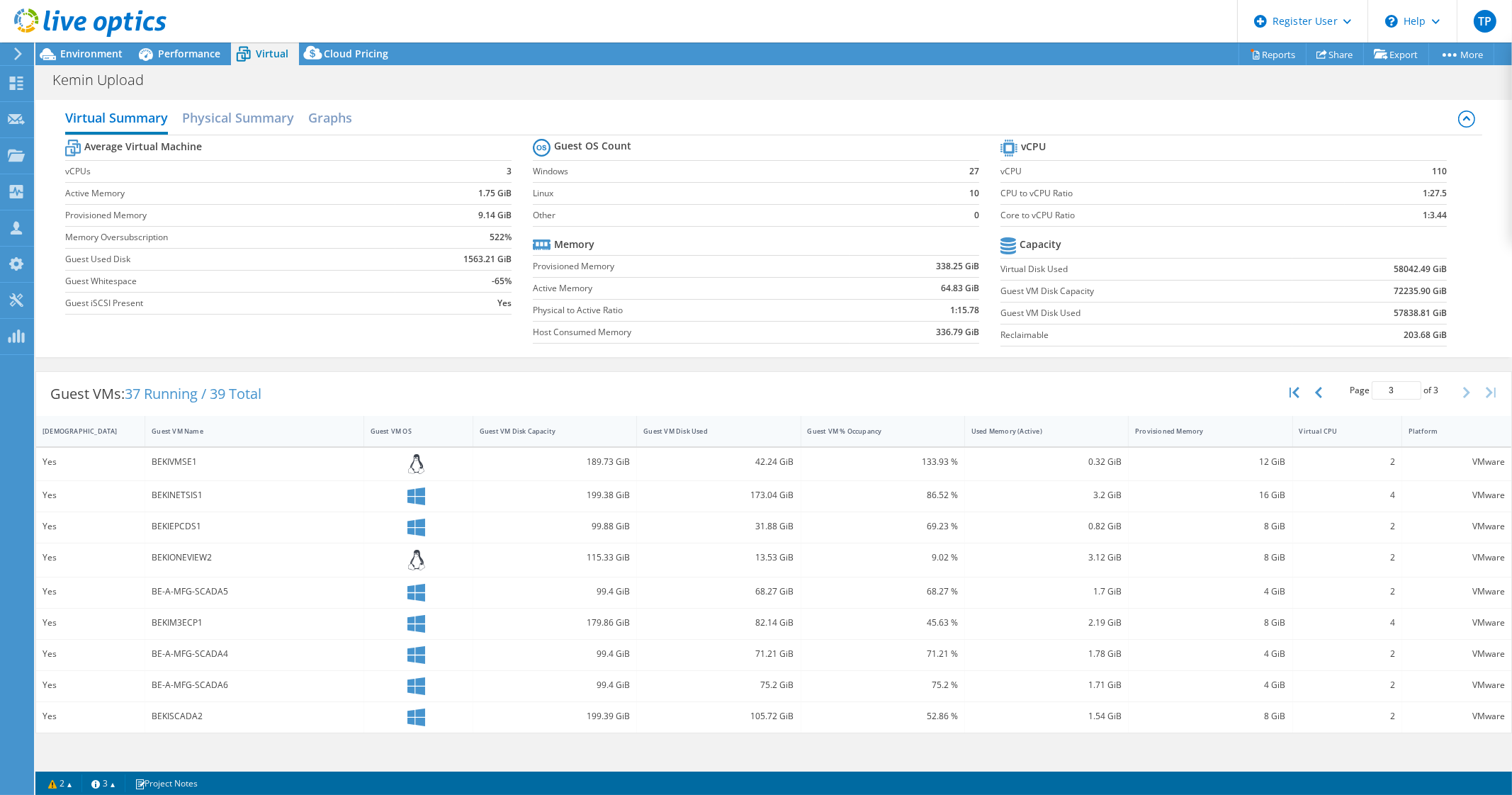
scroll to position [0, 0]
click at [1333, 390] on div "Page 3 of 3 5 rows 10 rows 20 rows 25 rows 50 rows 100 rows" at bounding box center [1394, 393] width 124 height 27
click at [1327, 389] on button "button" at bounding box center [1319, 393] width 24 height 27
type input "2"
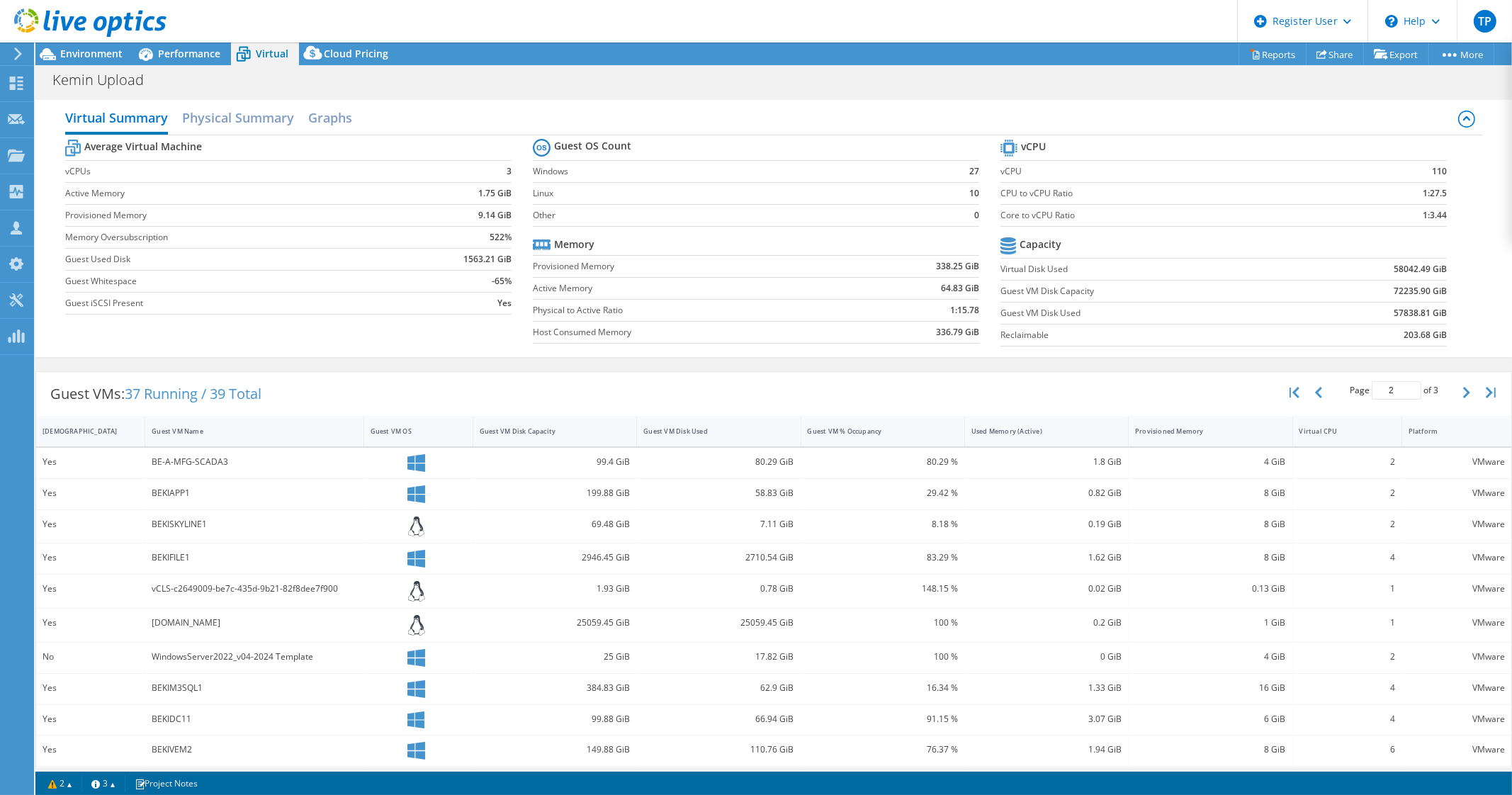
scroll to position [163, 0]
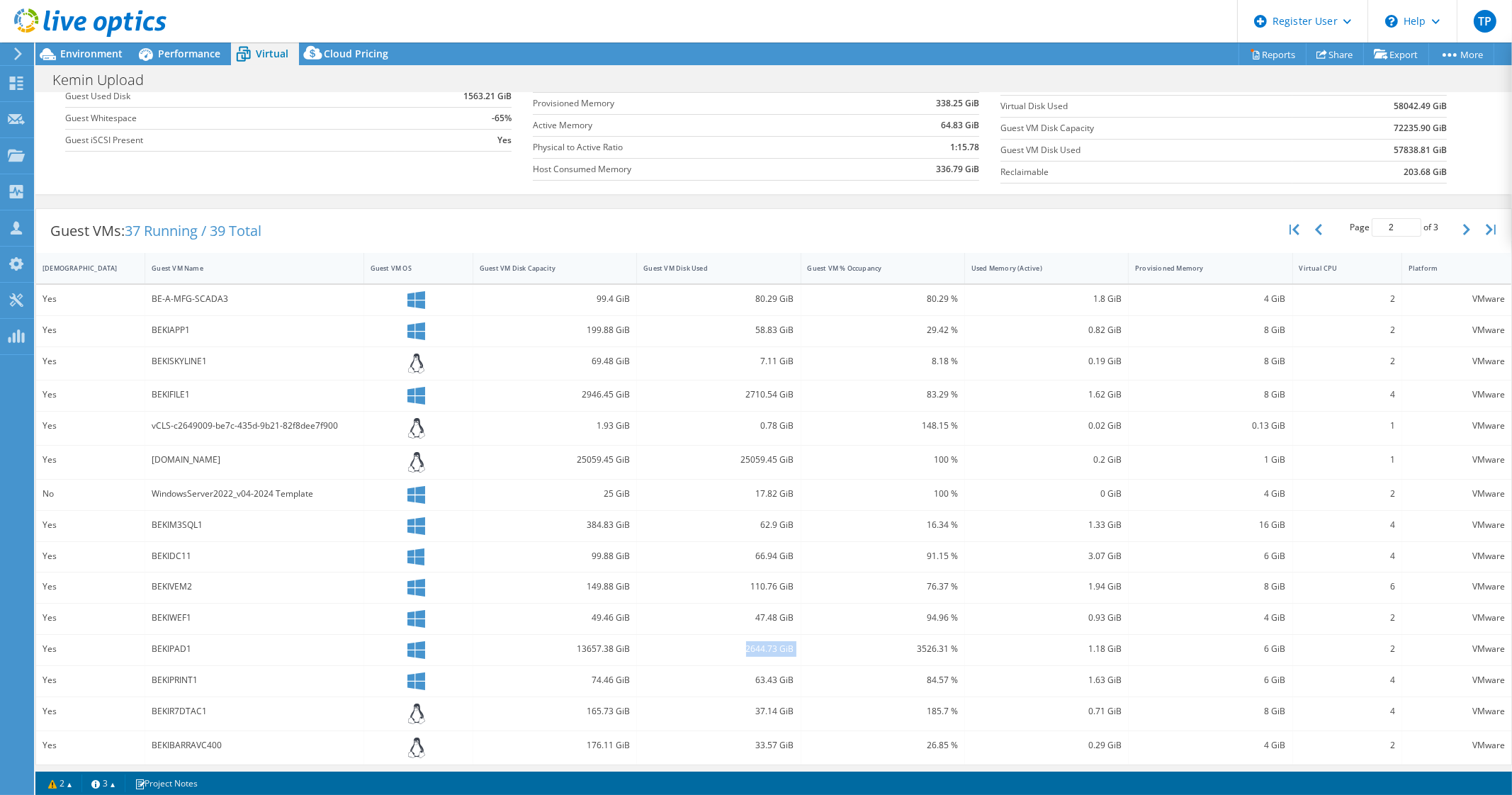
drag, startPoint x: 725, startPoint y: 643, endPoint x: 815, endPoint y: 651, distance: 90.4
click at [815, 651] on div "Yes BEKIPAD1 13657.38 GiB 2644.73 GiB 3526.31 % 1.18 GiB 6 GiB 2 VMware" at bounding box center [774, 650] width 1475 height 31
drag, startPoint x: 738, startPoint y: 399, endPoint x: 817, endPoint y: 402, distance: 79.1
click at [817, 402] on div "Yes BEKIFILE1 2946.45 GiB 2710.54 GiB 83.29 % 1.62 GiB 8 GiB 4 VMware" at bounding box center [774, 395] width 1475 height 31
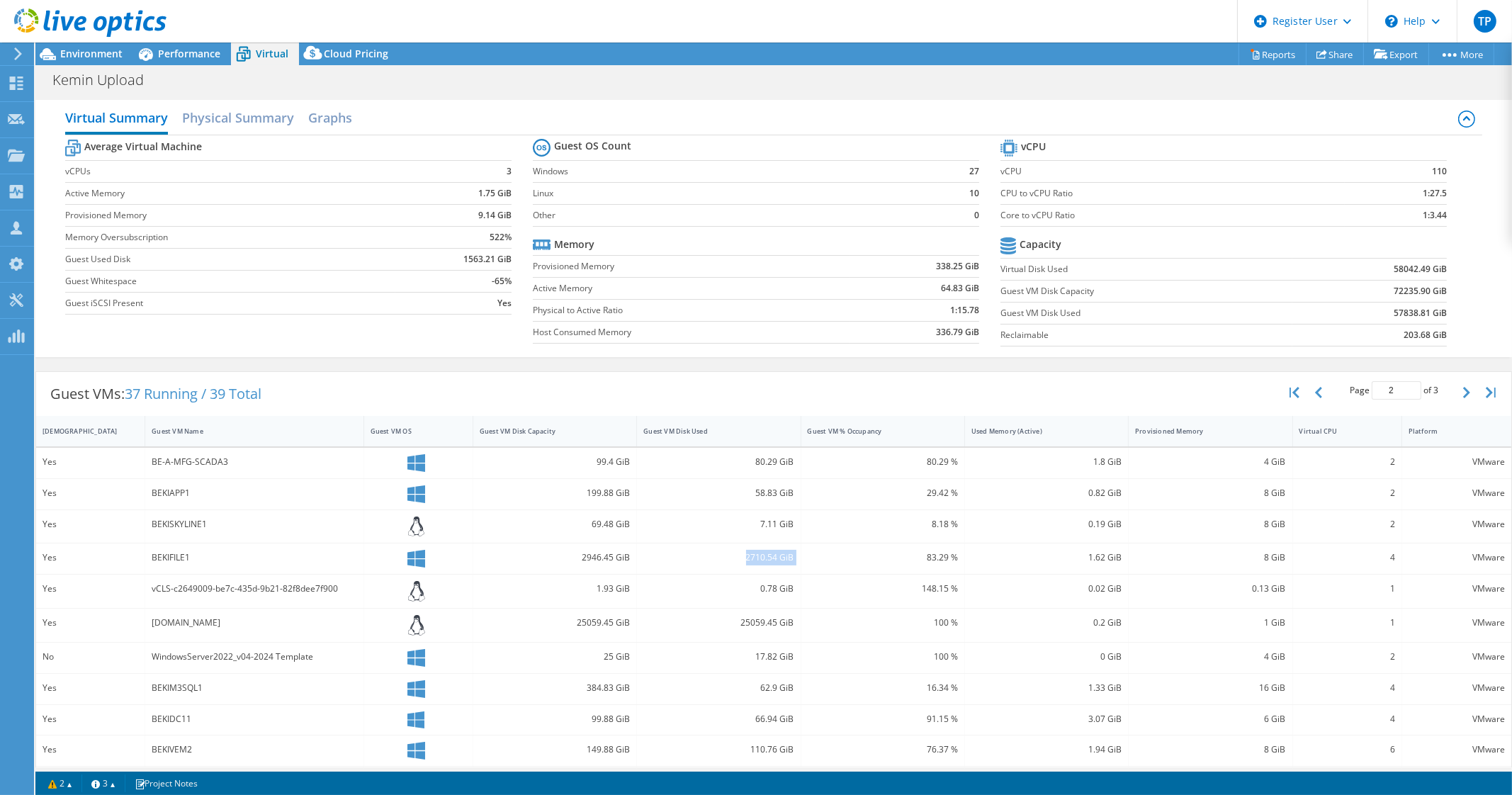
scroll to position [1, 0]
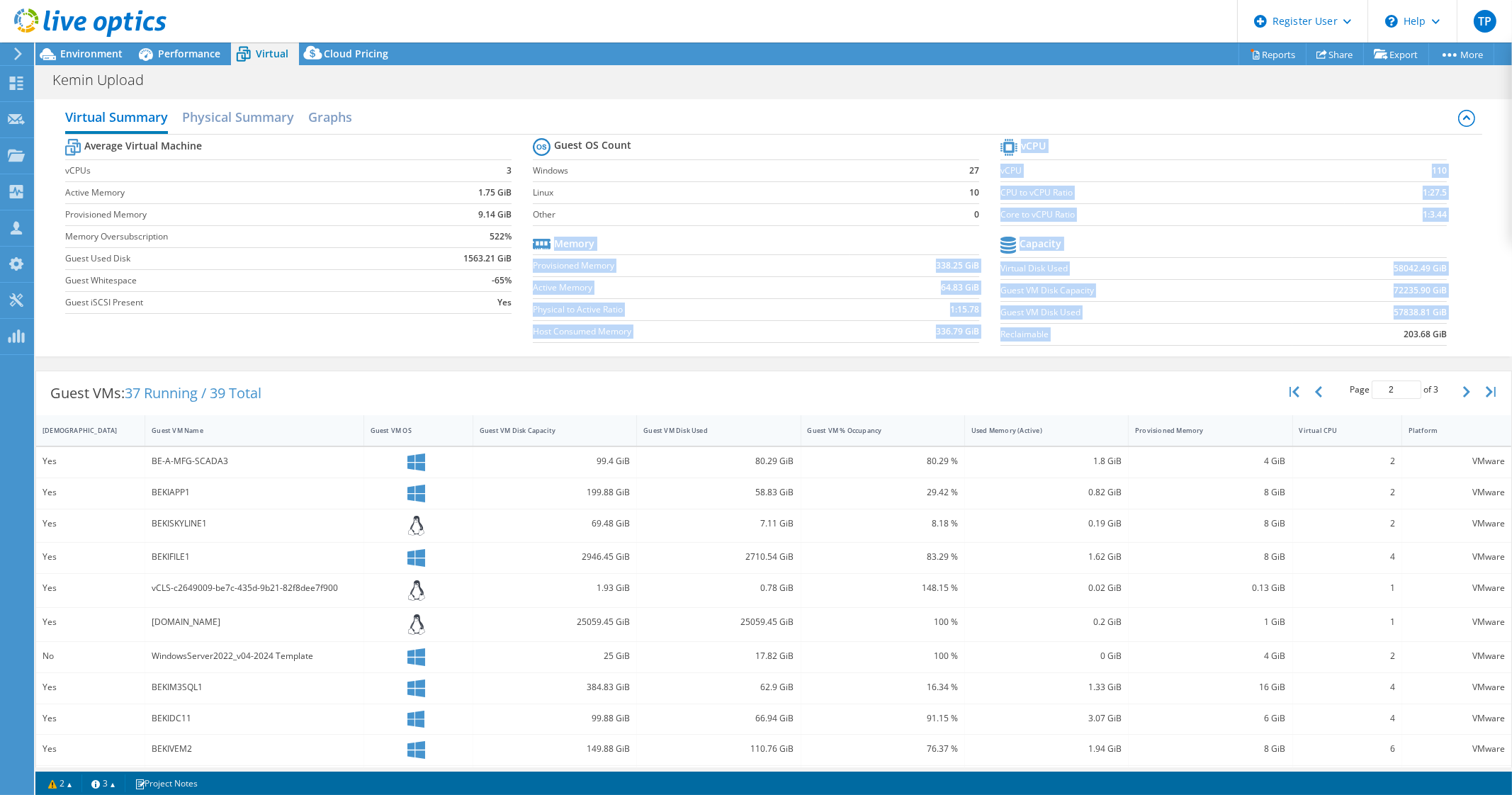
drag, startPoint x: 988, startPoint y: 267, endPoint x: 1364, endPoint y: 325, distance: 380.4
click at [1364, 325] on div "Average Virtual Machine vCPUs 3 Active Memory 1.75 GiB Provisioned Memory 9.14 …" at bounding box center [774, 244] width 1418 height 218
click at [1236, 283] on label "Guest VM Disk Capacity" at bounding box center [1146, 290] width 292 height 14
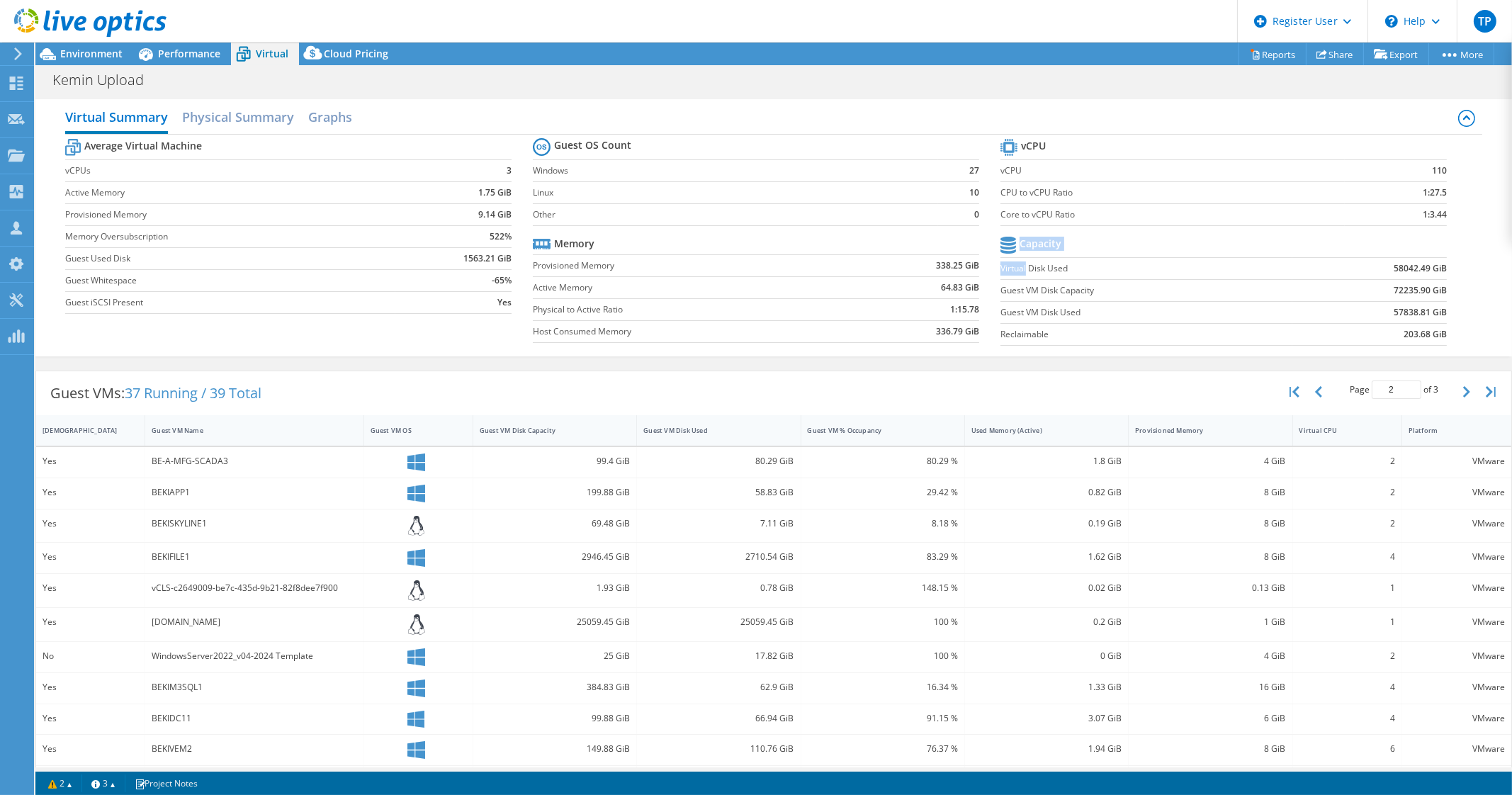
drag, startPoint x: 1017, startPoint y: 267, endPoint x: 1365, endPoint y: 341, distance: 355.8
click at [1365, 341] on tbody "Capacity Virtual Disk Used 58042.49 GiB Guest VM Disk Capacity 72235.90 GiB Gue…" at bounding box center [1224, 289] width 446 height 113
click at [741, 349] on div "Average Virtual Machine vCPUs 3 Active Memory 1.75 GiB Provisioned Memory 9.14 …" at bounding box center [774, 244] width 1418 height 218
